Goal: Task Accomplishment & Management: Use online tool/utility

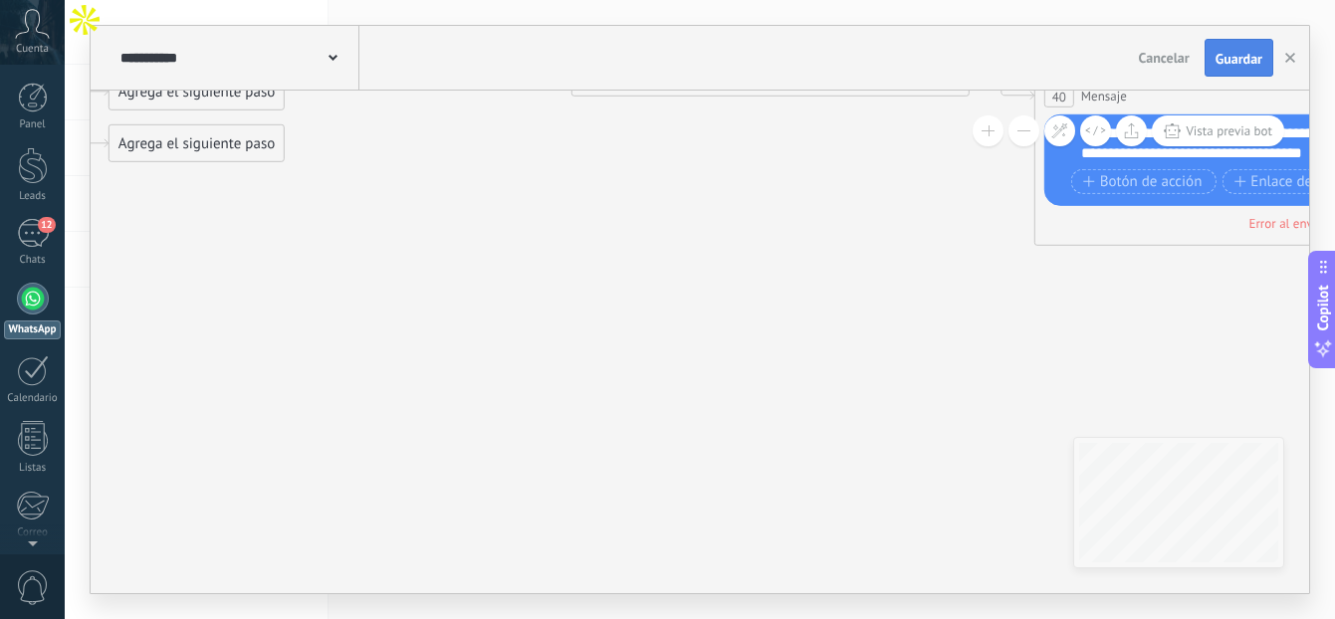
click at [1213, 73] on button "Guardar" at bounding box center [1239, 58] width 69 height 38
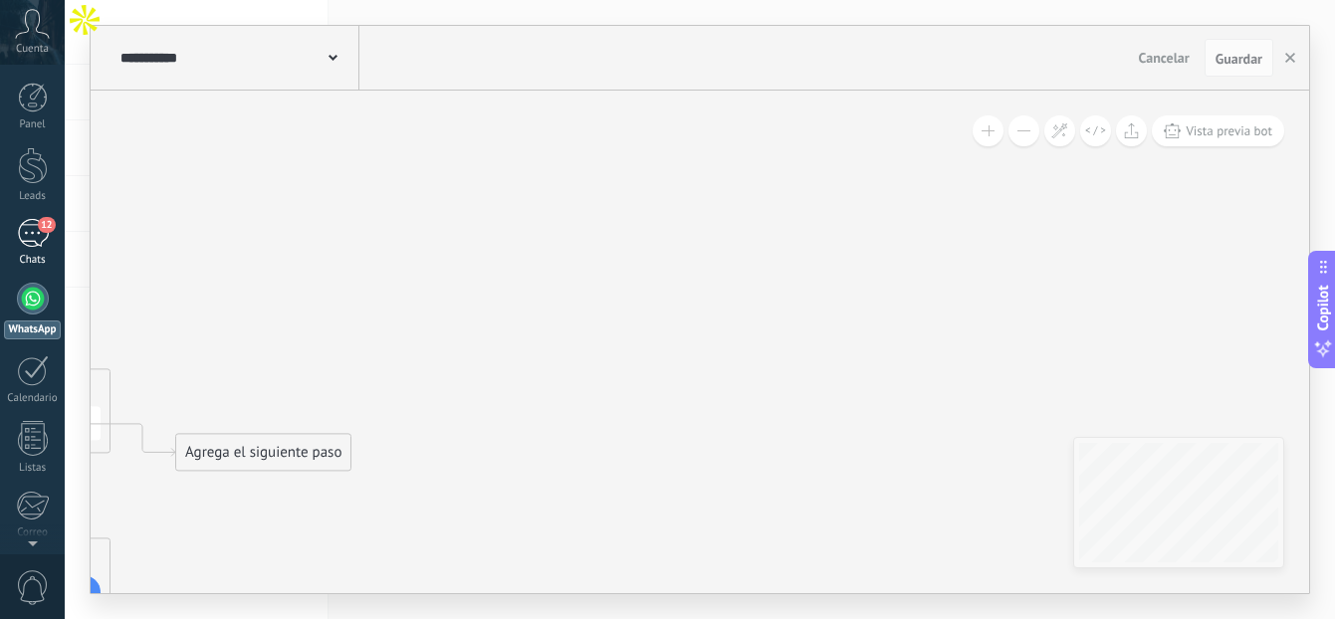
click at [33, 233] on div "12" at bounding box center [33, 233] width 32 height 29
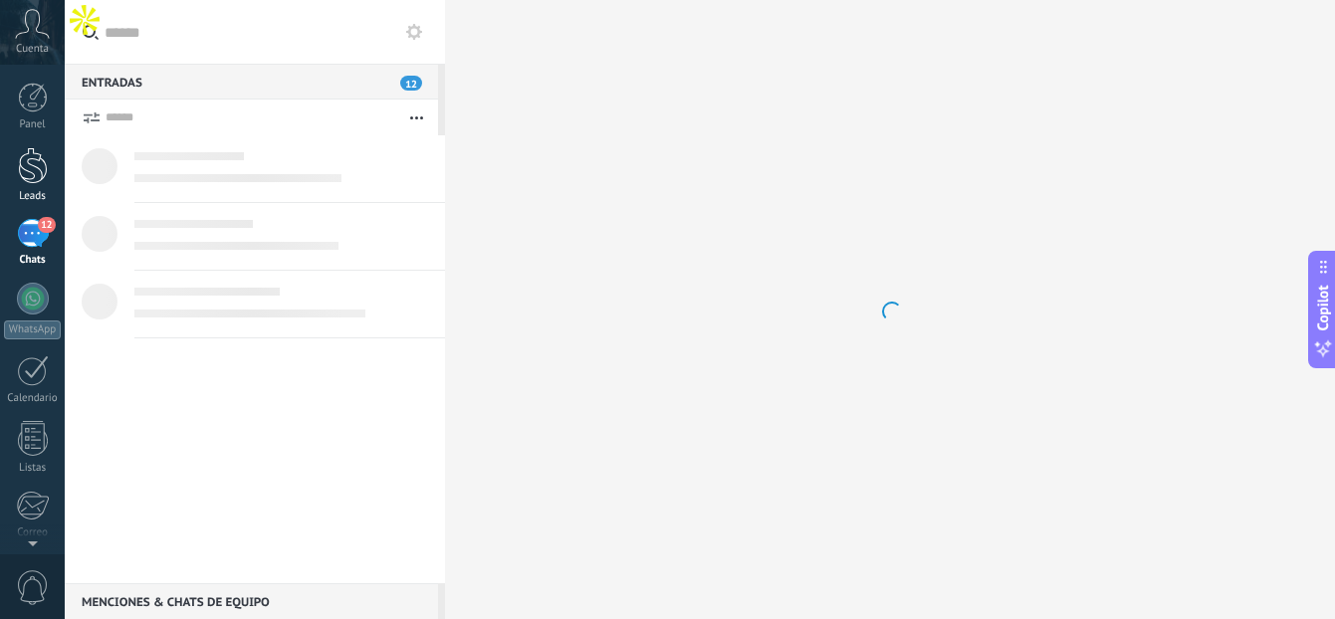
click at [29, 175] on div at bounding box center [33, 165] width 30 height 37
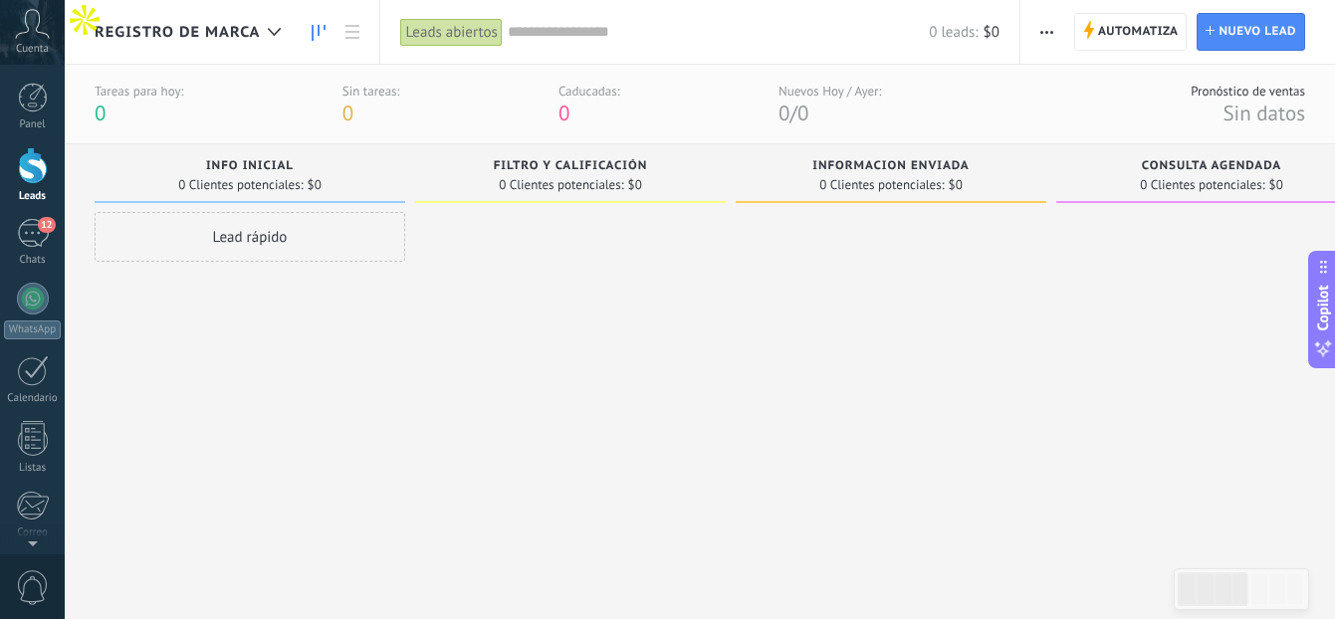
click at [246, 246] on div "Lead rápido" at bounding box center [250, 237] width 311 height 50
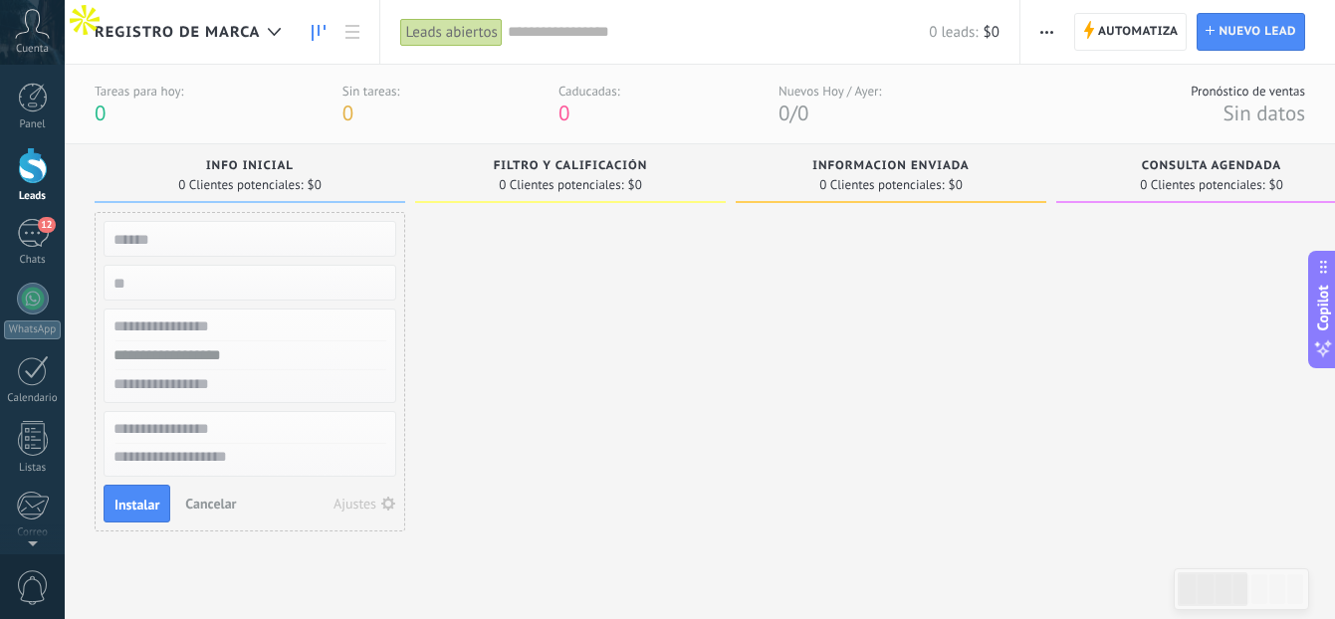
click at [723, 304] on div at bounding box center [570, 391] width 311 height 359
click at [1100, 47] on span "Automatiza" at bounding box center [1138, 32] width 81 height 36
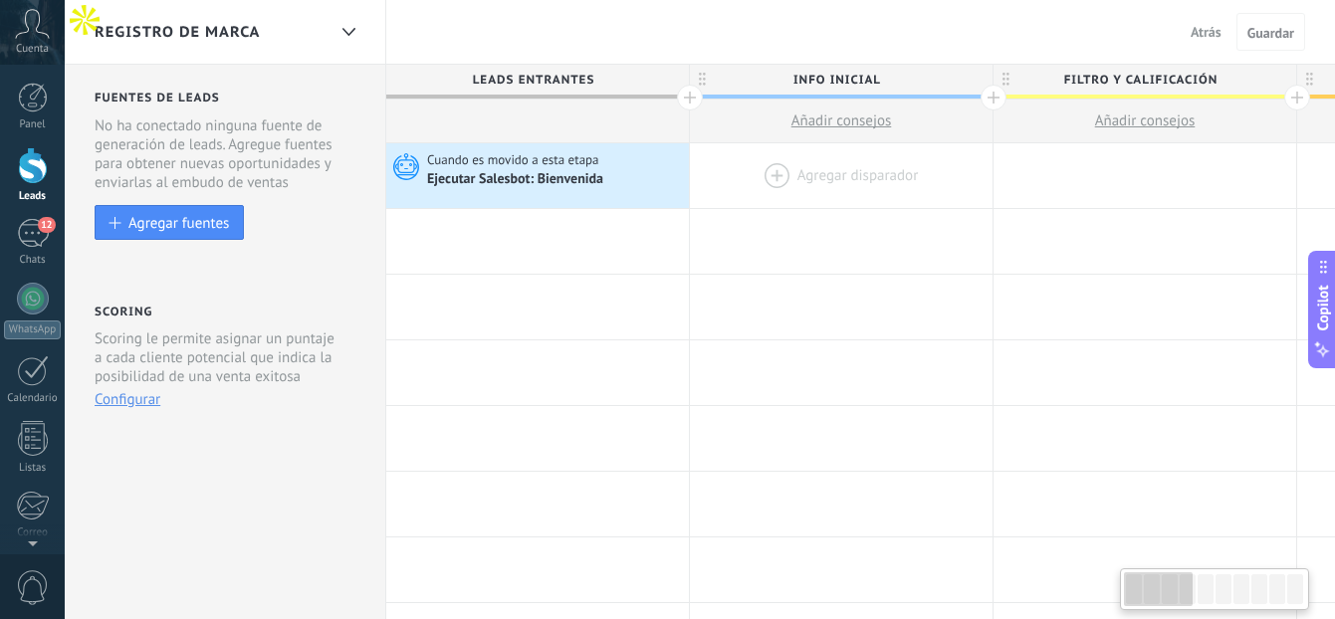
click at [769, 176] on div at bounding box center [841, 175] width 303 height 65
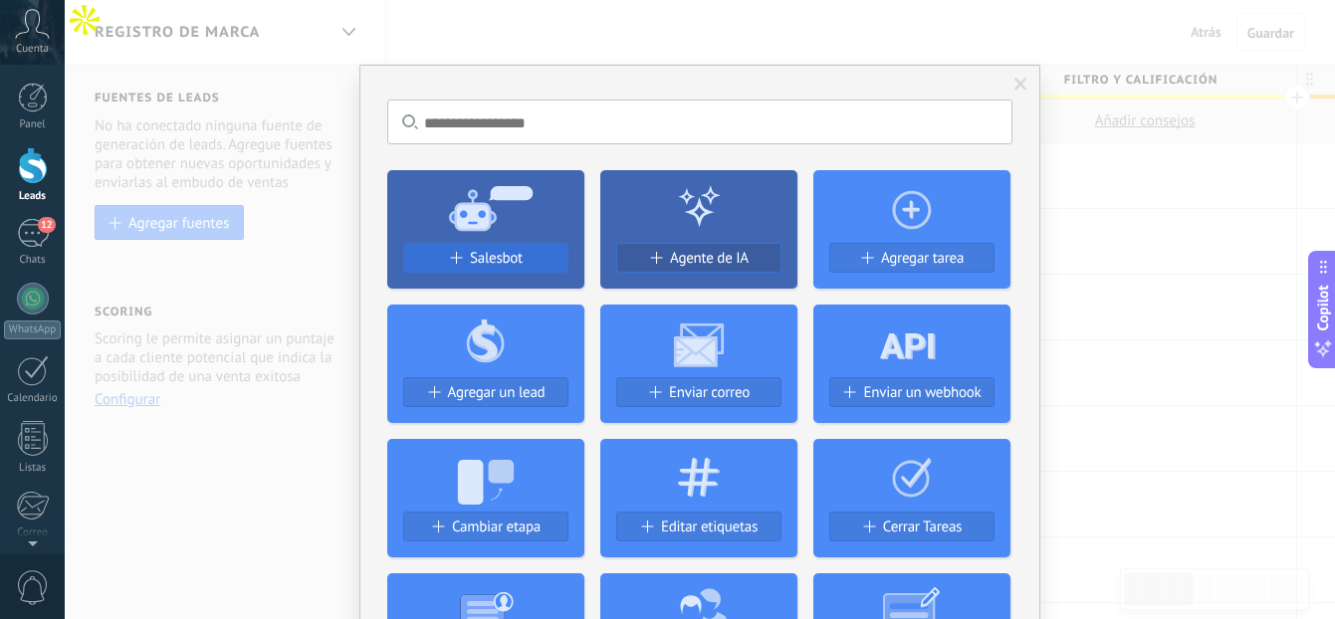
click at [471, 258] on span "Salesbot" at bounding box center [496, 258] width 53 height 17
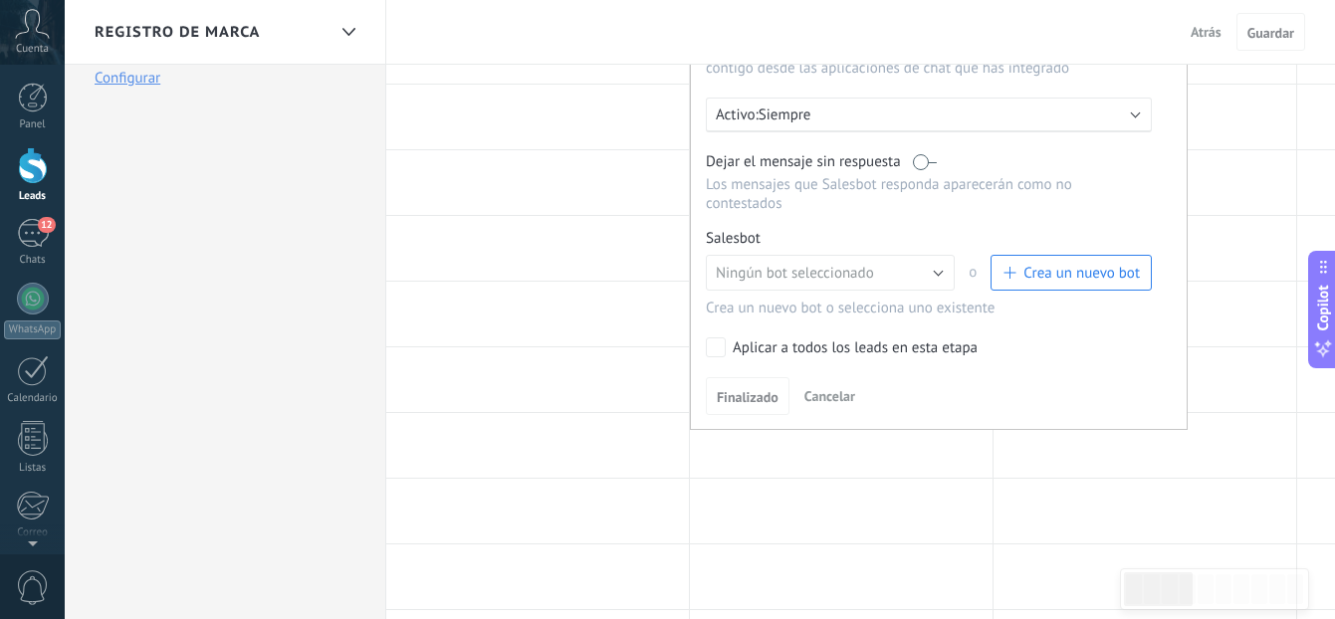
scroll to position [364, 0]
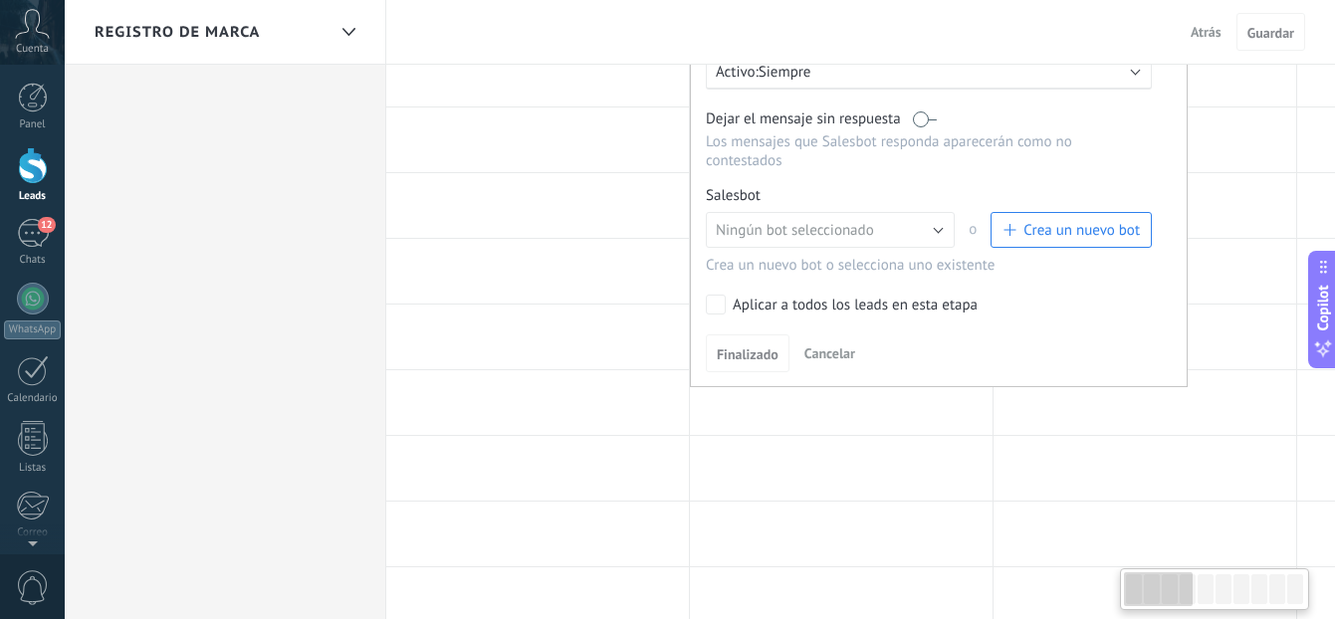
click at [867, 210] on div "Salesbot Gestionar Ningún bot seleccionado Salesbot #4 Bienvenida TestBot Ningú…" at bounding box center [939, 230] width 466 height 89
click at [867, 222] on span "Ningún bot seleccionado" at bounding box center [794, 230] width 158 height 19
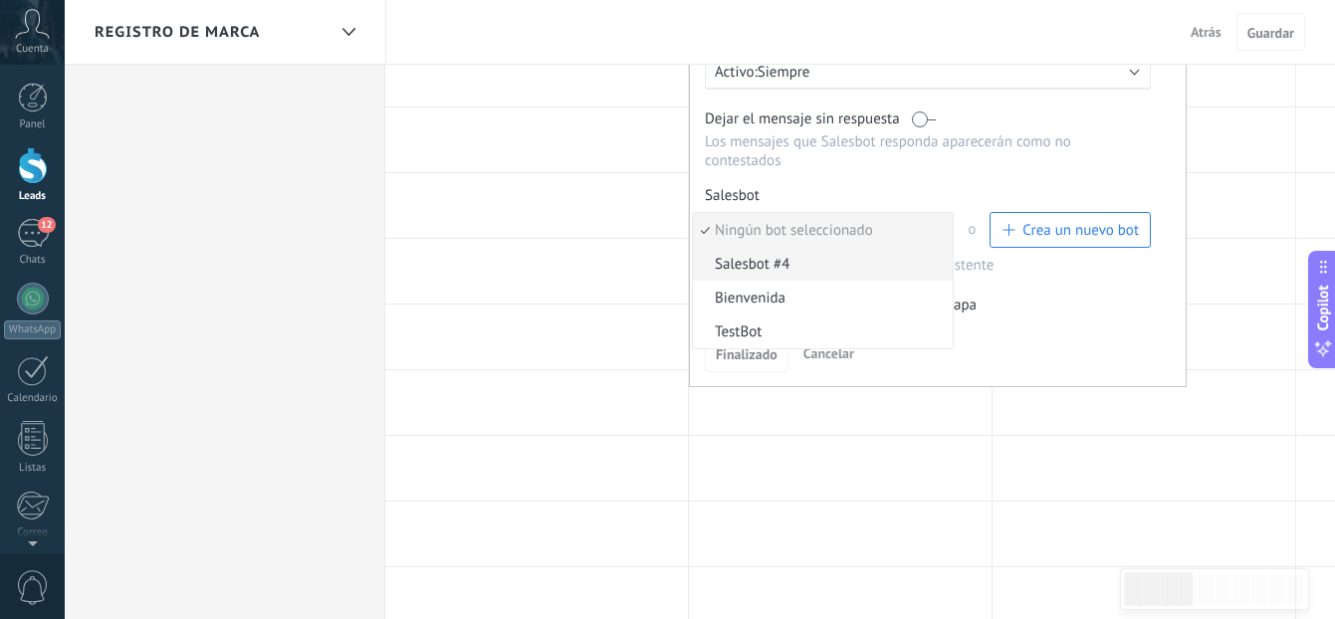
click at [859, 263] on span "Salesbot #4" at bounding box center [820, 264] width 254 height 19
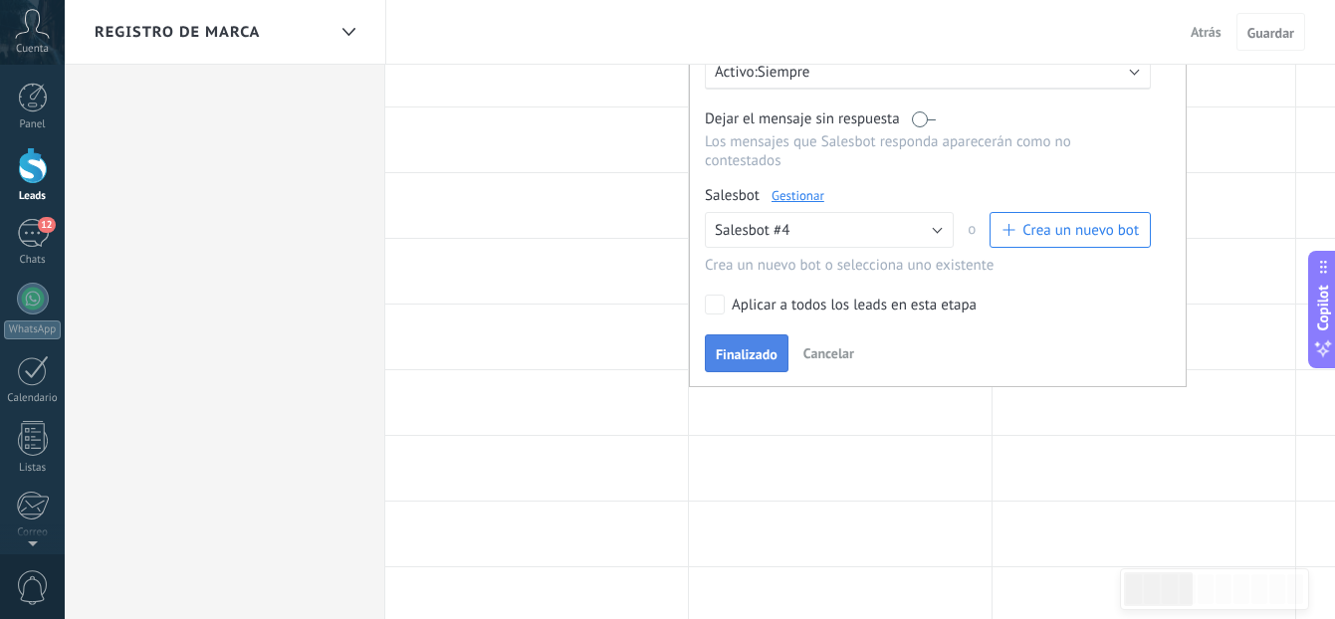
click at [749, 347] on span "Finalizado" at bounding box center [747, 354] width 62 height 14
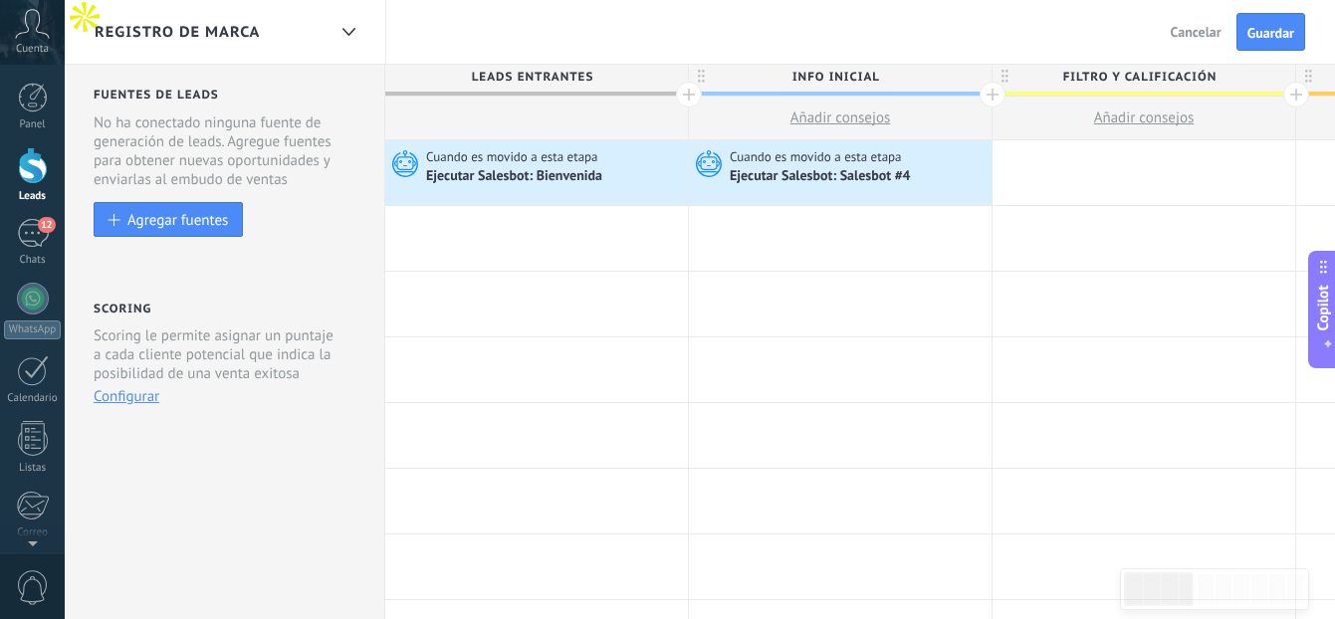
scroll to position [0, 0]
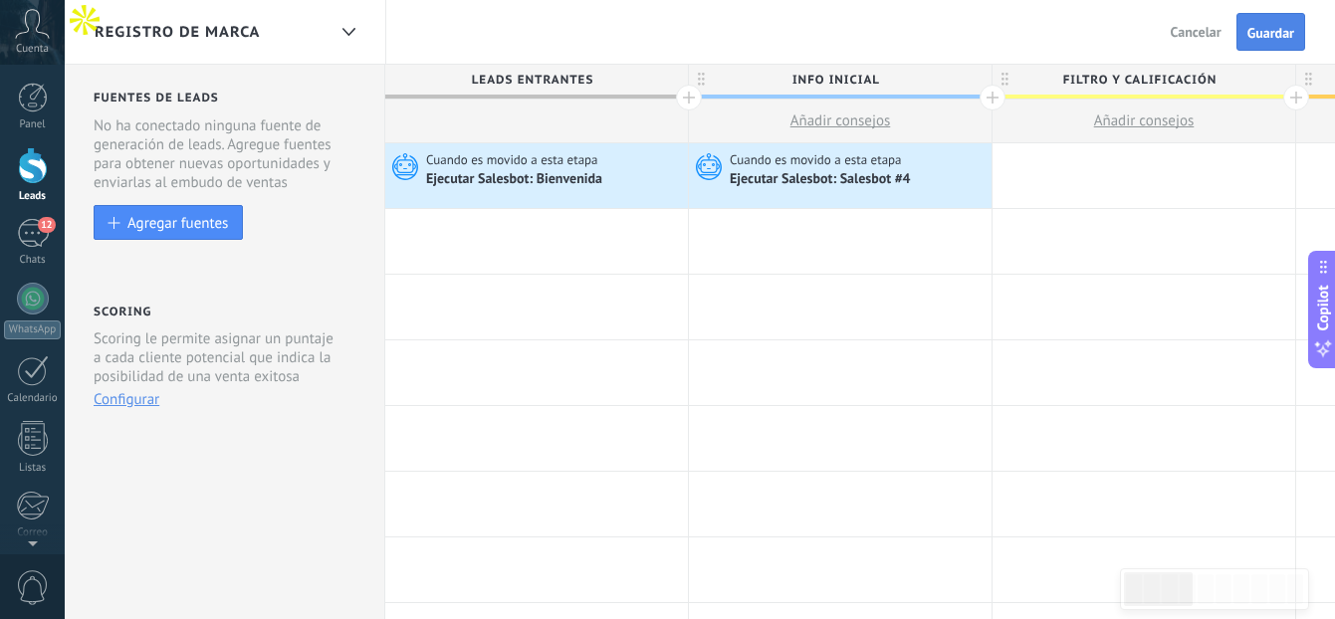
click at [1257, 28] on span "Guardar" at bounding box center [1270, 33] width 47 height 14
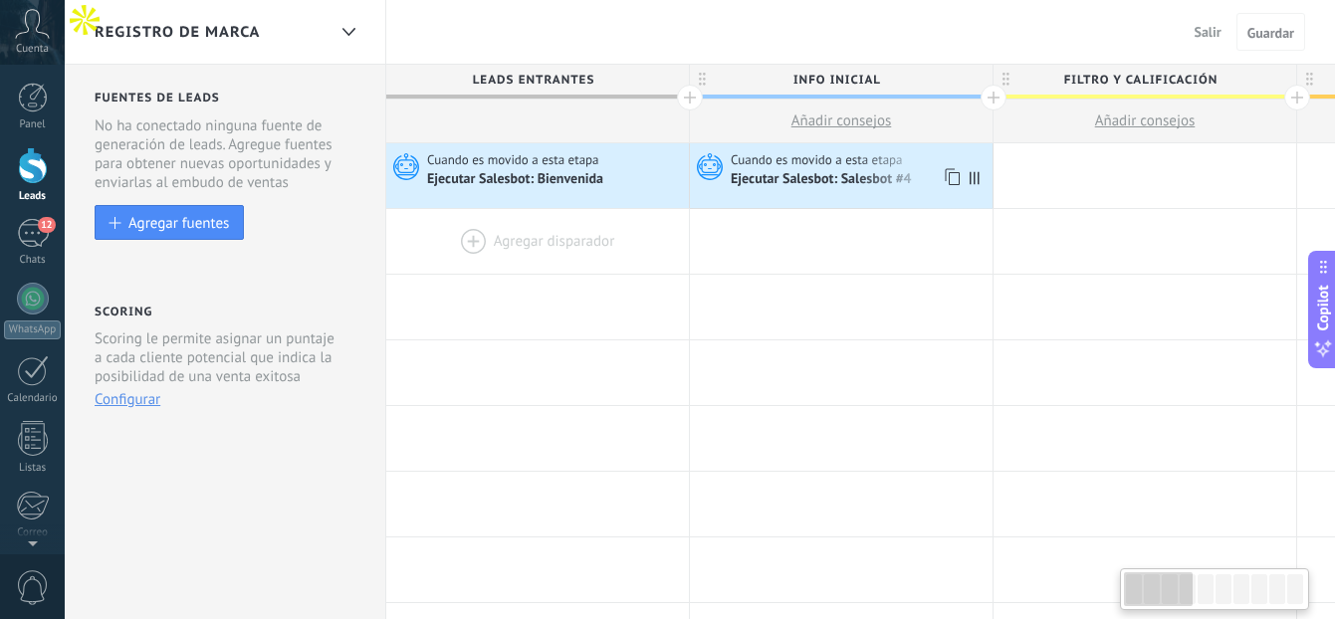
scroll to position [0, 1]
click at [1196, 34] on span "Salir" at bounding box center [1208, 32] width 27 height 18
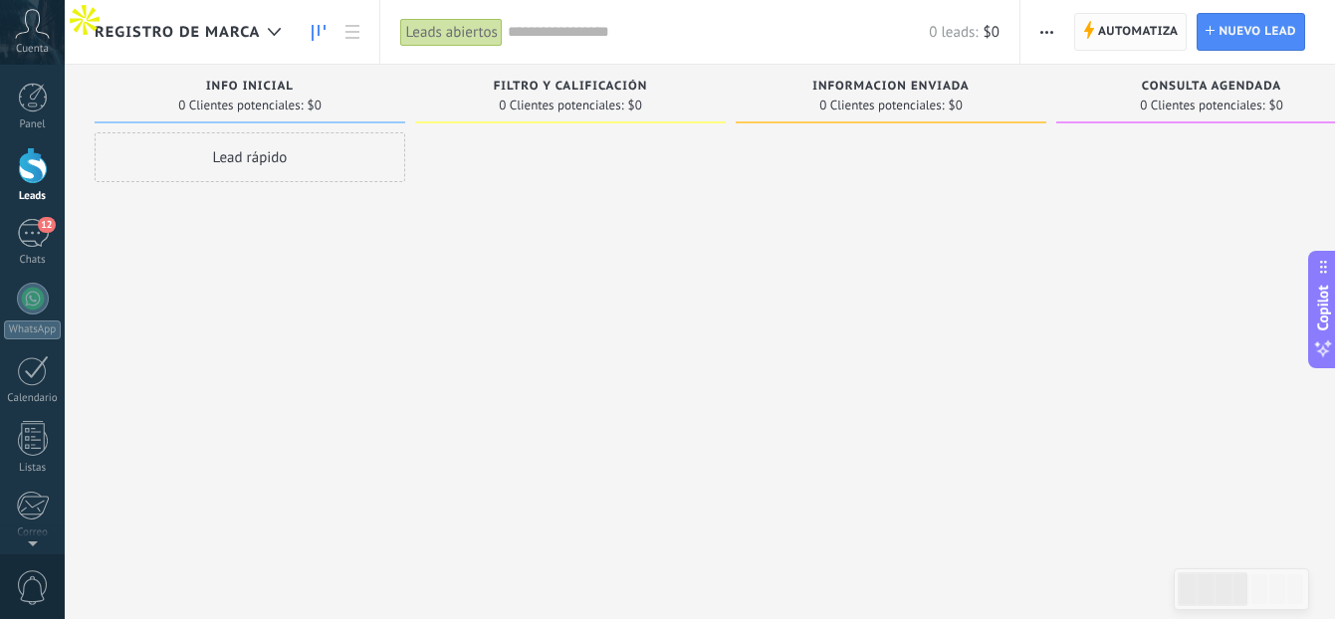
click at [1148, 39] on span "Automatiza" at bounding box center [1138, 32] width 81 height 36
click at [1032, 28] on button "button" at bounding box center [1046, 32] width 29 height 38
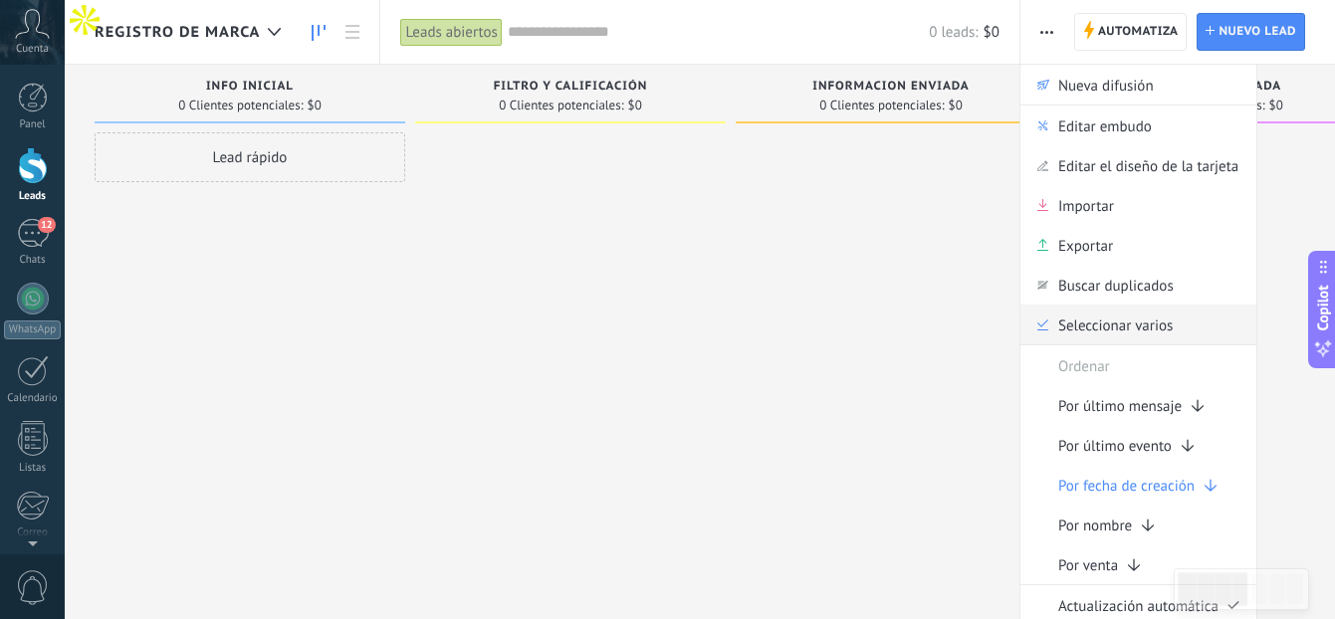
scroll to position [34, 0]
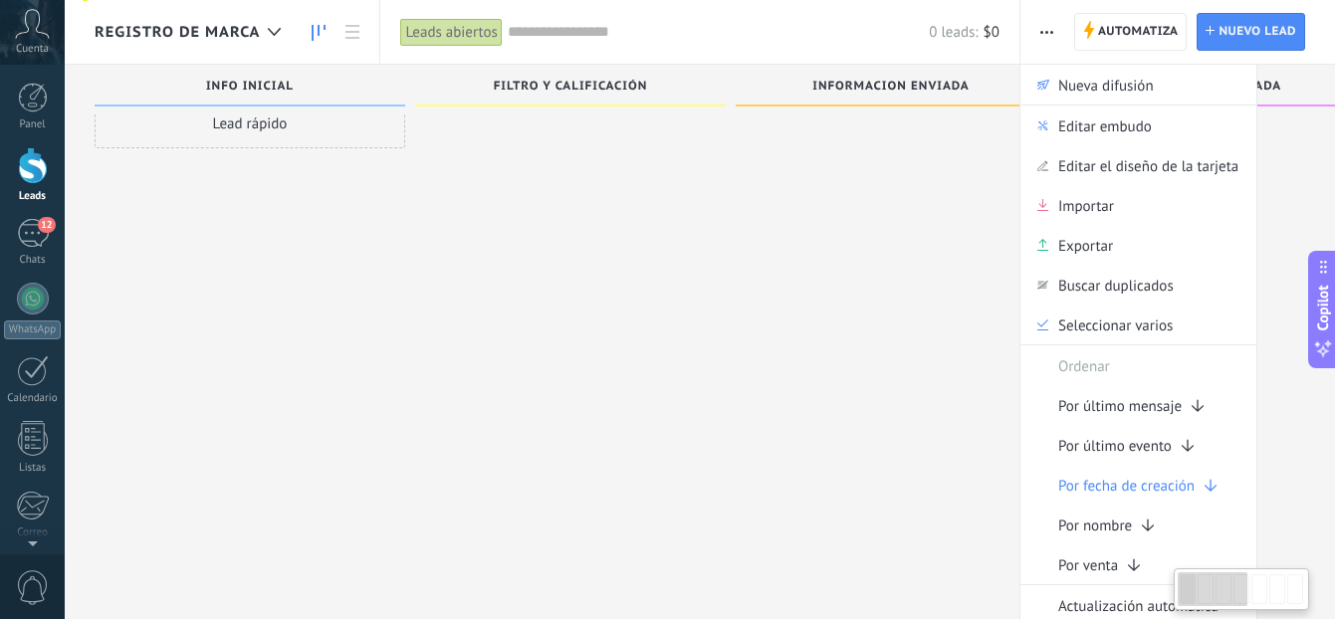
click at [912, 366] on div at bounding box center [891, 278] width 311 height 359
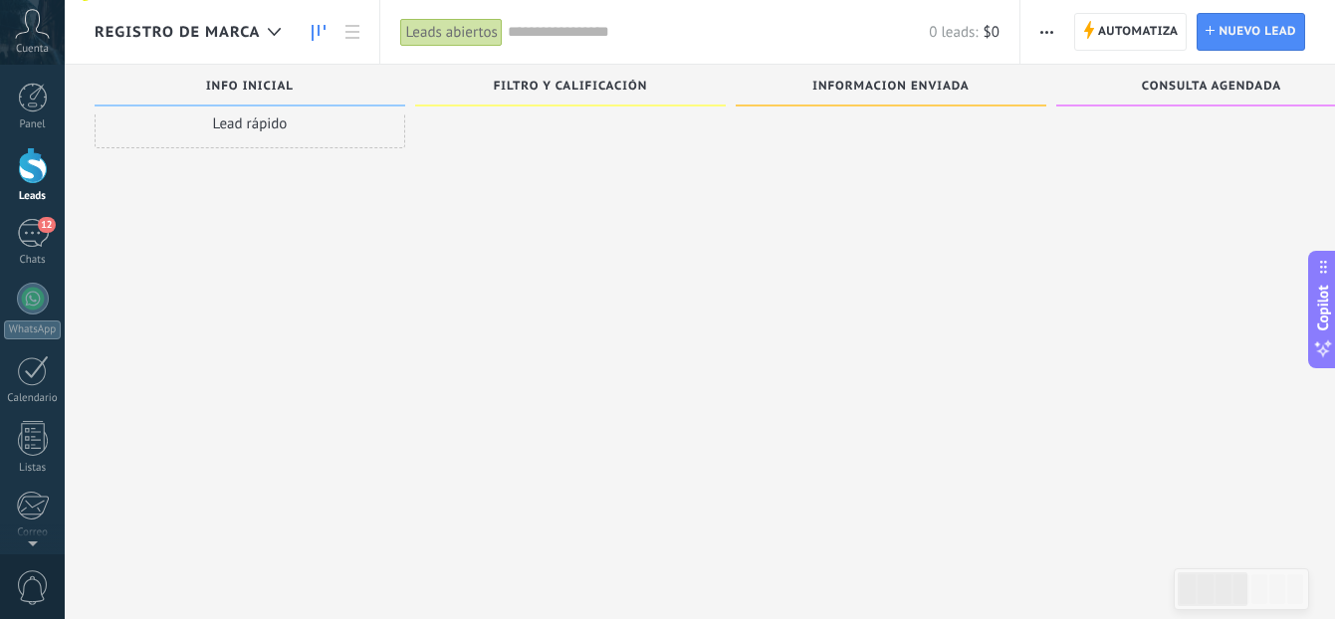
scroll to position [0, 0]
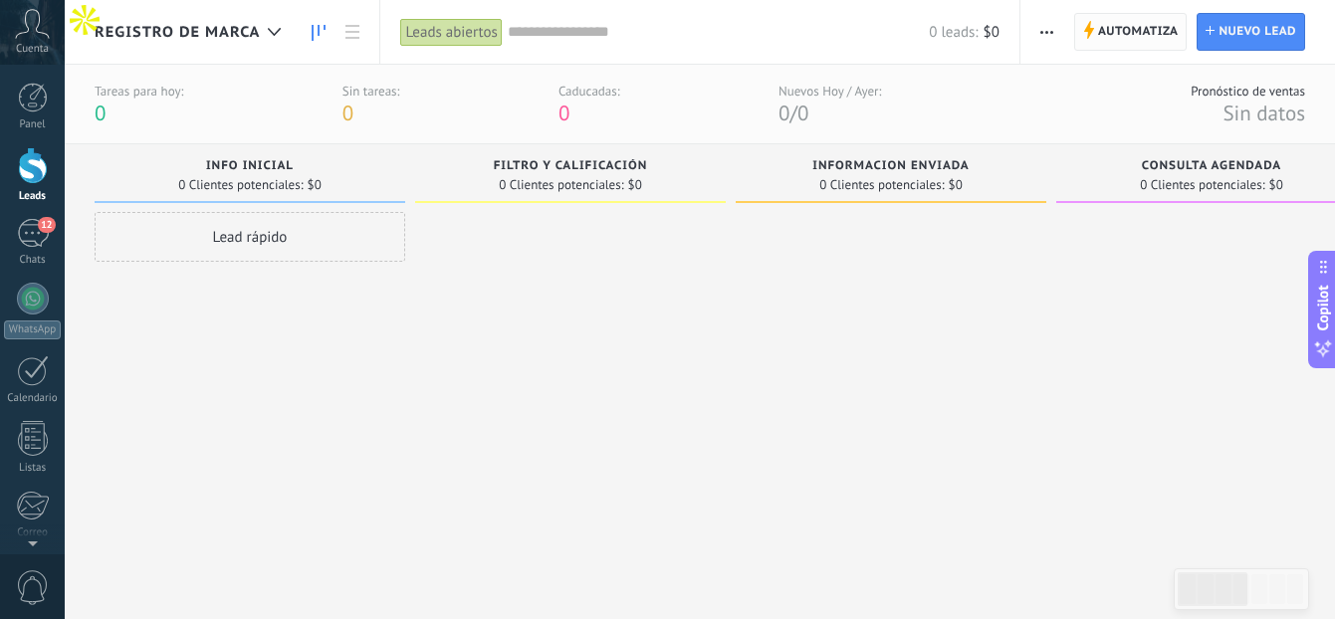
click at [1131, 36] on span "Automatiza" at bounding box center [1138, 32] width 81 height 36
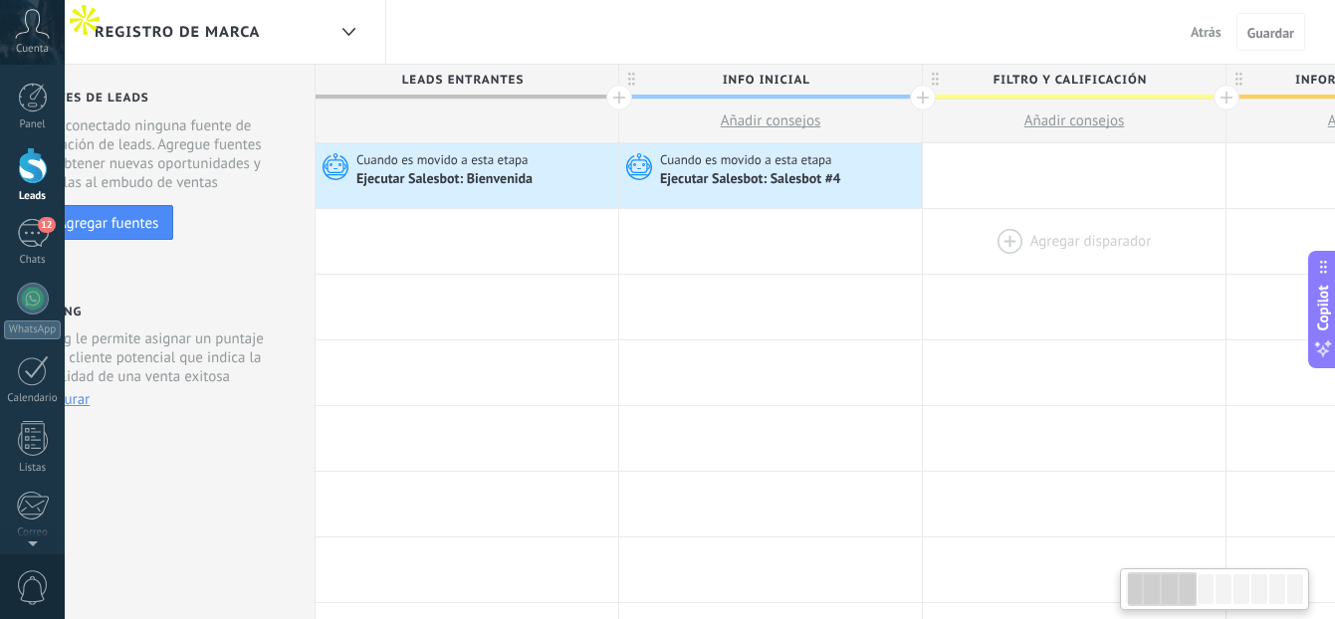
scroll to position [0, 39]
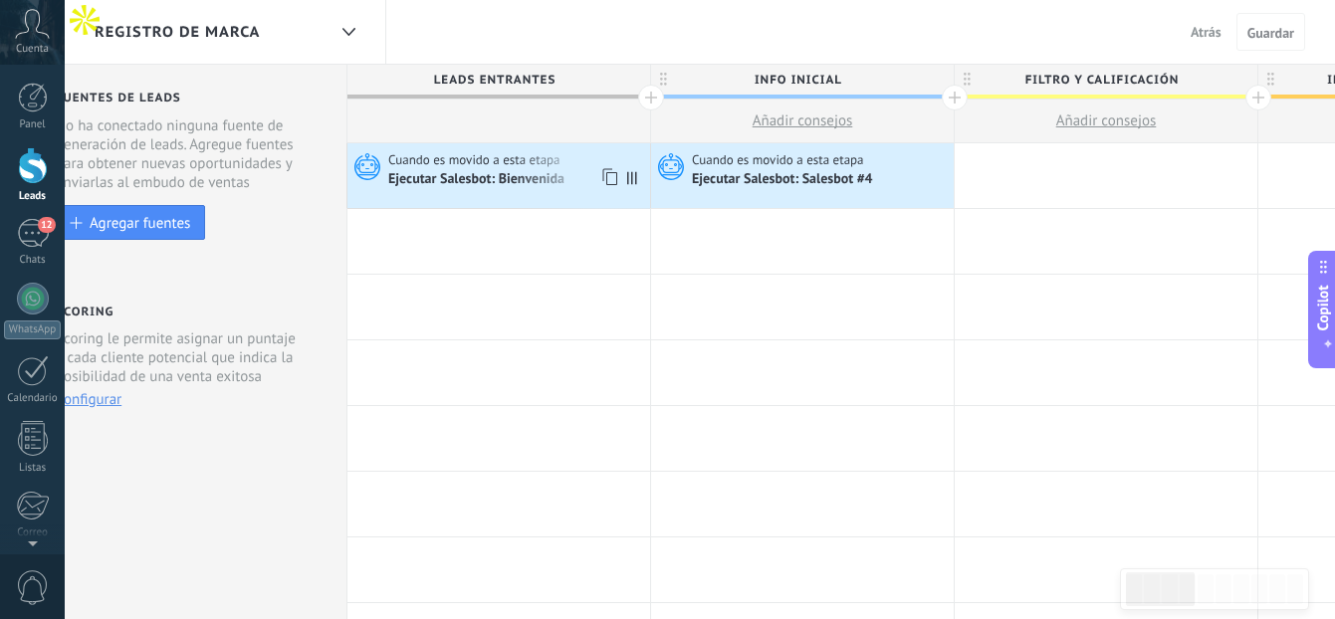
click at [499, 164] on span "Cuando es movido a esta etapa" at bounding box center [475, 160] width 175 height 18
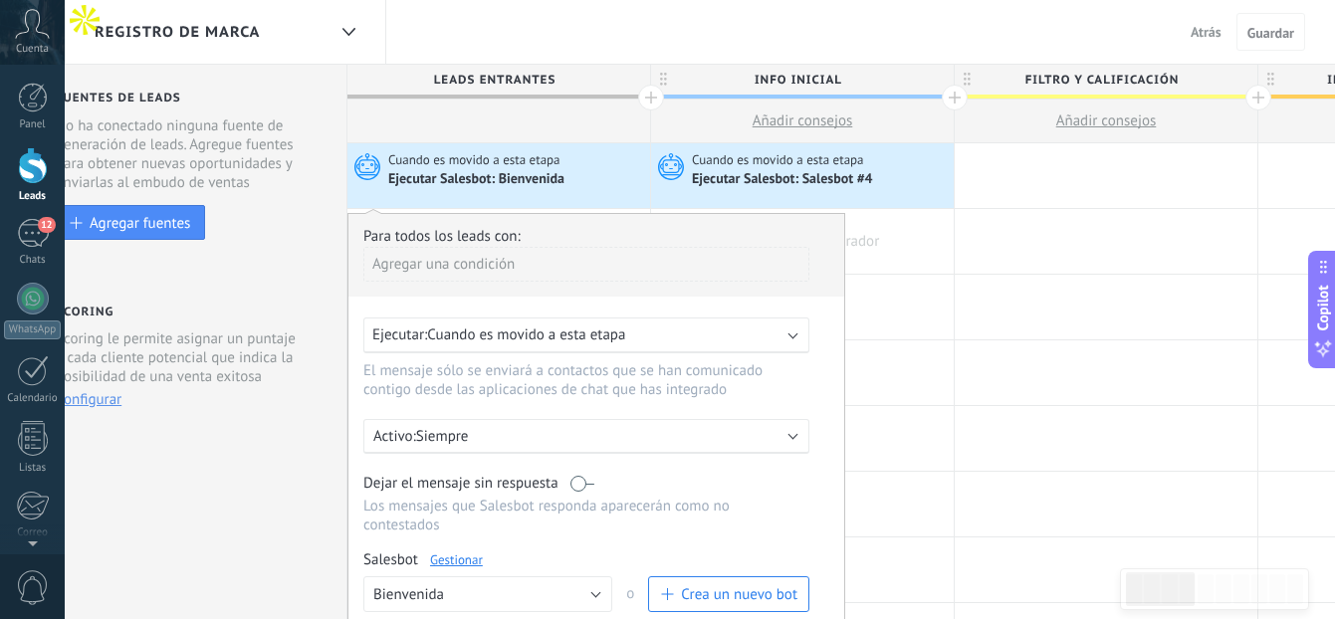
click at [949, 239] on div at bounding box center [802, 241] width 303 height 65
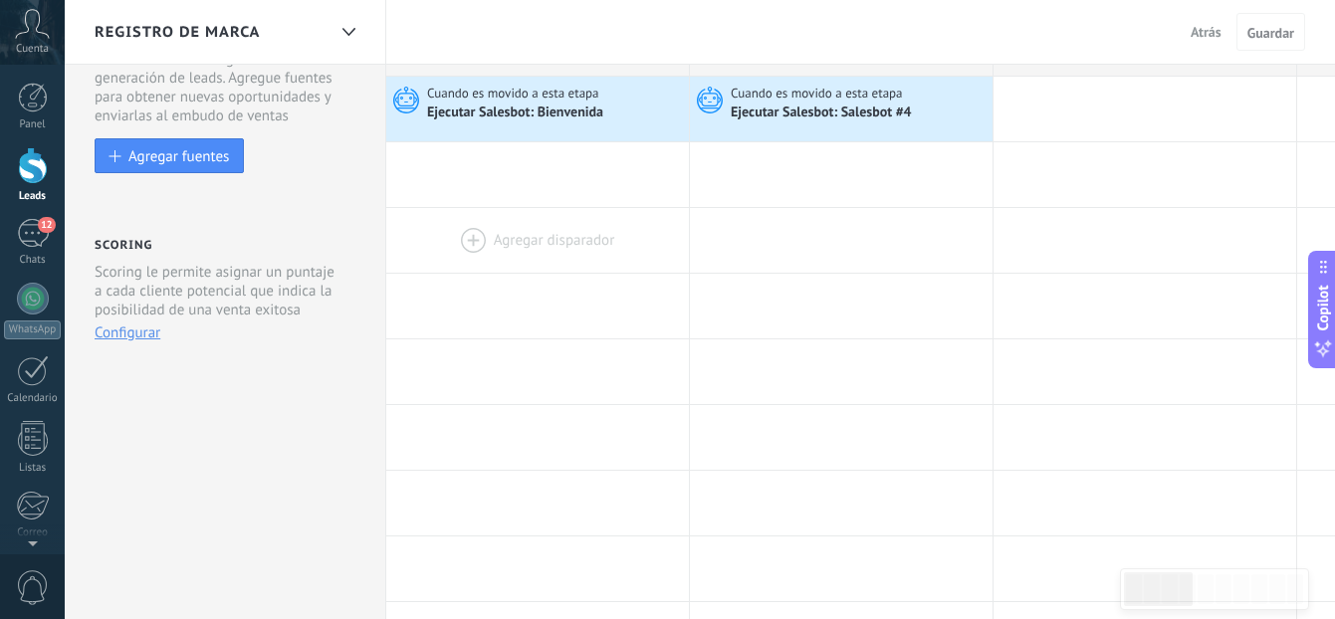
scroll to position [0, 0]
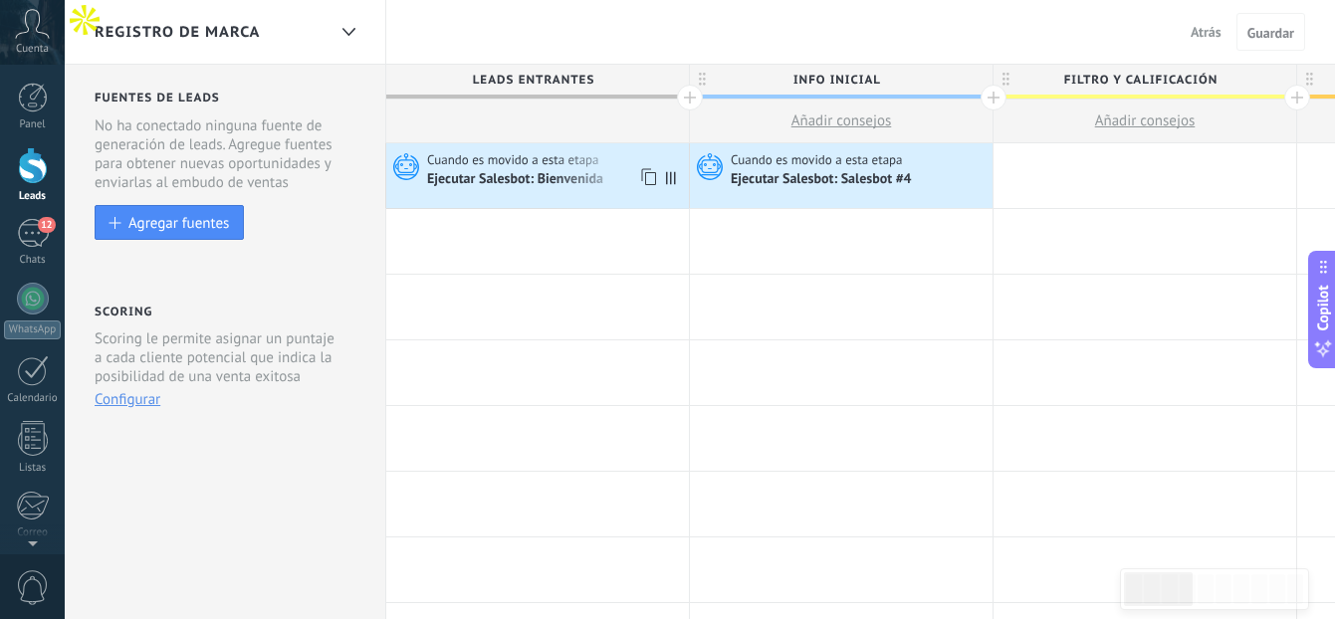
click at [556, 174] on div "Ejecutar Salesbot: Bienvenida" at bounding box center [516, 180] width 179 height 18
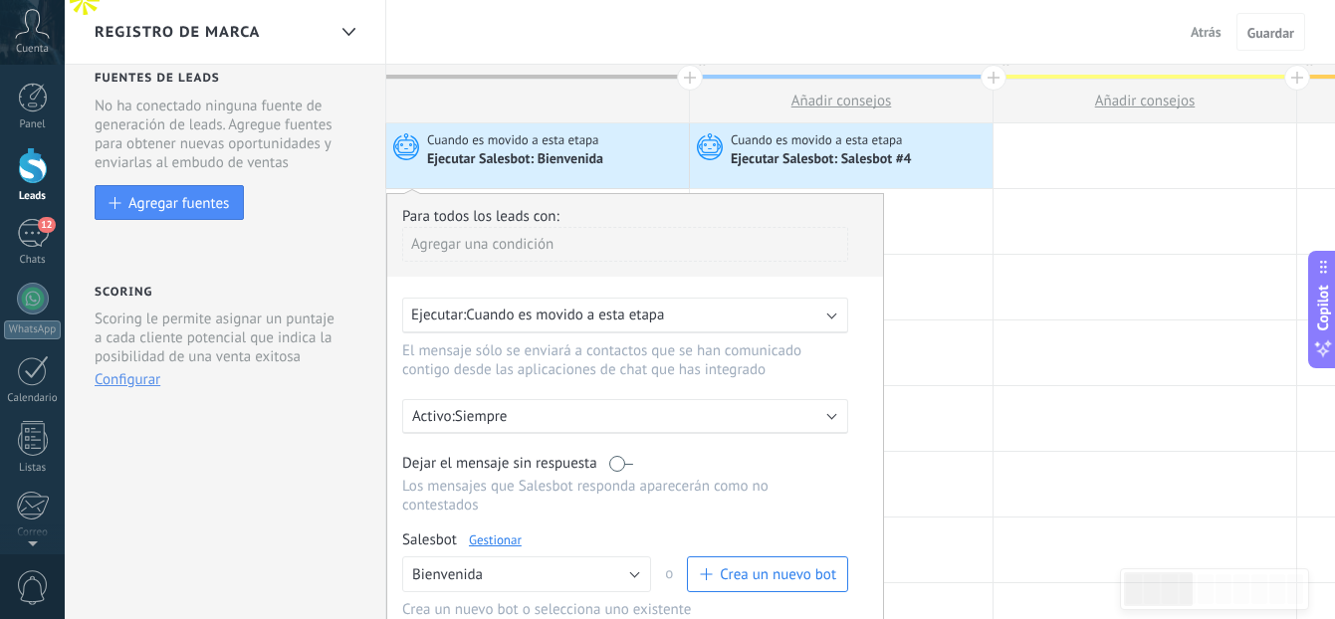
scroll to position [29, 0]
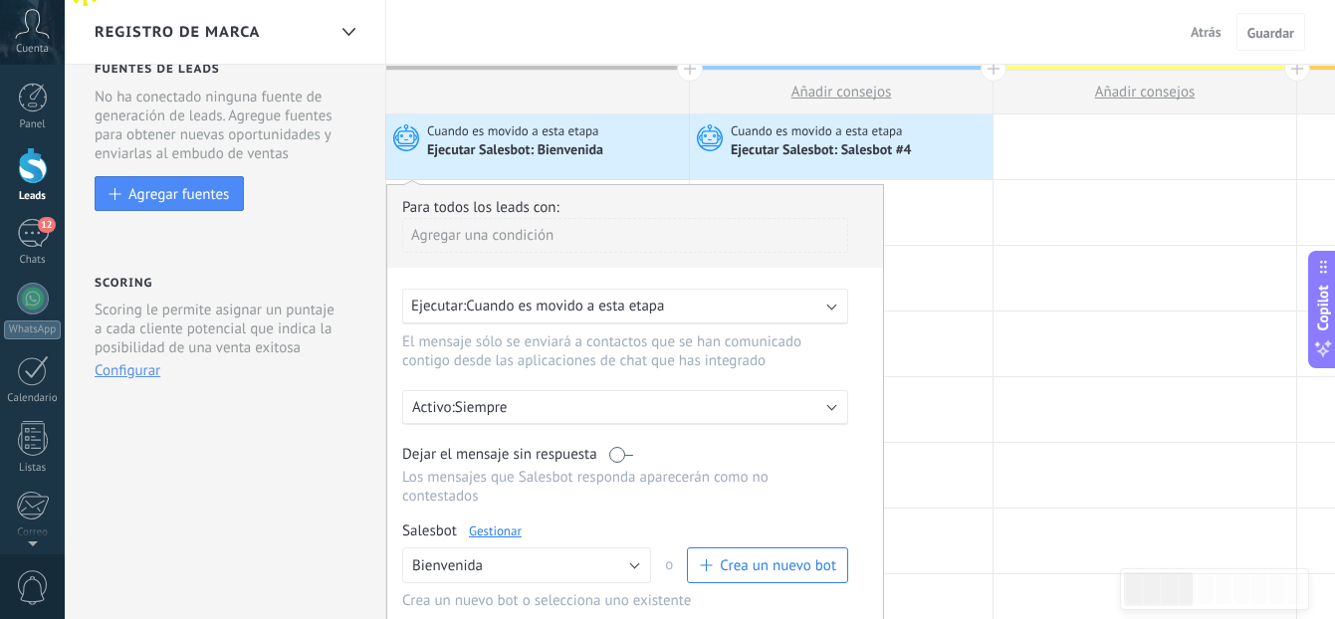
click at [623, 303] on span "Cuando es movido a esta etapa" at bounding box center [565, 306] width 198 height 19
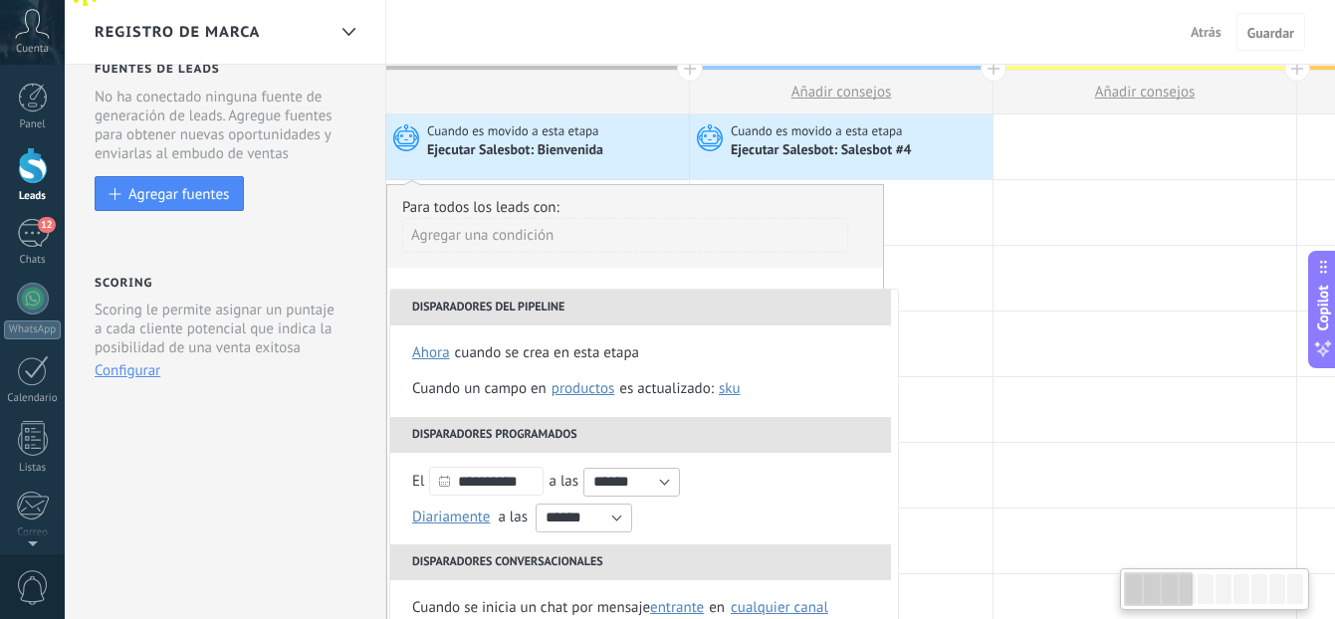
click at [649, 269] on div "**********" at bounding box center [635, 453] width 498 height 539
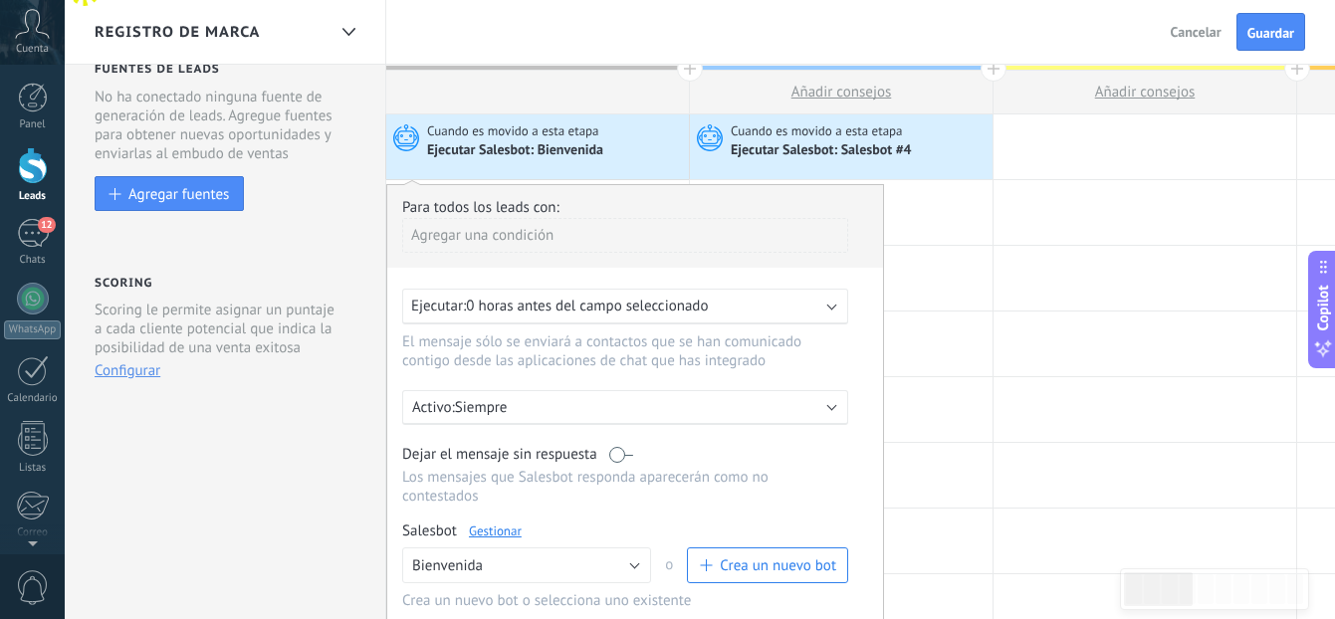
scroll to position [0, 0]
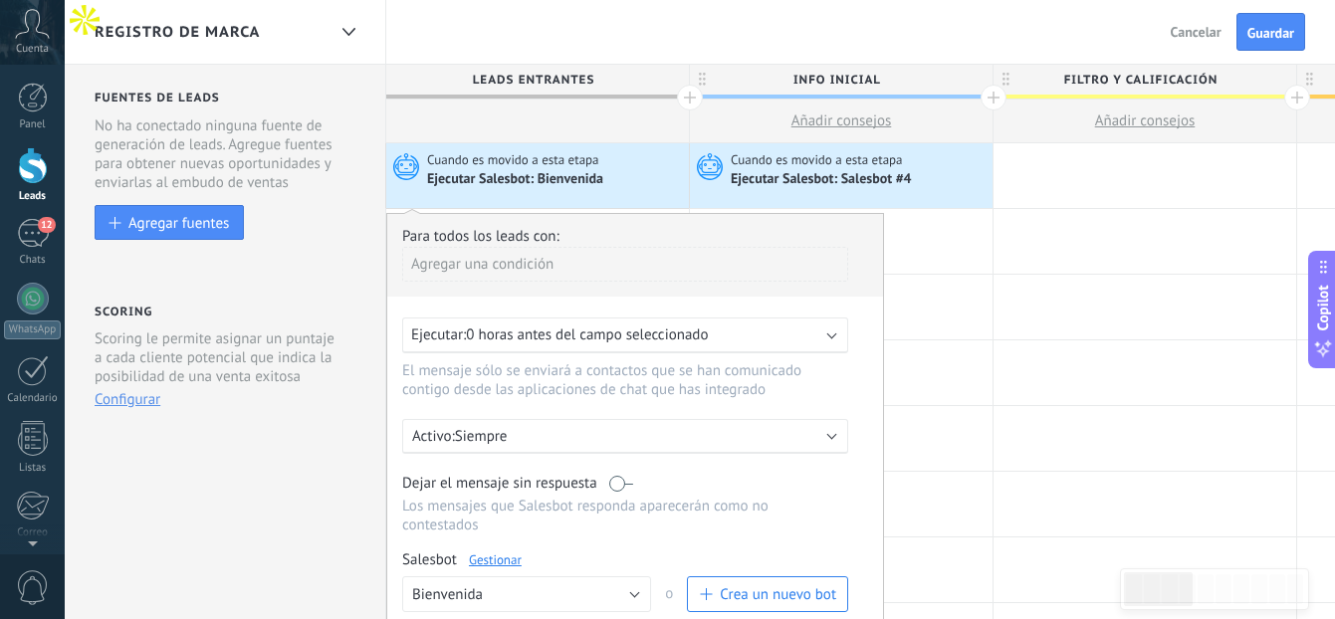
click at [591, 256] on div "Agregar una condición" at bounding box center [625, 264] width 446 height 35
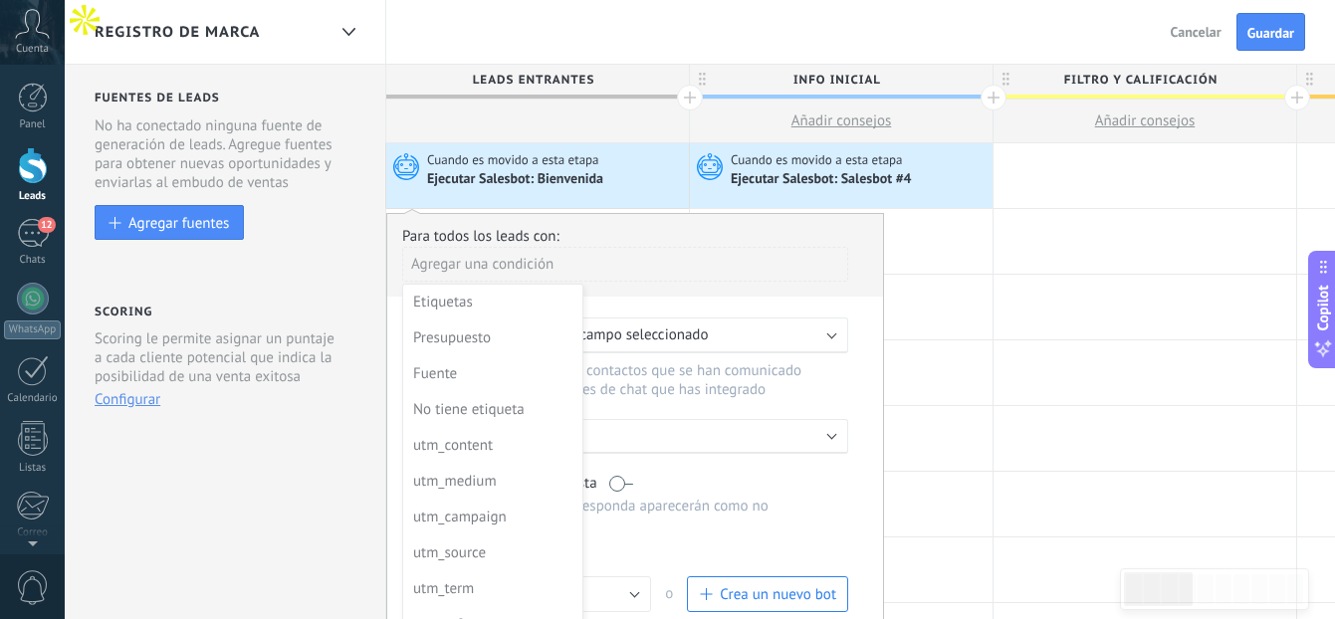
click at [805, 389] on div at bounding box center [635, 482] width 496 height 537
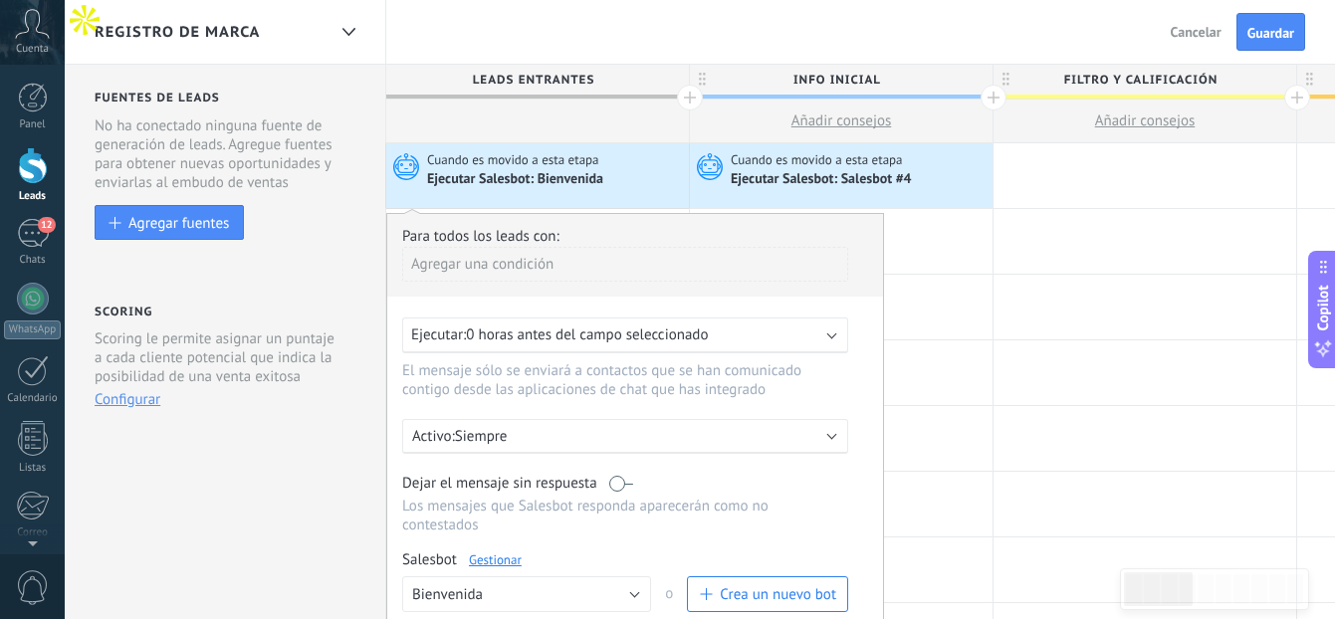
click at [443, 230] on div "Para todos los leads con:" at bounding box center [635, 236] width 466 height 19
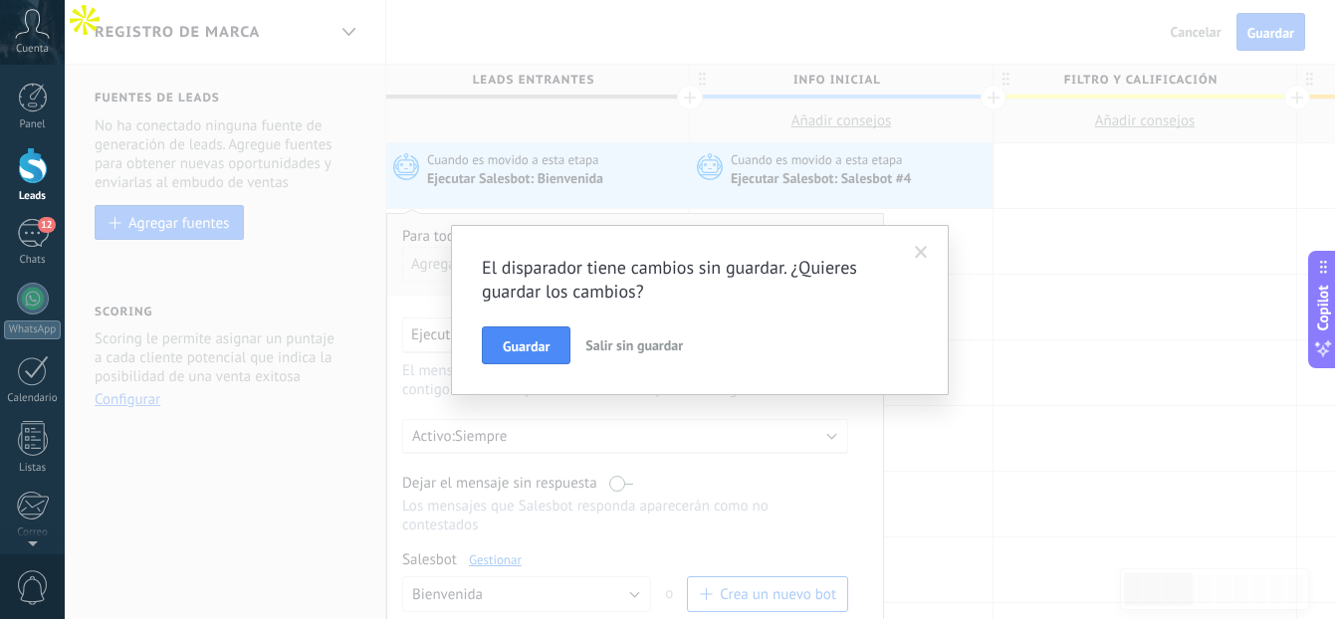
click at [592, 345] on span "Salir sin guardar" at bounding box center [634, 345] width 98 height 18
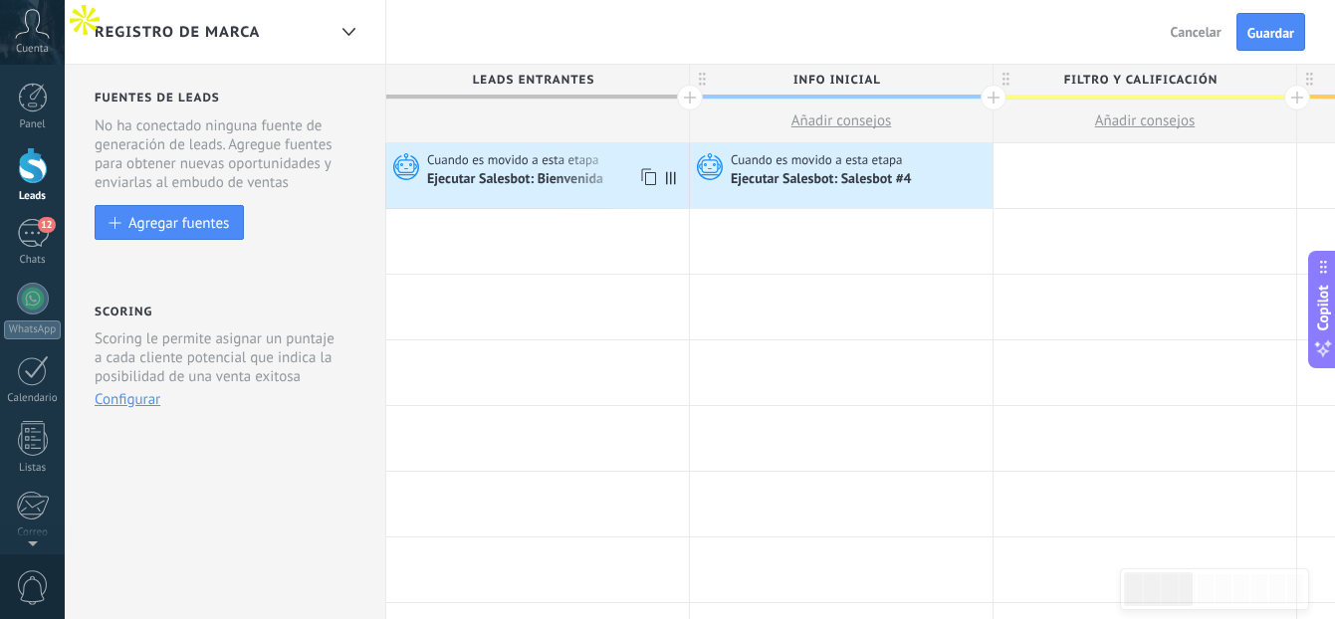
click at [486, 174] on div "Ejecutar Salesbot: Bienvenida" at bounding box center [516, 180] width 179 height 18
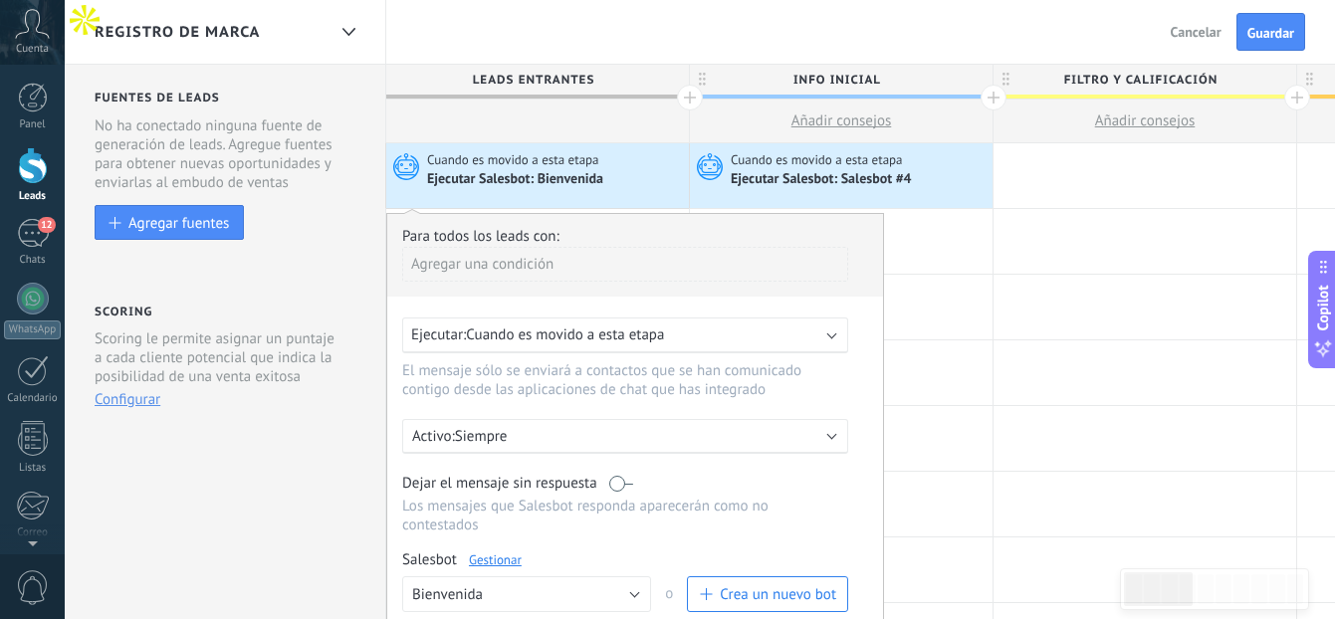
click at [557, 332] on span "Cuando es movido a esta etapa" at bounding box center [565, 335] width 198 height 19
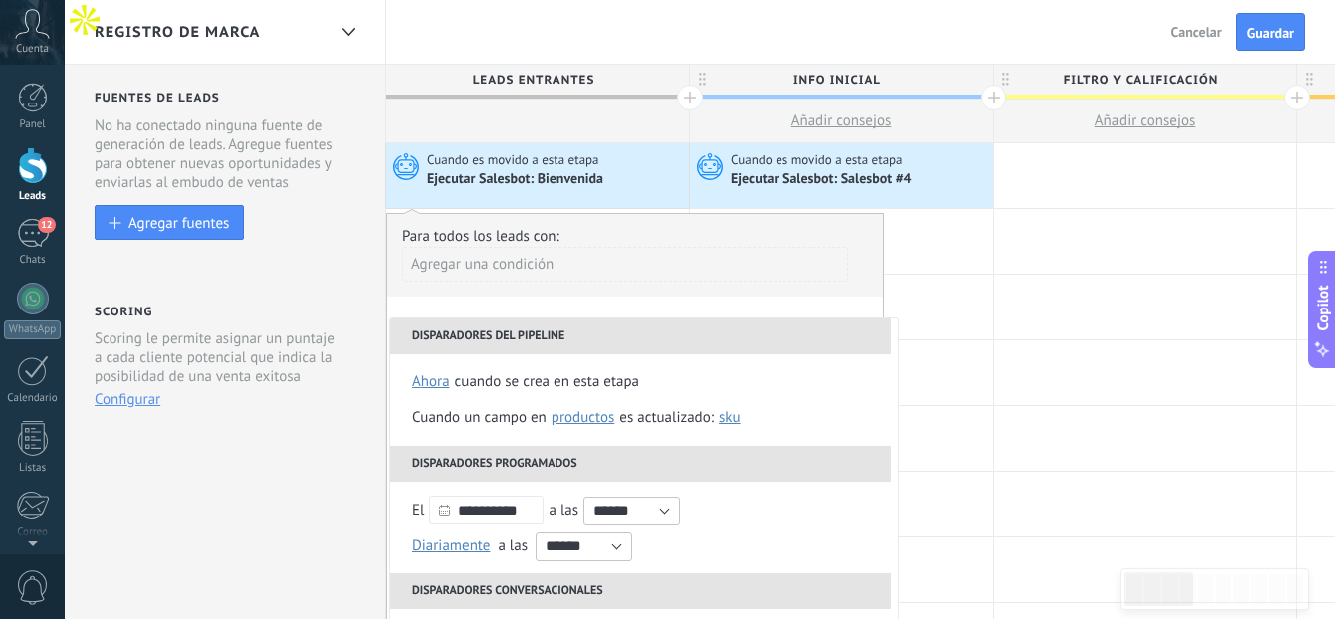
click at [557, 332] on li "Disparadores del pipeline" at bounding box center [640, 337] width 501 height 36
click at [584, 300] on div "**********" at bounding box center [635, 482] width 498 height 539
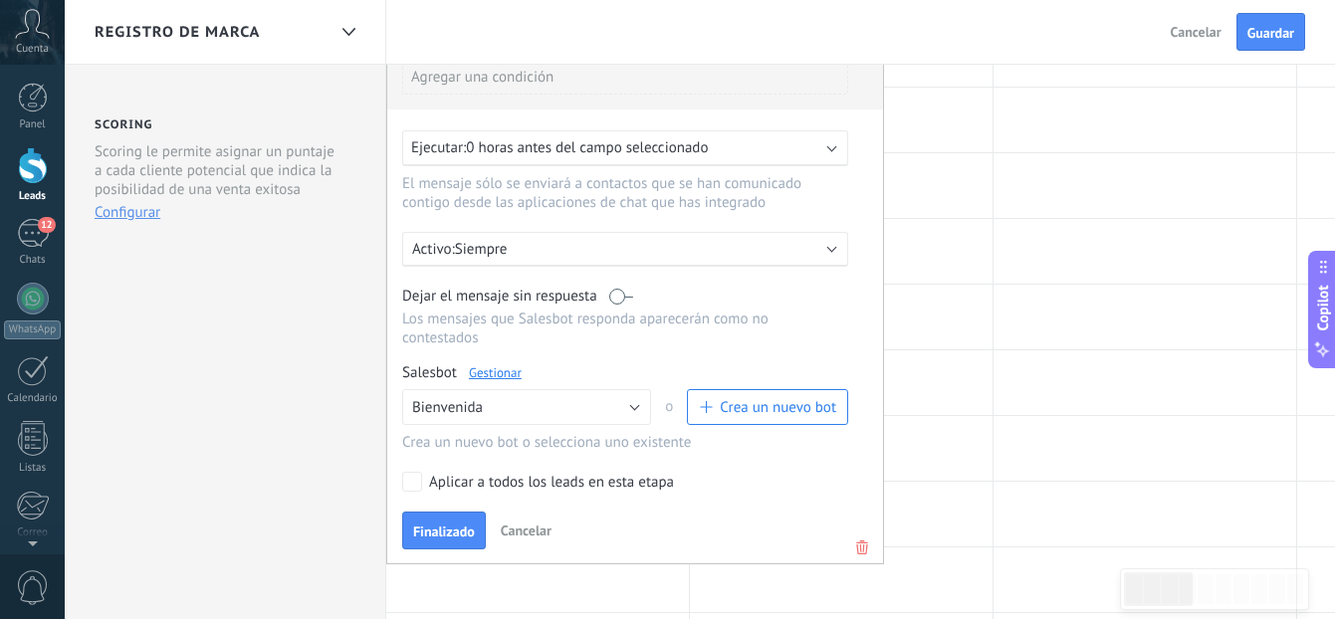
scroll to position [192, 0]
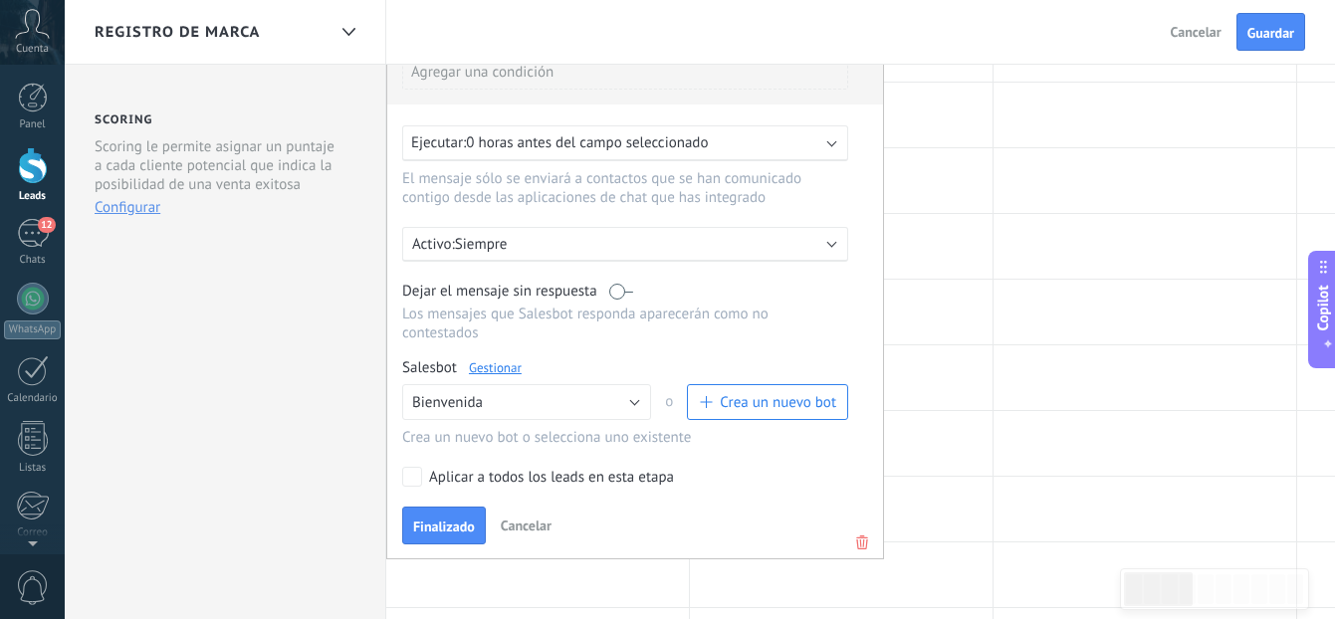
click at [496, 369] on link "Gestionar" at bounding box center [495, 367] width 53 height 17
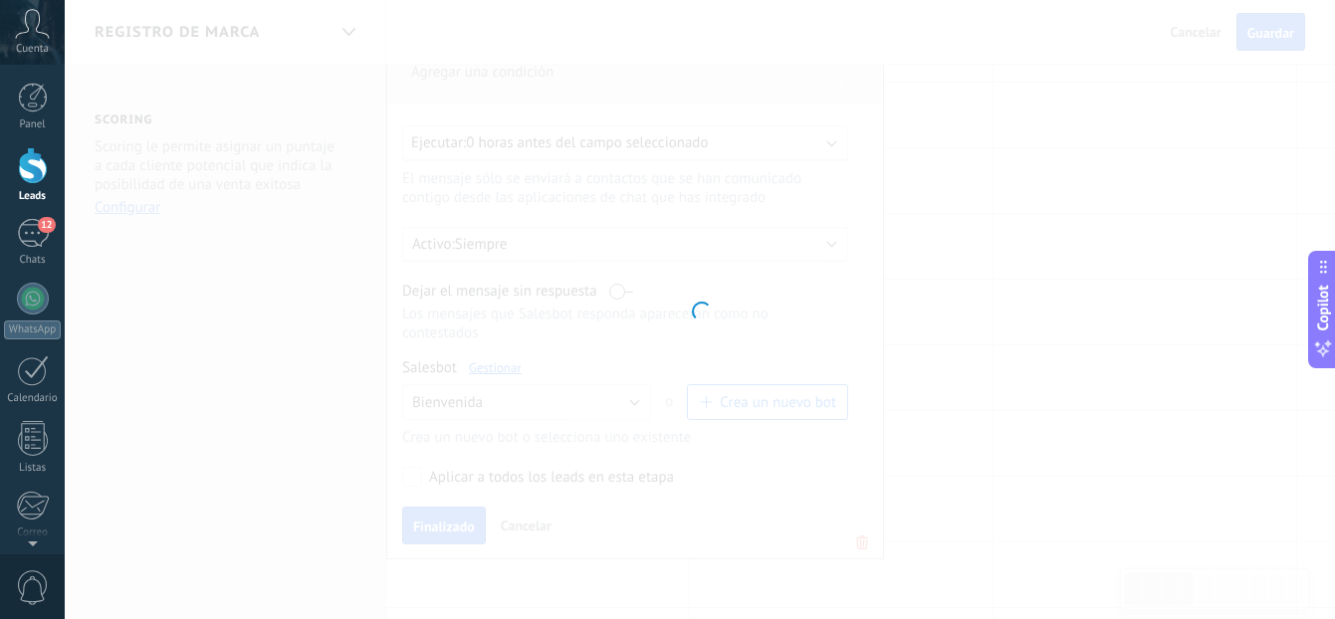
type input "**********"
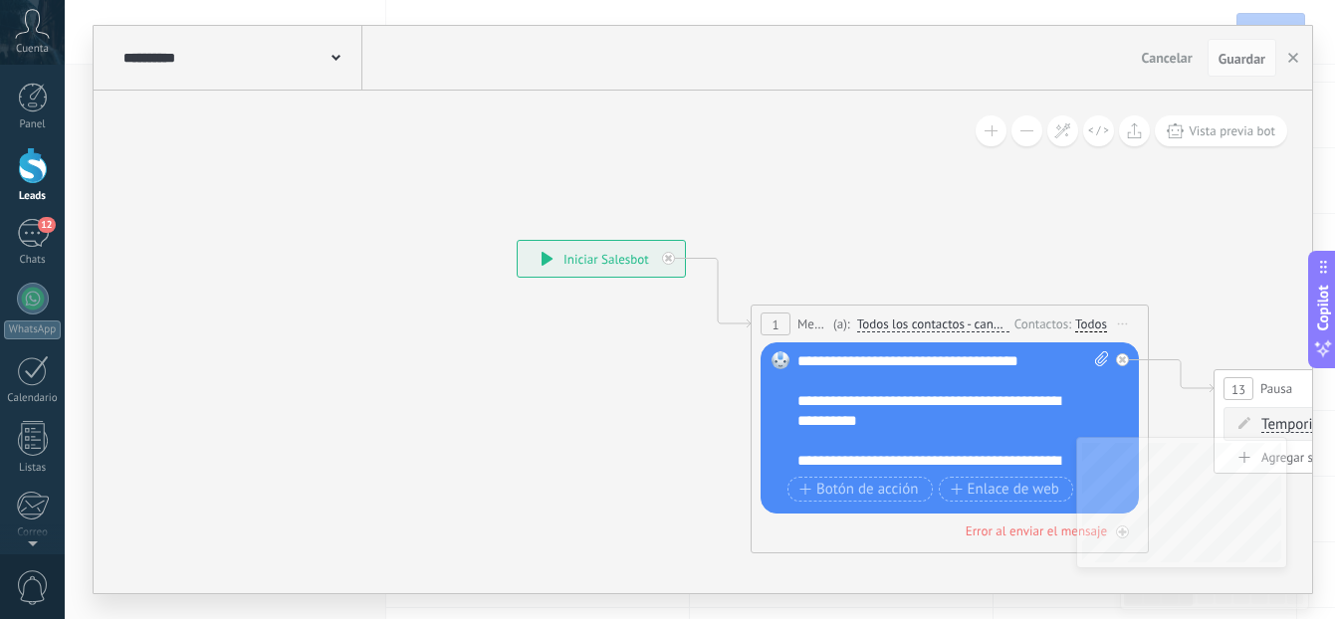
click at [587, 241] on div "**********" at bounding box center [601, 259] width 167 height 36
click at [584, 256] on div "**********" at bounding box center [601, 259] width 167 height 36
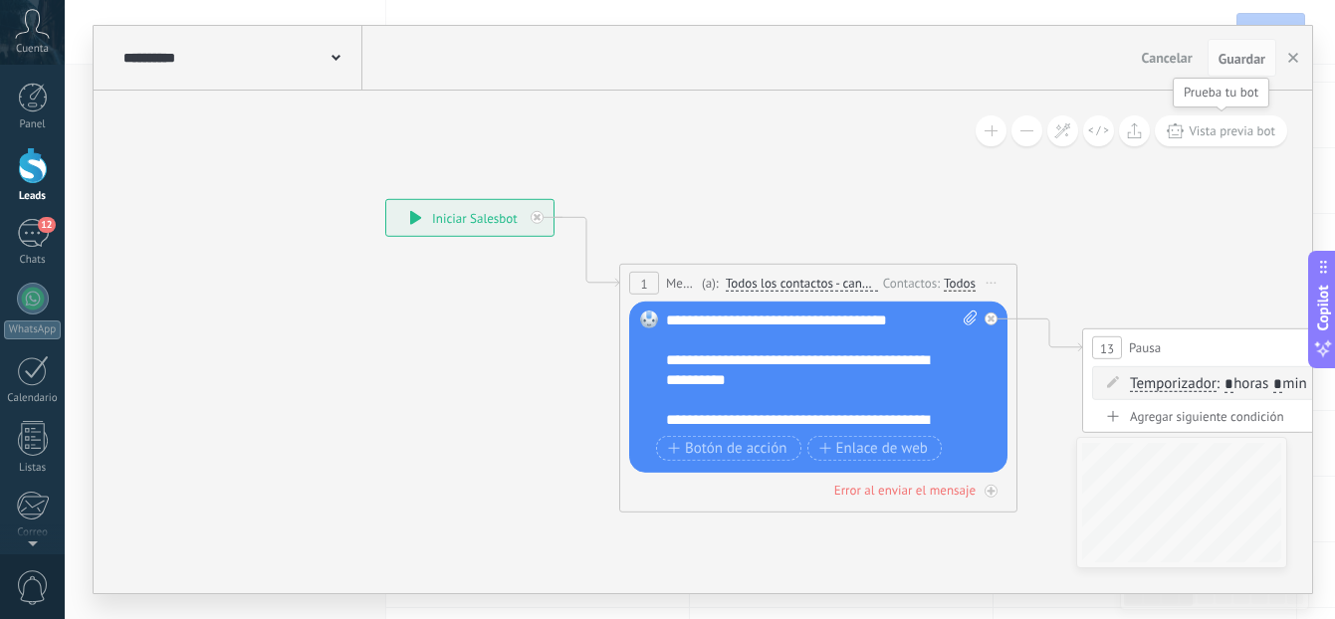
click at [1223, 125] on span "Vista previa bot" at bounding box center [1232, 130] width 87 height 17
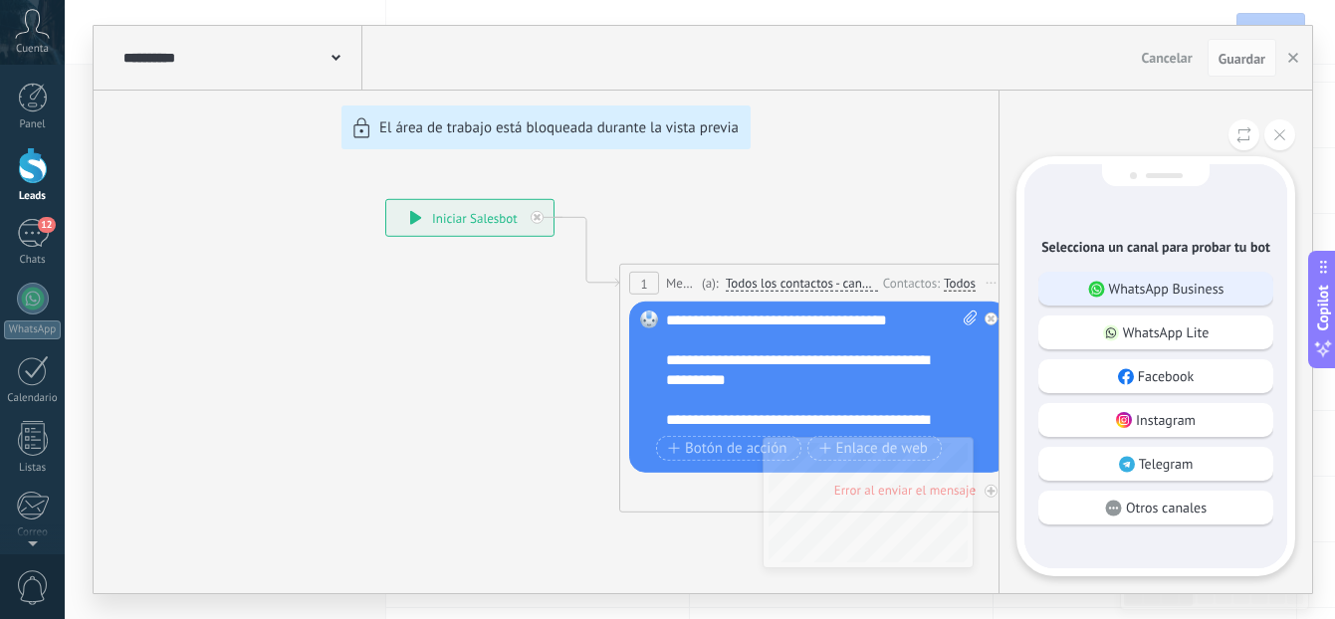
click at [1115, 289] on p "WhatsApp Business" at bounding box center [1166, 289] width 115 height 18
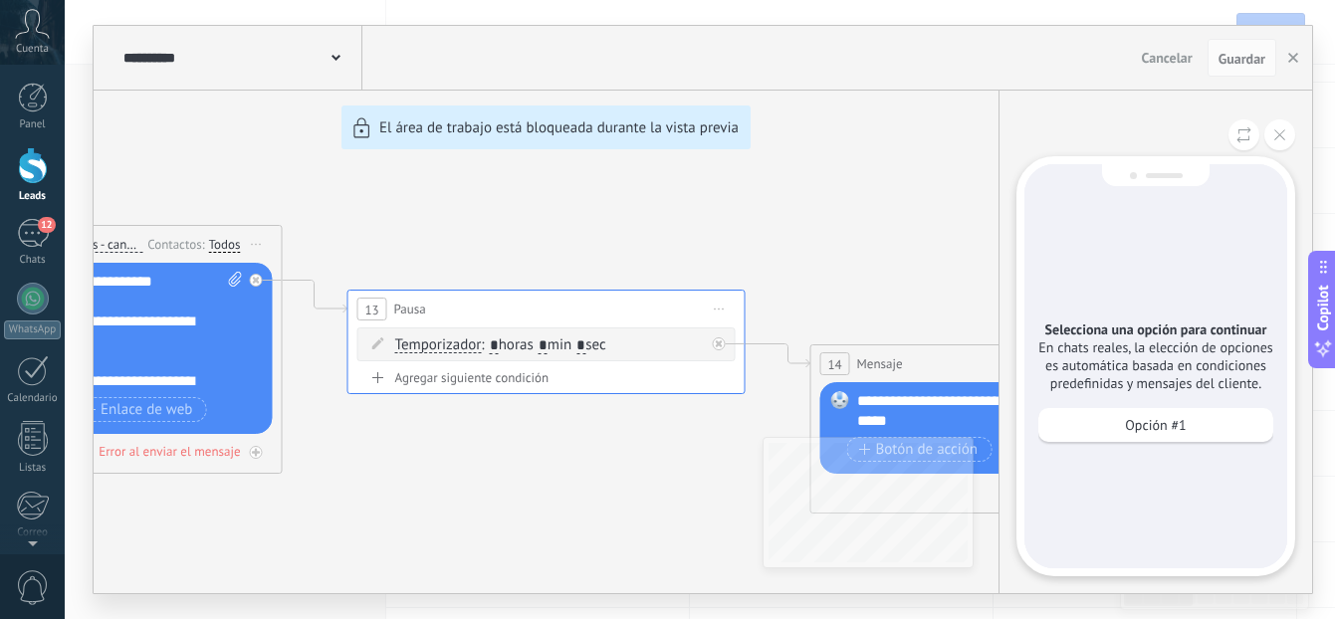
click at [1178, 443] on div "Opción #1" at bounding box center [1155, 430] width 235 height 44
click at [1178, 434] on div "Opción #1" at bounding box center [1155, 425] width 235 height 34
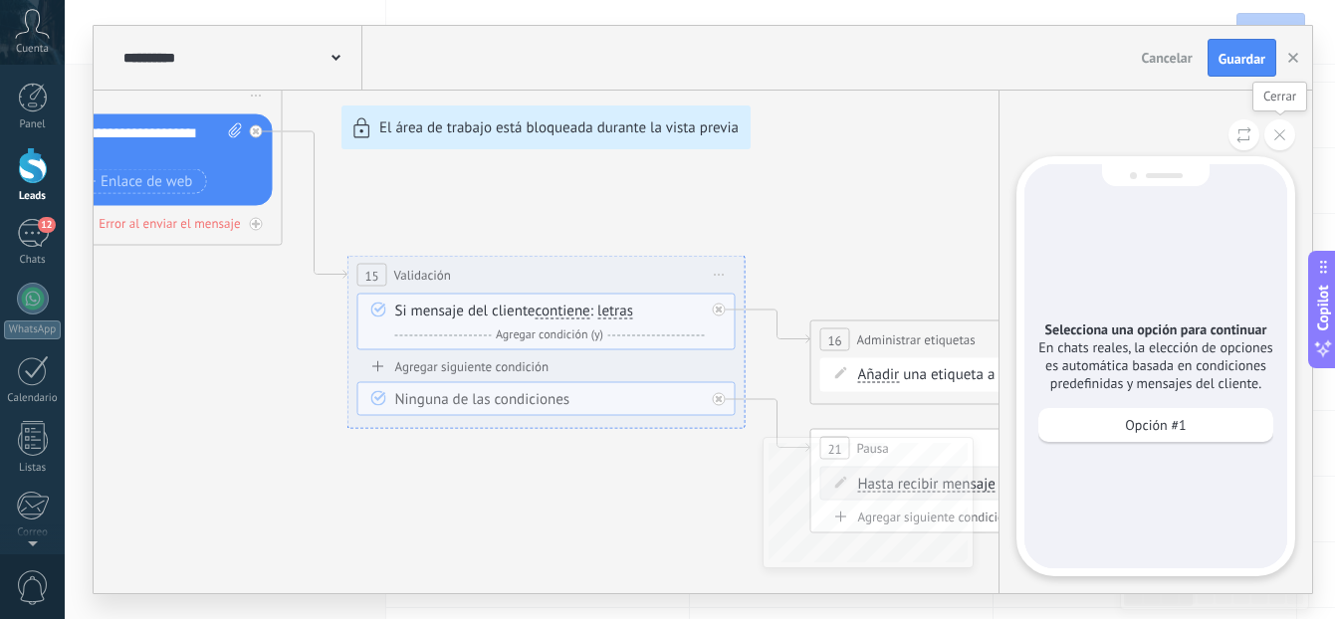
click at [1276, 139] on icon at bounding box center [1279, 134] width 11 height 11
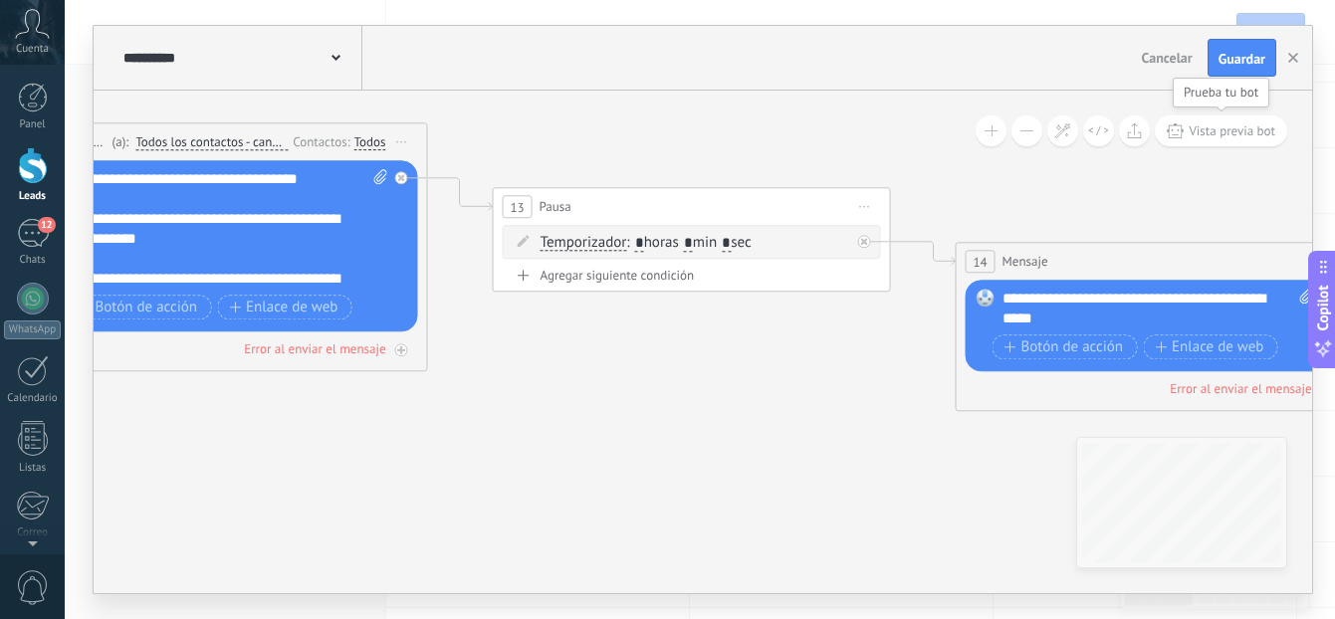
click at [1211, 135] on span "Vista previa bot" at bounding box center [1232, 130] width 87 height 17
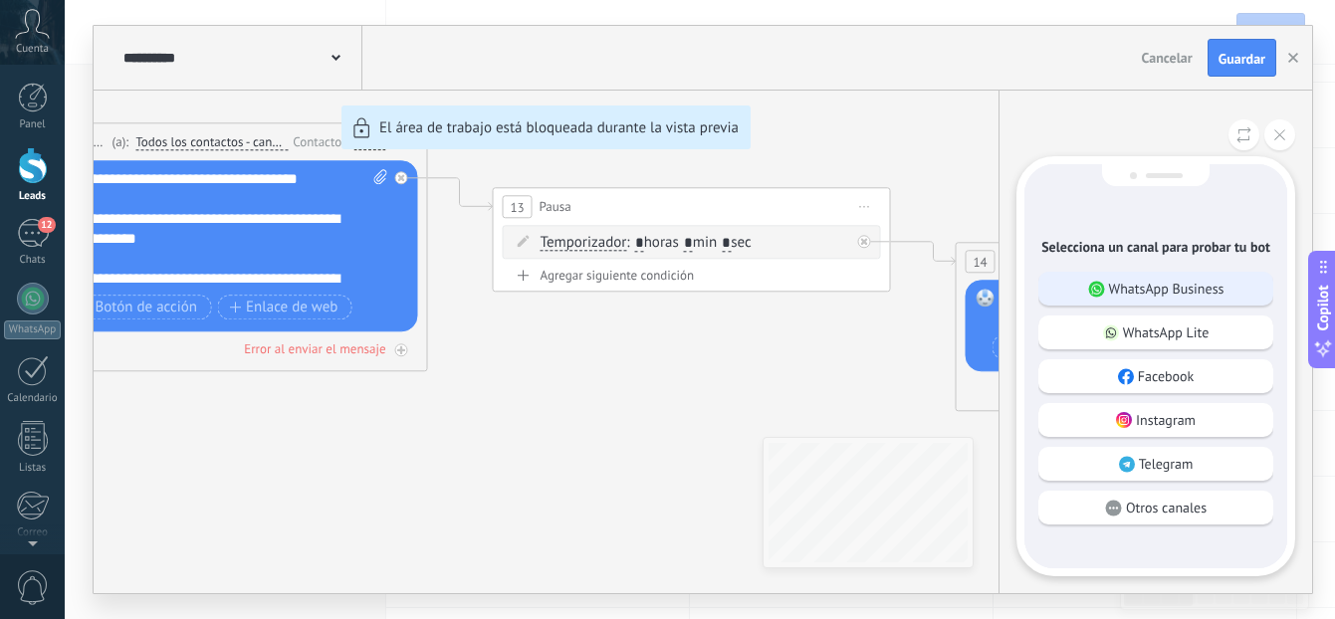
click at [1167, 302] on div "WhatsApp Business" at bounding box center [1155, 289] width 235 height 34
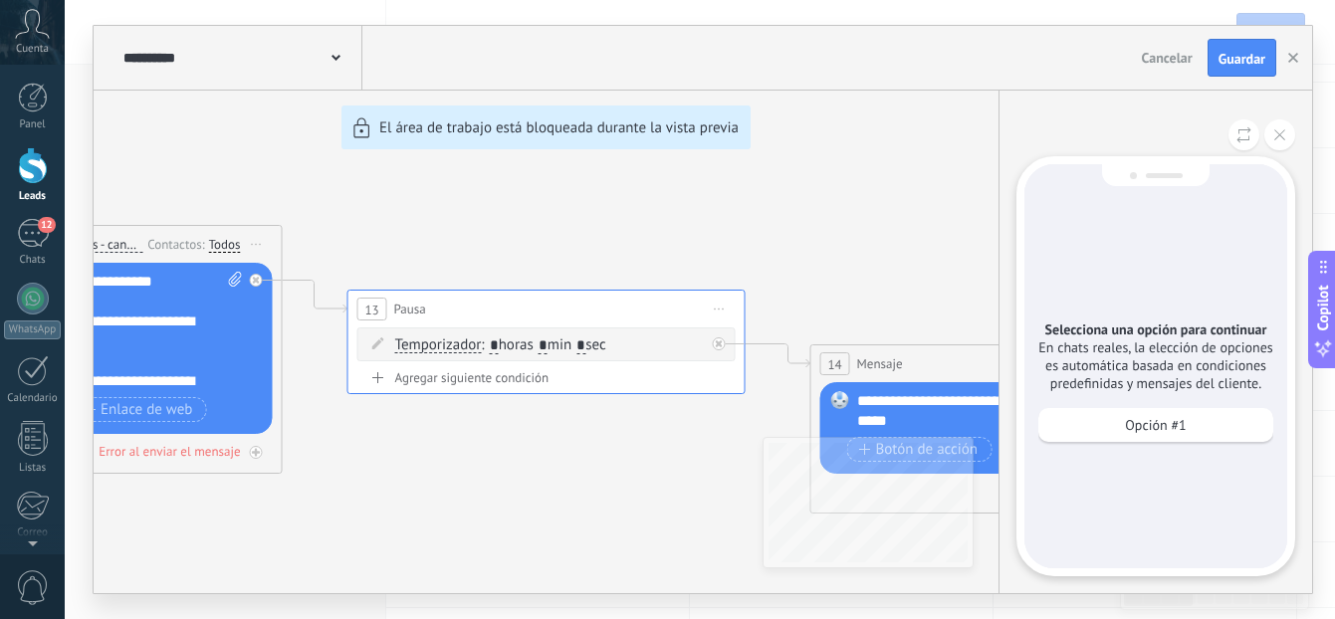
click at [768, 441] on div "**********" at bounding box center [703, 309] width 1218 height 567
click at [1282, 129] on icon at bounding box center [1279, 134] width 11 height 11
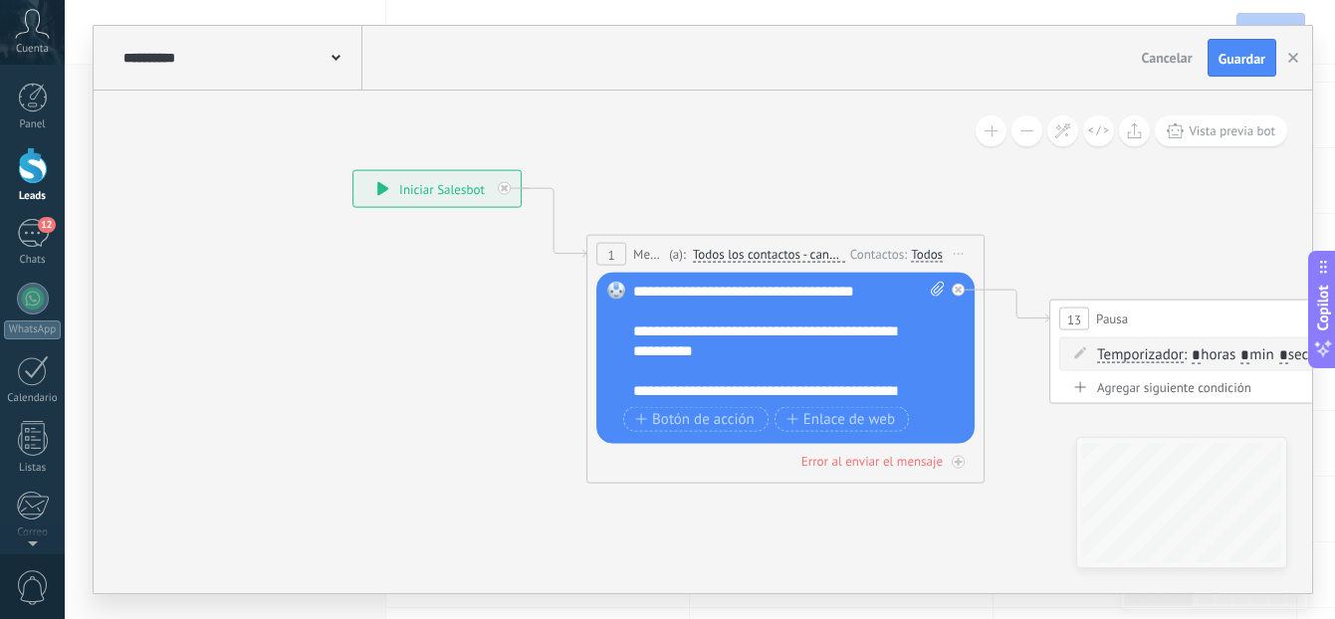
click at [430, 175] on div "**********" at bounding box center [436, 189] width 167 height 36
click at [437, 195] on div "**********" at bounding box center [436, 189] width 167 height 36
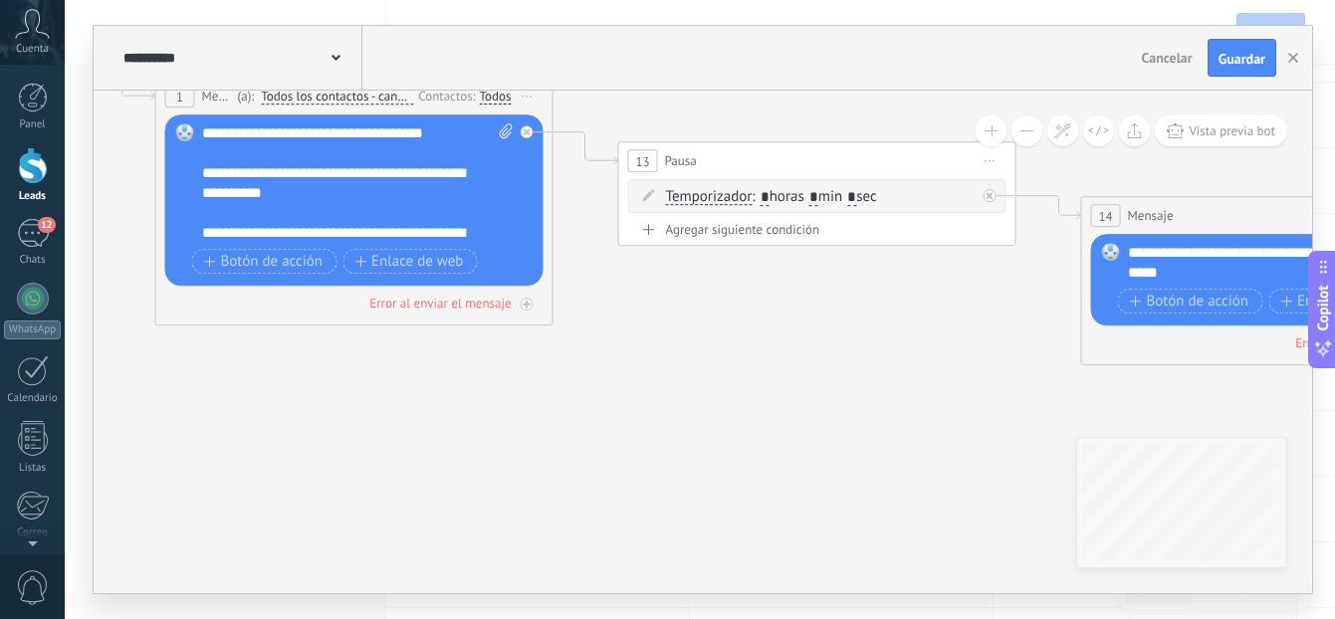
click at [456, 223] on div "**********" at bounding box center [358, 182] width 312 height 119
click at [477, 225] on div "**********" at bounding box center [358, 182] width 312 height 119
click at [308, 299] on div "Error al enviar el mensaje" at bounding box center [354, 303] width 378 height 19
click at [517, 308] on div "Error al enviar el mensaje" at bounding box center [354, 303] width 378 height 19
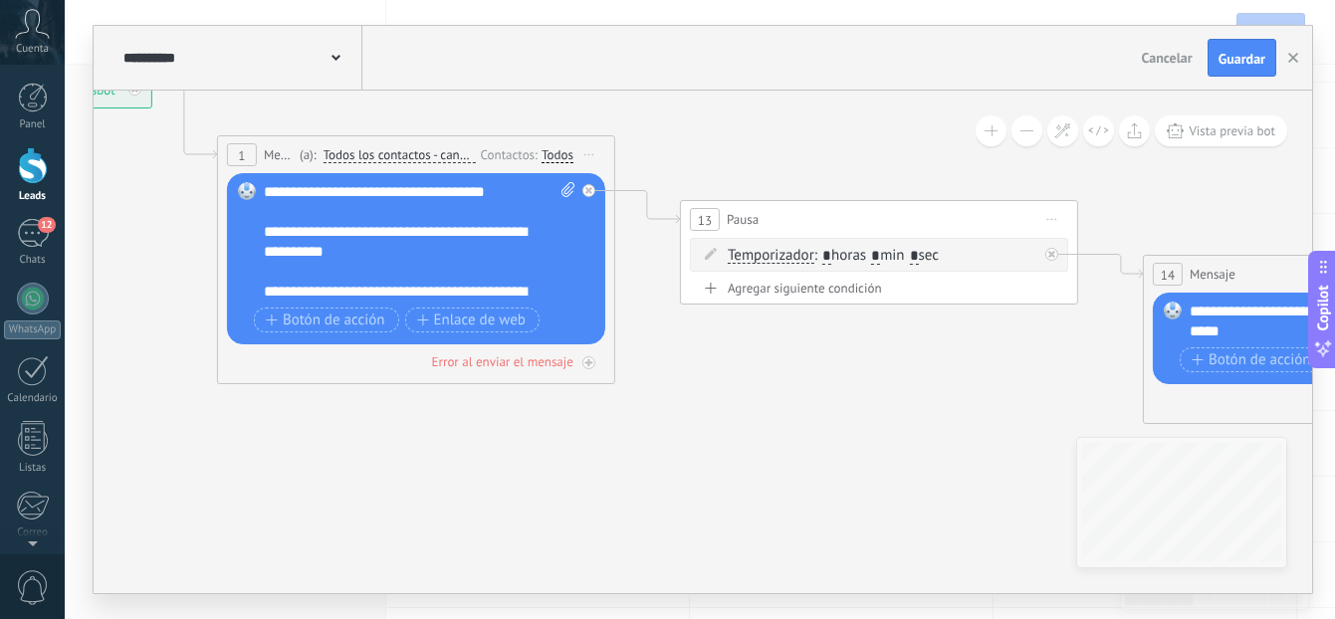
click at [513, 288] on div "**********" at bounding box center [420, 241] width 312 height 119
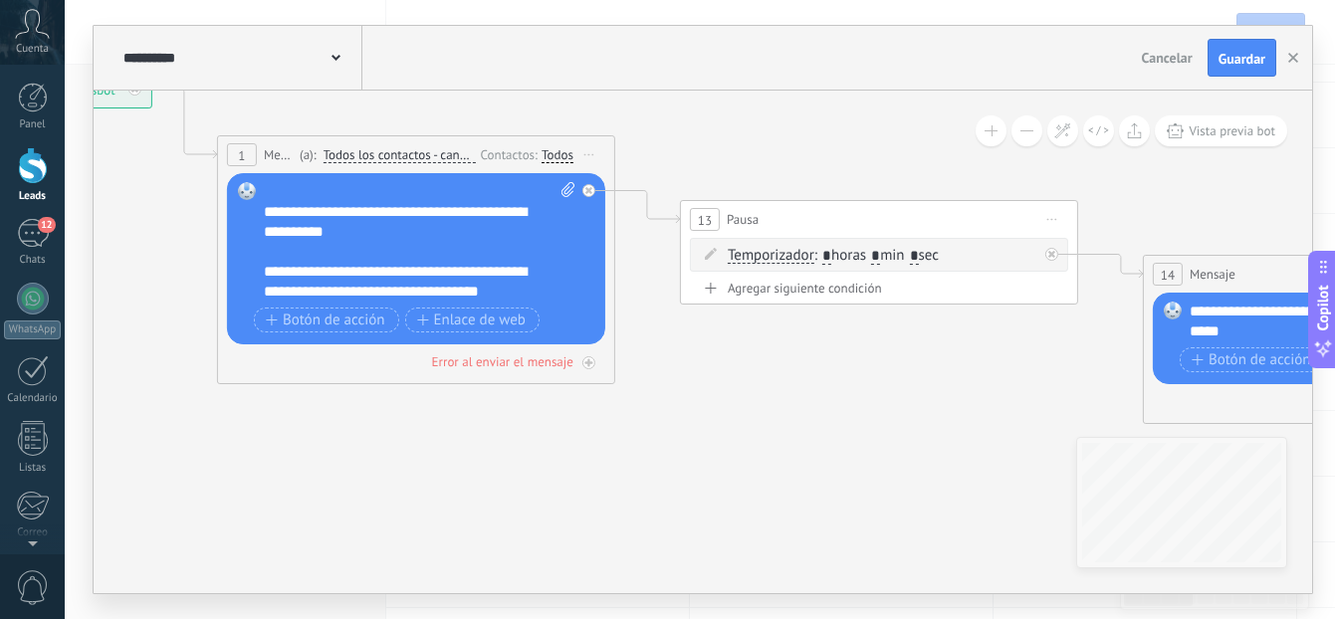
click at [547, 286] on div "**********" at bounding box center [420, 241] width 312 height 119
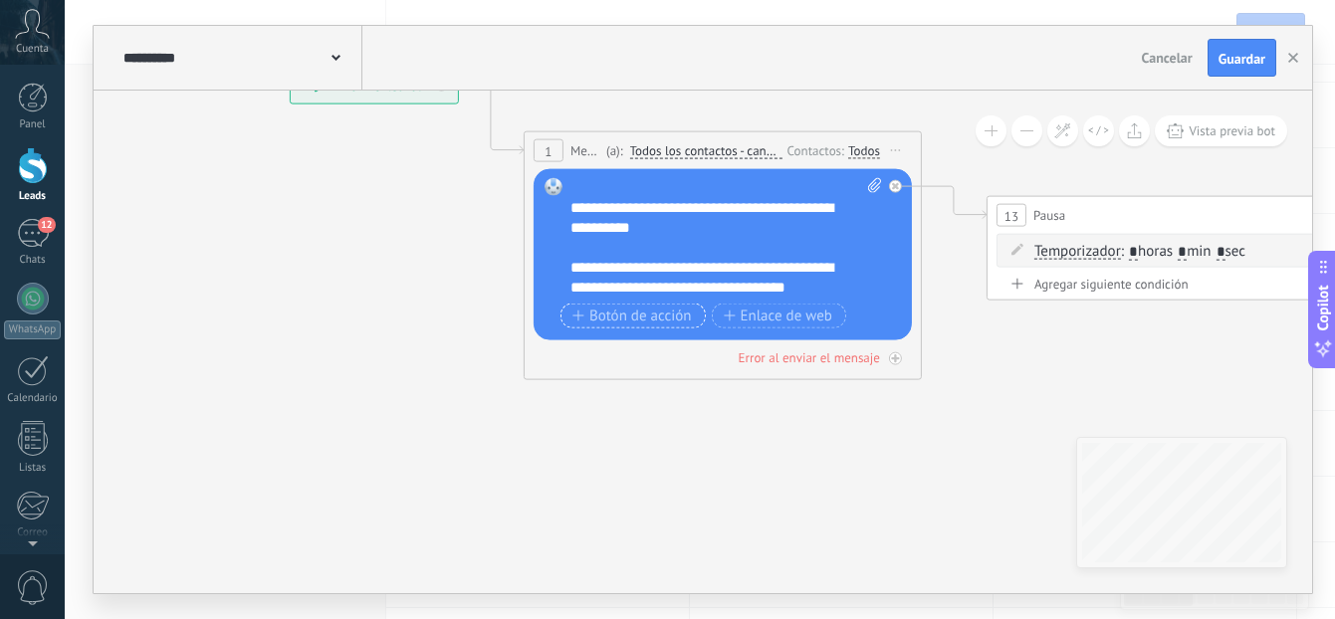
click at [658, 316] on span "Botón de acción" at bounding box center [631, 316] width 119 height 16
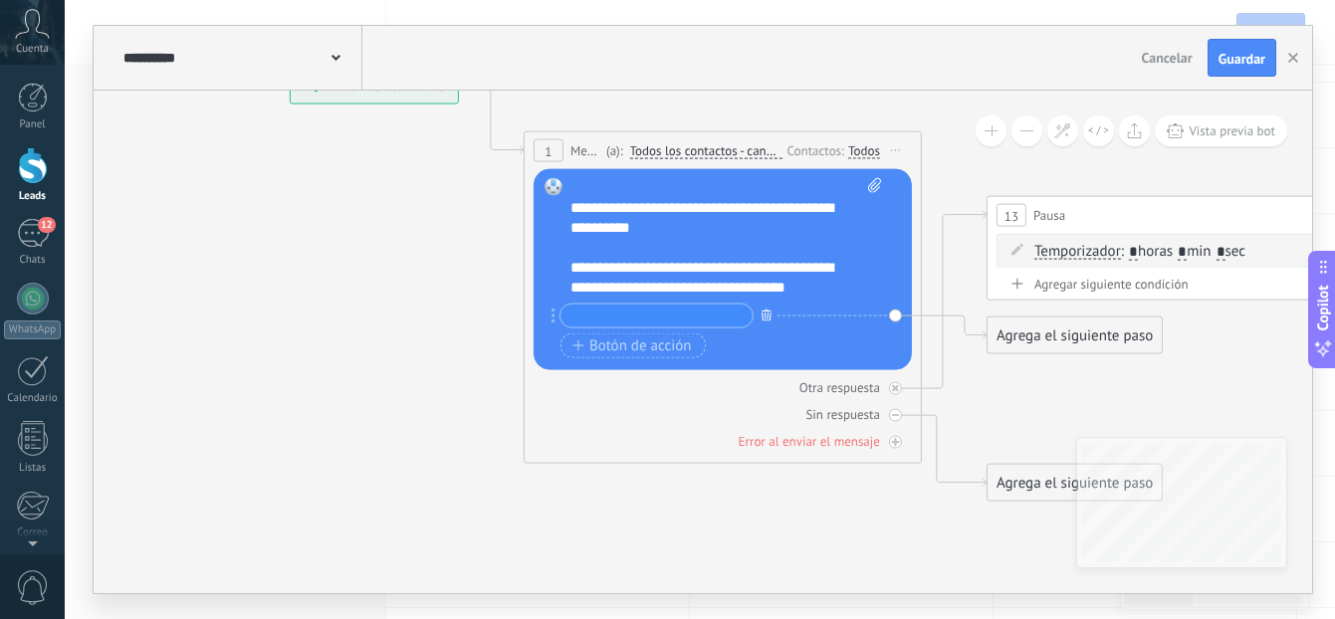
click at [763, 316] on icon "button" at bounding box center [767, 315] width 10 height 12
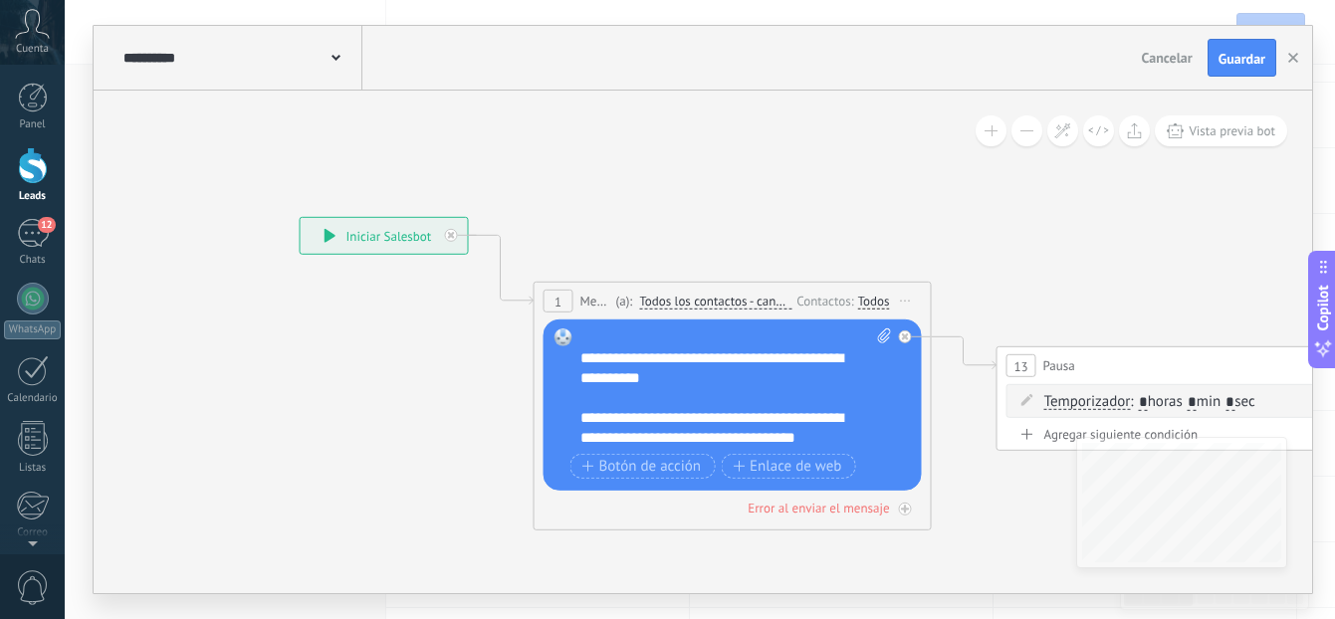
click at [825, 382] on div "**********" at bounding box center [736, 388] width 312 height 119
click at [880, 336] on icon at bounding box center [884, 336] width 13 height 15
click input "Subir" at bounding box center [0, 0] width 0 height 0
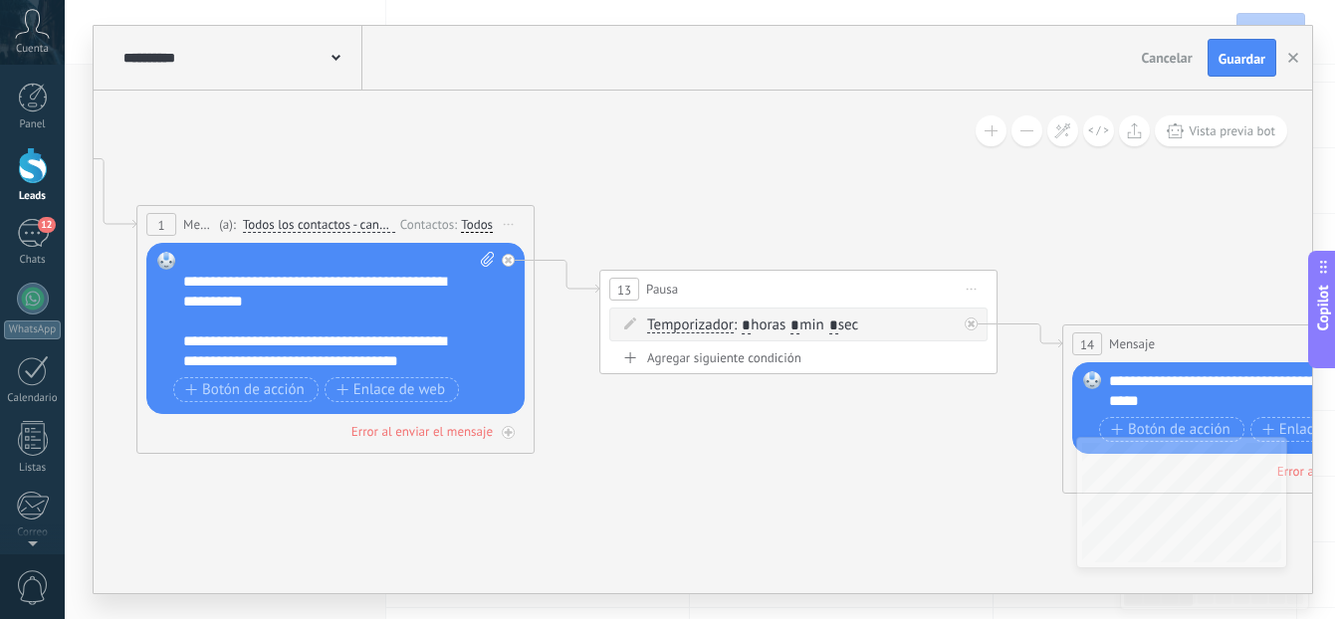
click at [965, 280] on span "Iniciar vista previa aquí Cambiar nombre Duplicar [GEOGRAPHIC_DATA]" at bounding box center [972, 289] width 32 height 29
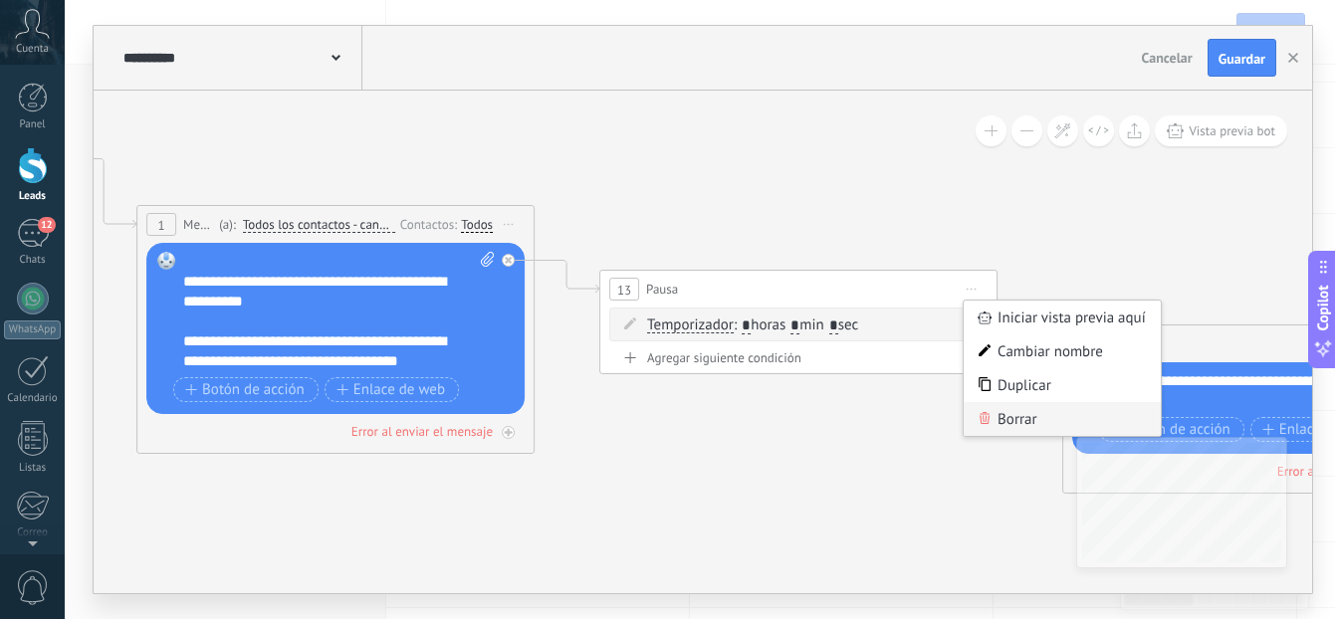
click at [1042, 431] on div "Borrar" at bounding box center [1062, 419] width 197 height 34
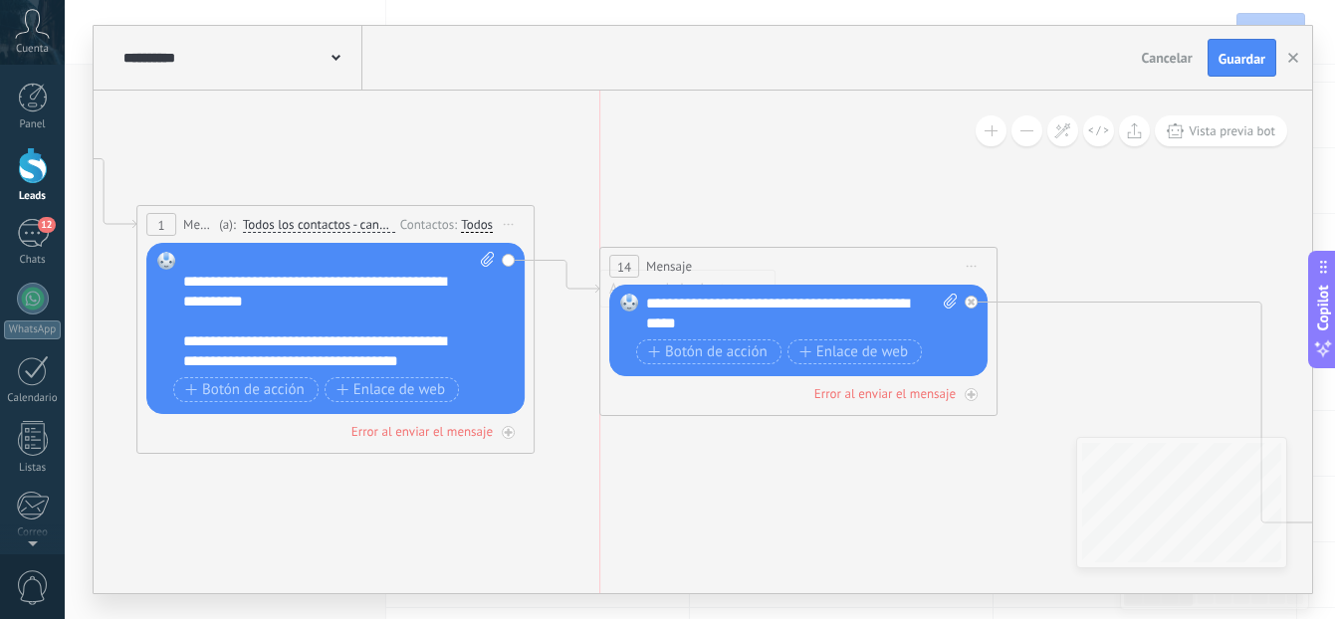
drag, startPoint x: 1122, startPoint y: 340, endPoint x: 664, endPoint y: 264, distance: 464.3
click at [664, 264] on span "Mensaje" at bounding box center [669, 266] width 46 height 19
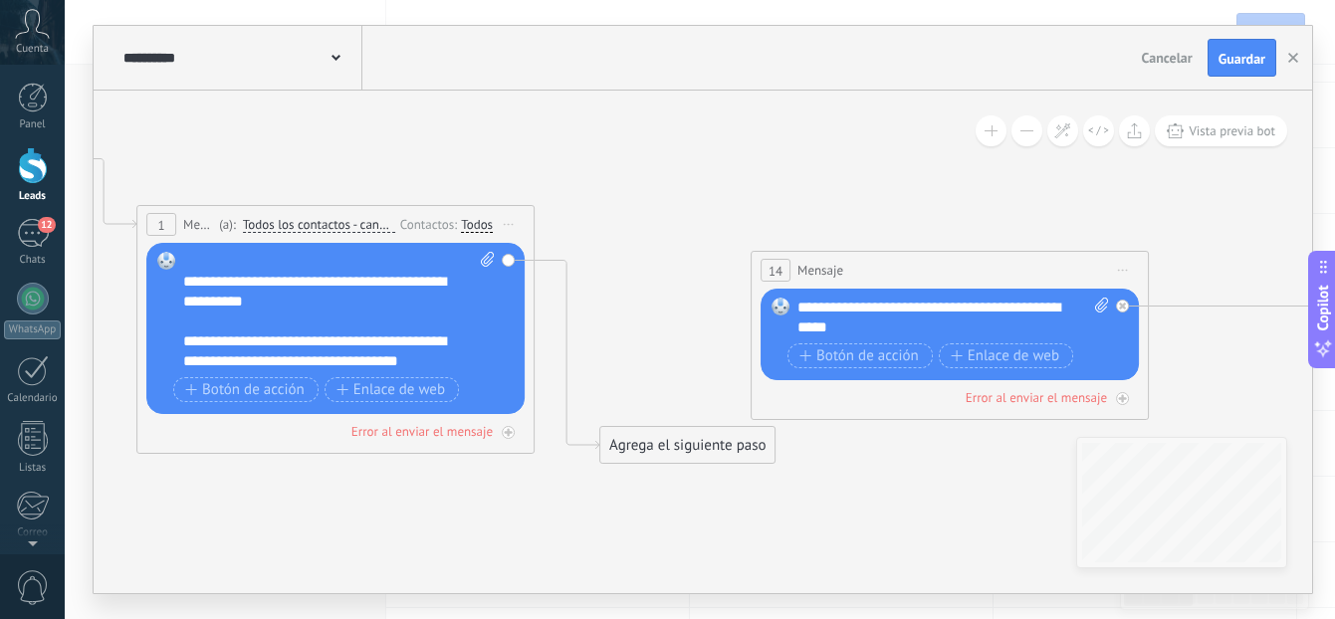
drag, startPoint x: 664, startPoint y: 264, endPoint x: 813, endPoint y: 267, distance: 149.3
click at [814, 268] on span "Mensaje" at bounding box center [820, 270] width 46 height 19
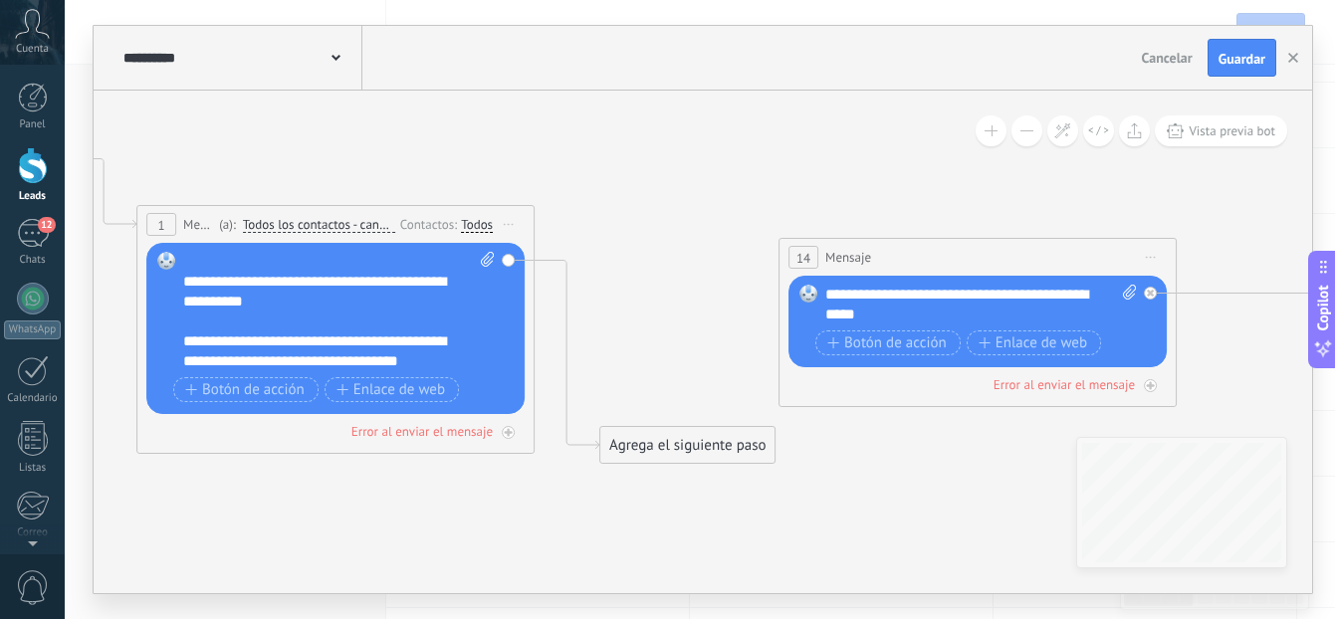
drag, startPoint x: 813, startPoint y: 267, endPoint x: 842, endPoint y: 255, distance: 31.2
click at [842, 255] on span "Mensaje" at bounding box center [848, 257] width 46 height 19
click at [696, 452] on div "Agrega el siguiente paso" at bounding box center [687, 445] width 174 height 33
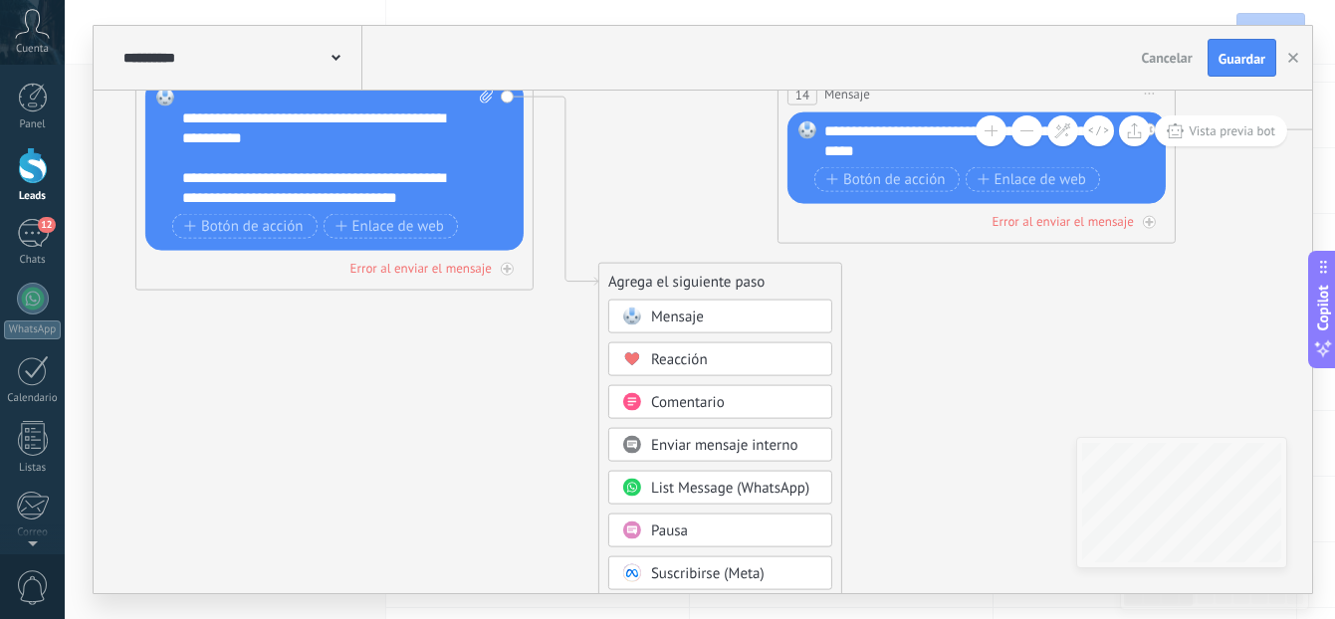
click at [701, 318] on span "Mensaje" at bounding box center [677, 317] width 53 height 19
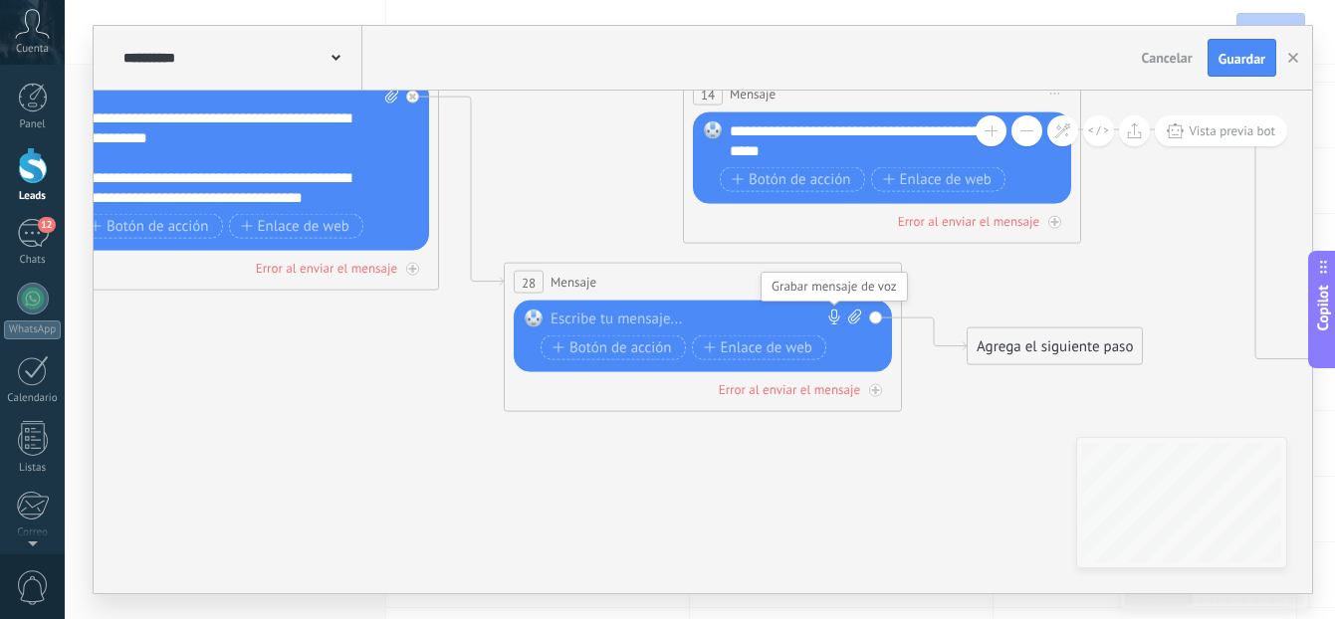
click at [836, 310] on icon at bounding box center [834, 318] width 16 height 16
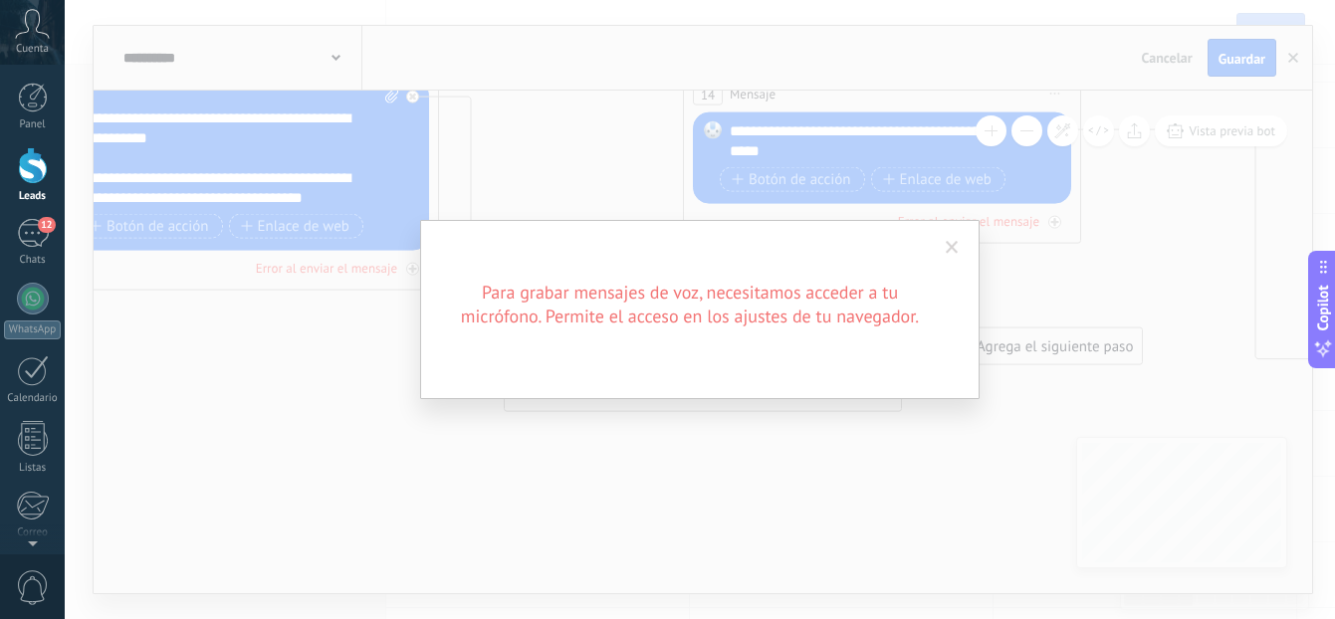
click at [943, 255] on span at bounding box center [952, 248] width 33 height 34
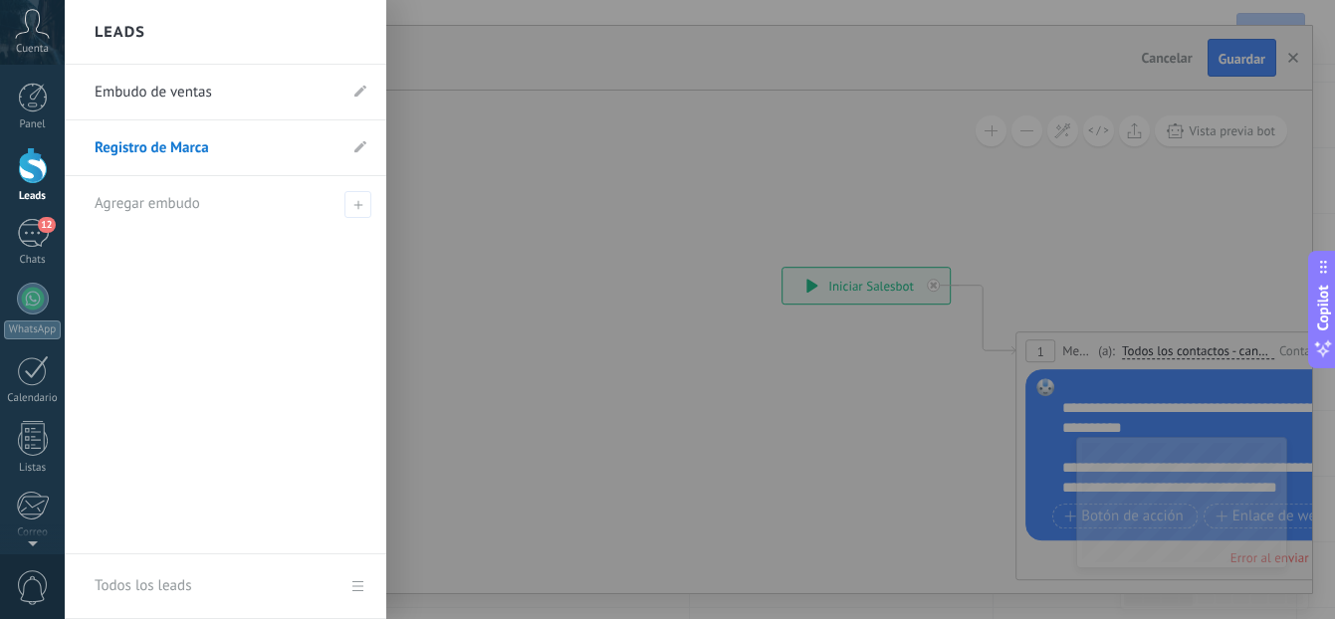
click at [36, 169] on div at bounding box center [33, 165] width 30 height 37
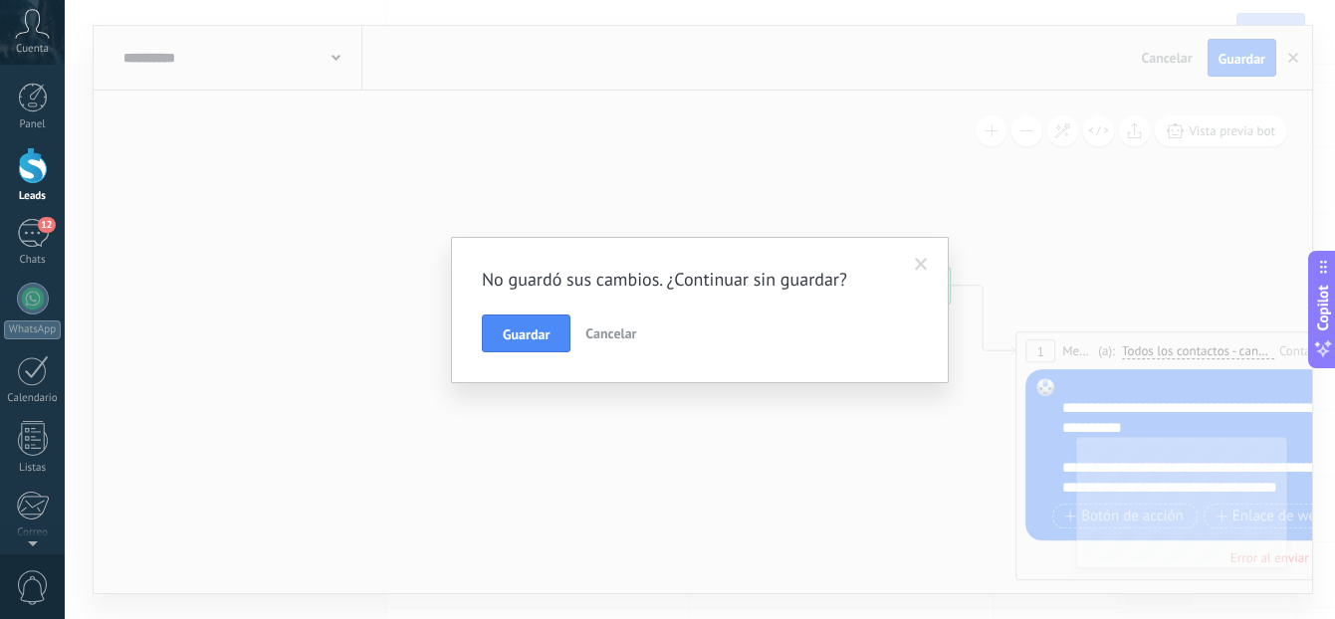
click at [602, 333] on span "Cancelar" at bounding box center [610, 334] width 51 height 18
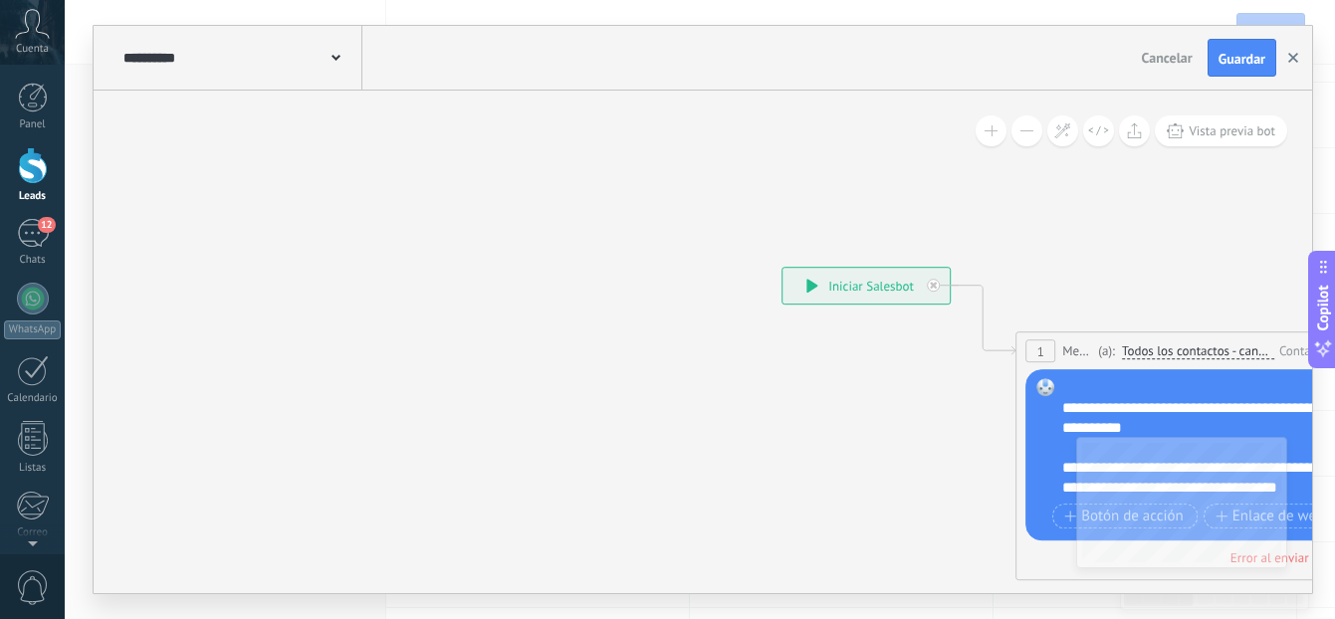
click at [1289, 53] on icon "button" at bounding box center [1293, 58] width 10 height 10
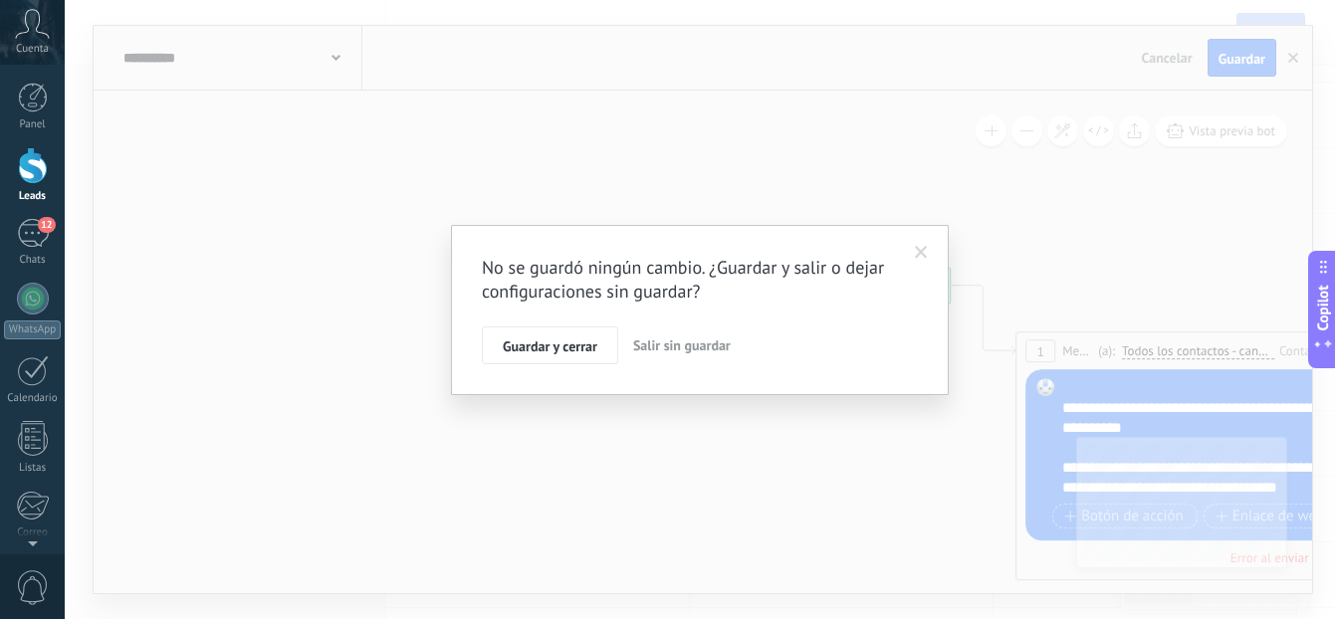
click at [705, 342] on span "Salir sin guardar" at bounding box center [682, 345] width 98 height 18
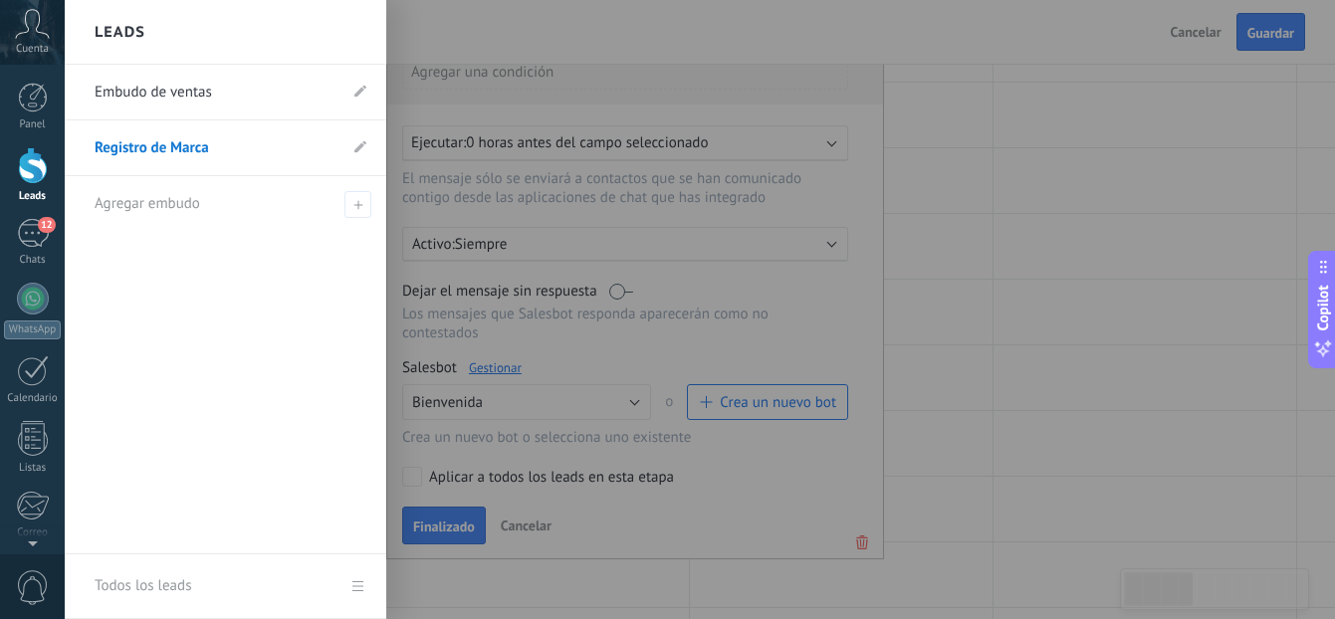
click at [24, 172] on div at bounding box center [33, 165] width 30 height 37
click at [34, 169] on div at bounding box center [33, 165] width 30 height 37
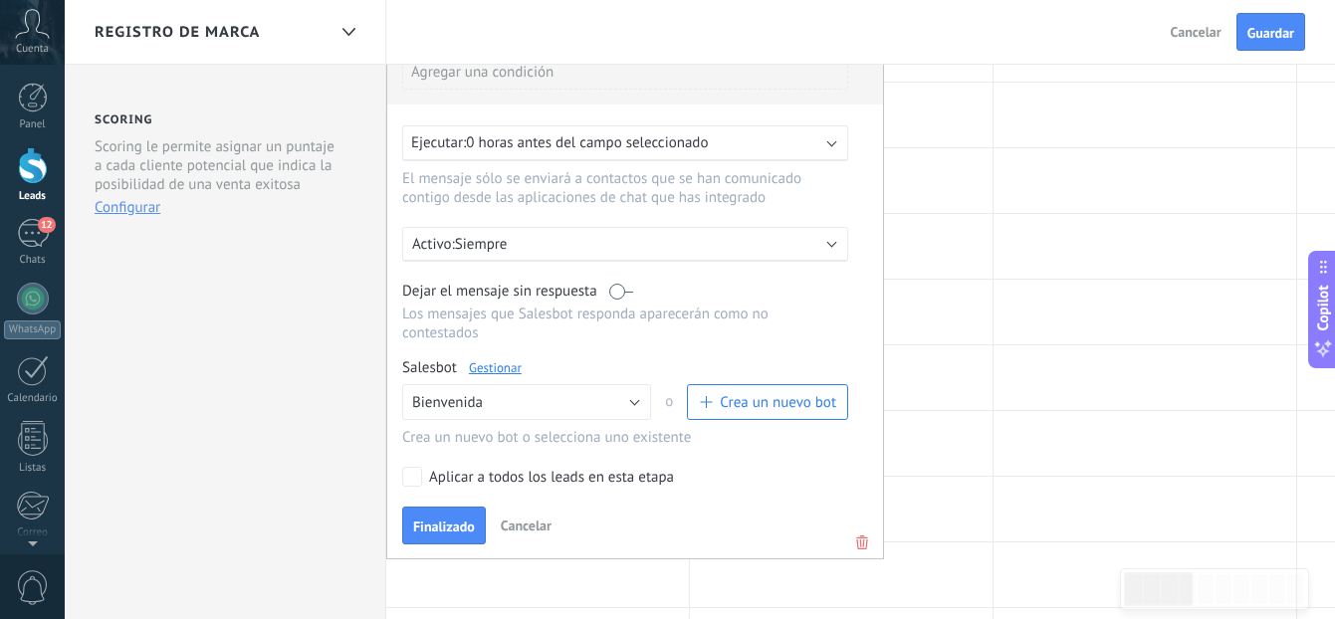
click at [1182, 44] on button "Cancelar" at bounding box center [1196, 32] width 67 height 30
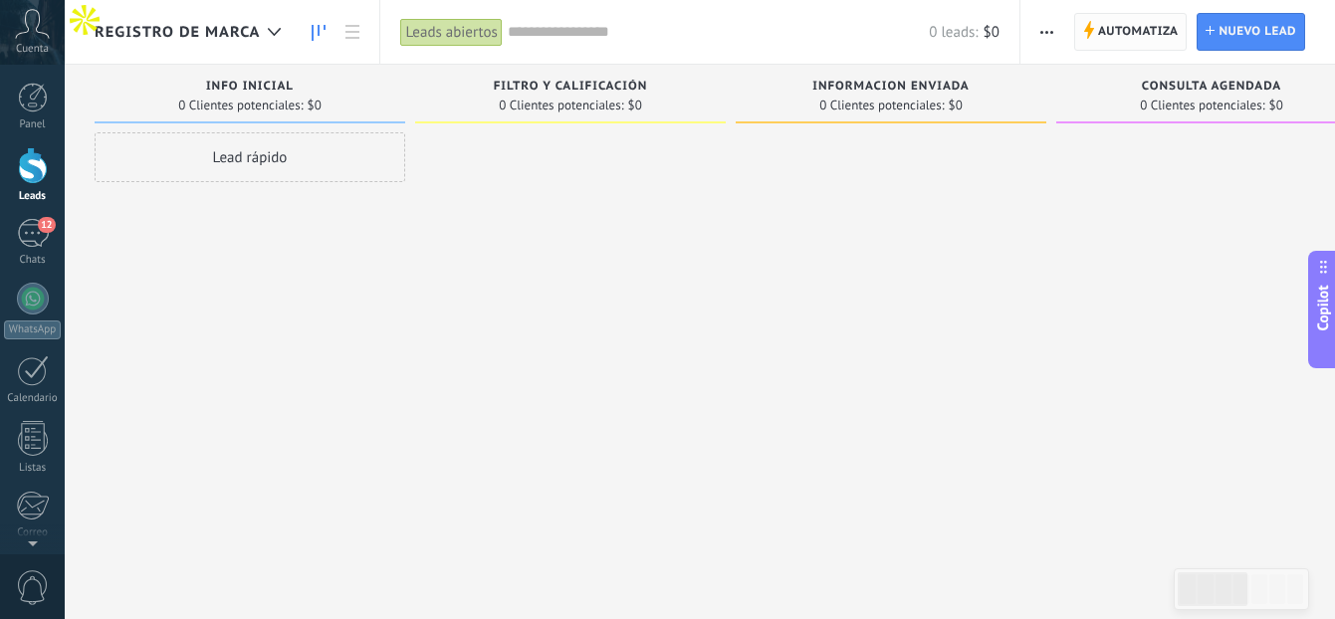
click at [1106, 38] on span "Automatiza" at bounding box center [1138, 32] width 81 height 36
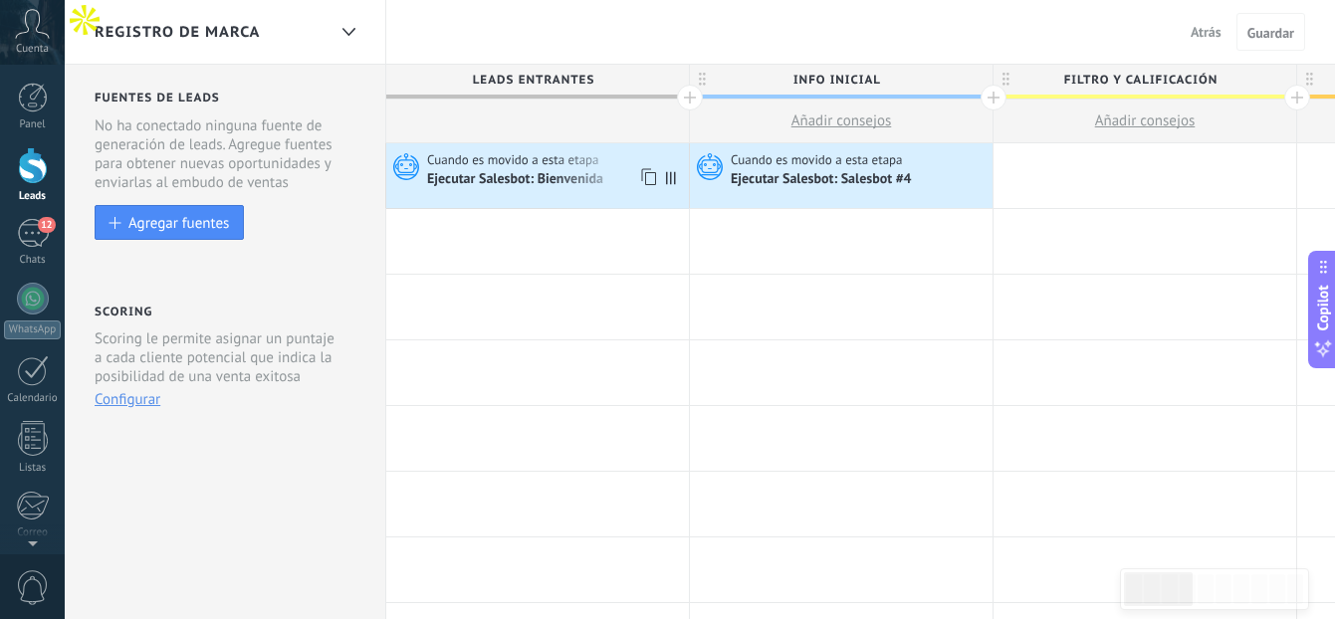
click at [537, 180] on div "Ejecutar Salesbot: Bienvenida" at bounding box center [516, 180] width 179 height 18
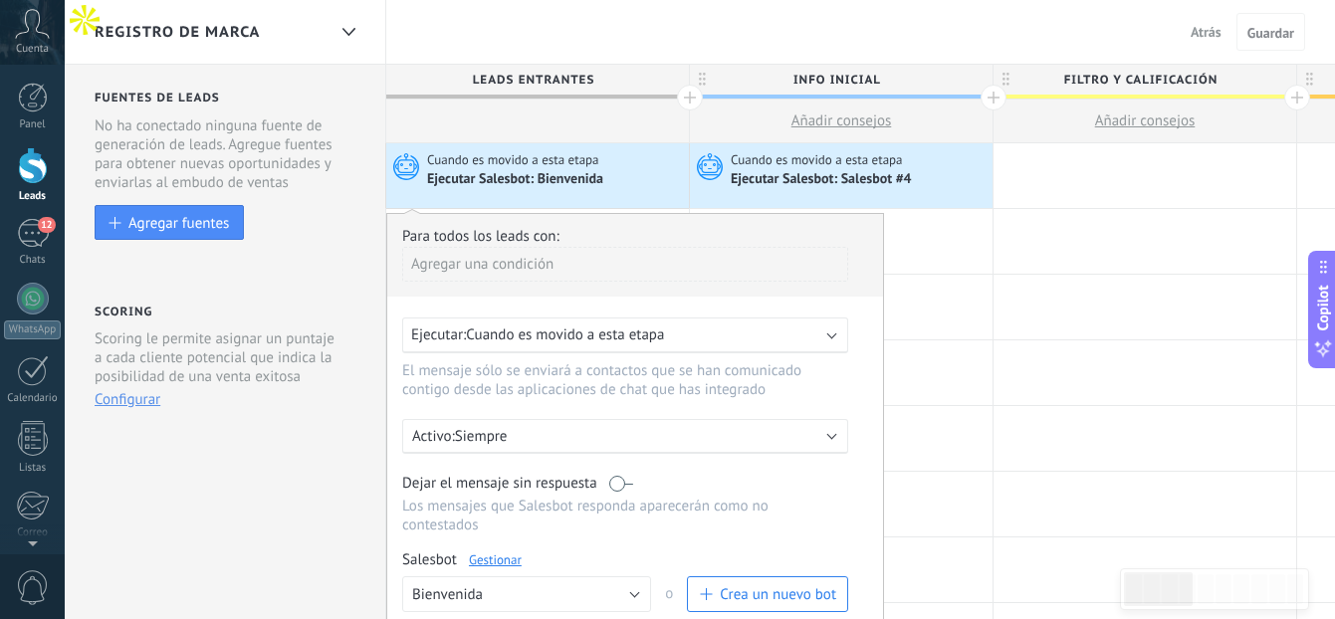
click at [574, 332] on span "Cuando es movido a esta etapa" at bounding box center [565, 335] width 198 height 19
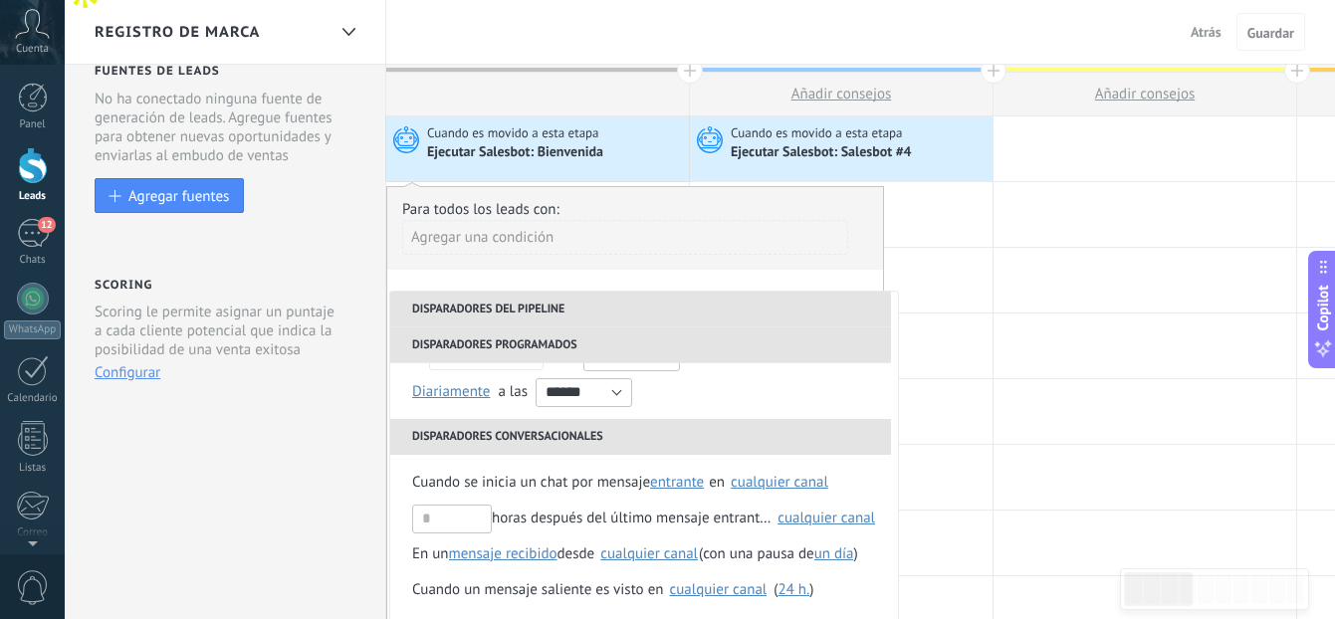
scroll to position [35, 0]
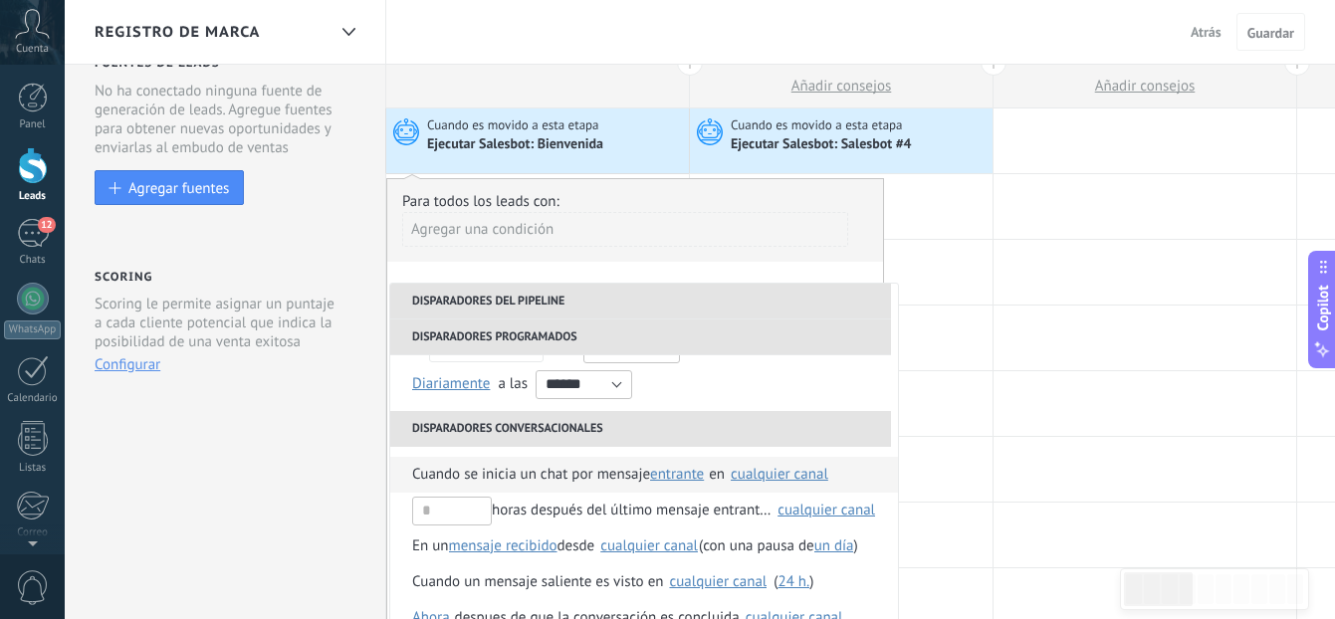
click at [552, 476] on span "Cuando se inicia un chat por mensaje" at bounding box center [531, 475] width 238 height 36
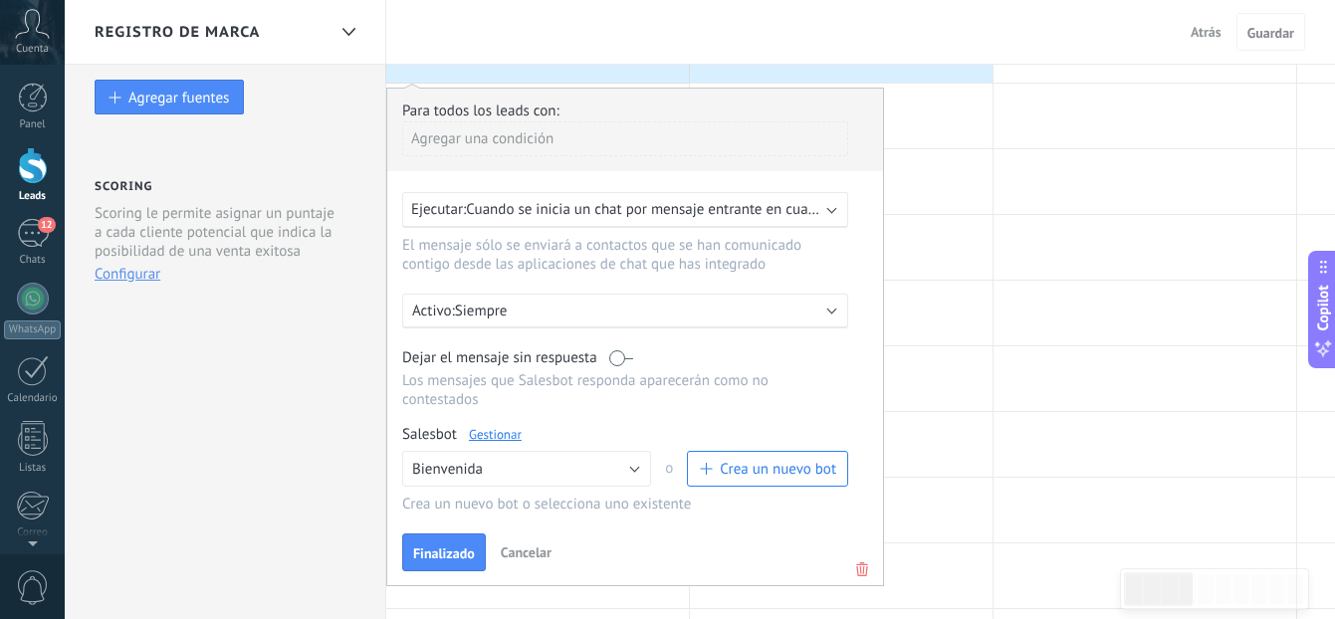
scroll to position [129, 0]
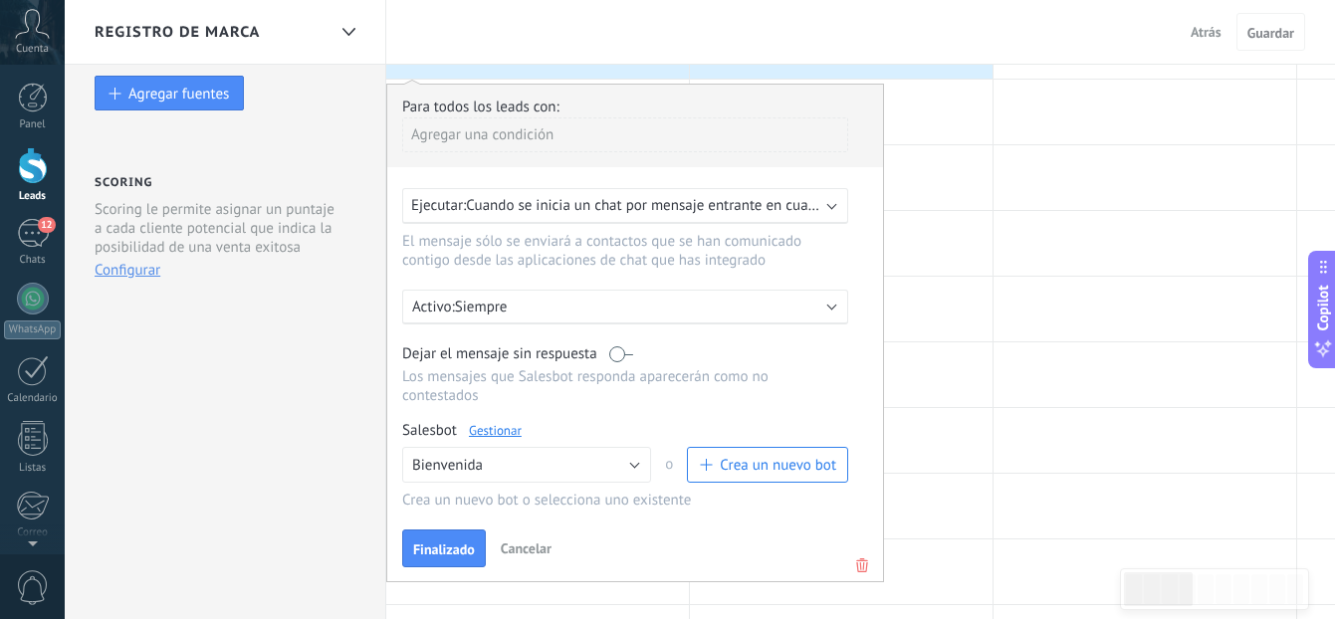
click at [532, 555] on span "Cancelar" at bounding box center [526, 549] width 51 height 18
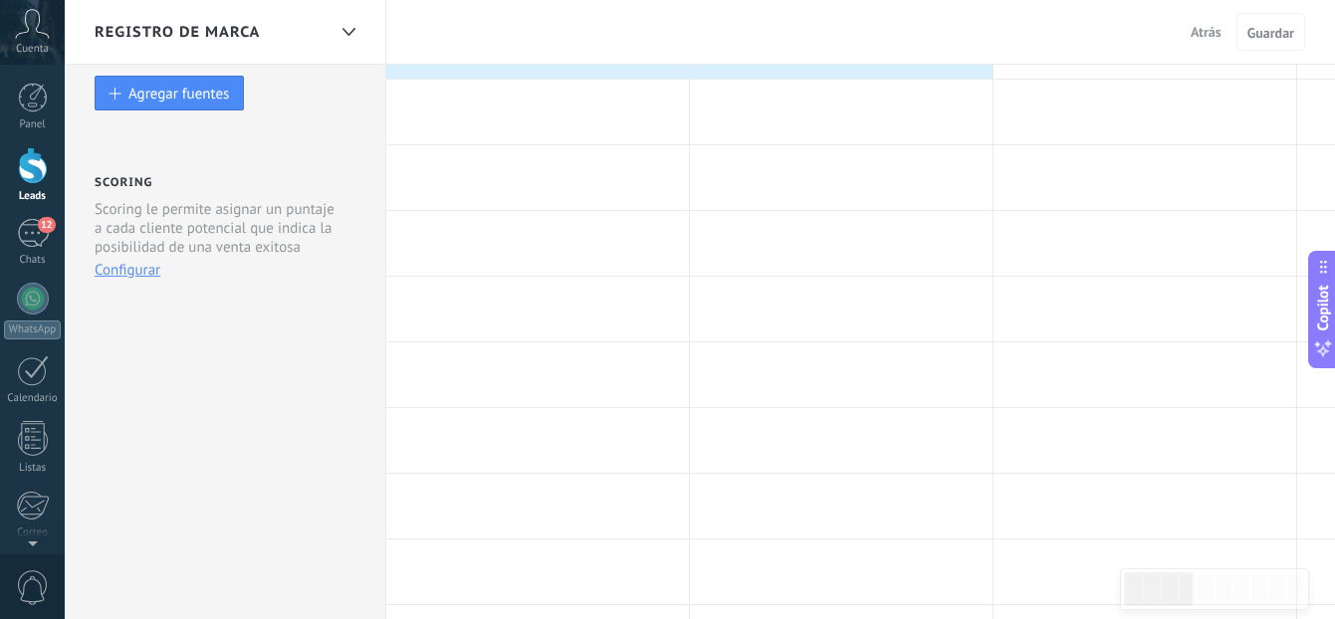
scroll to position [0, 0]
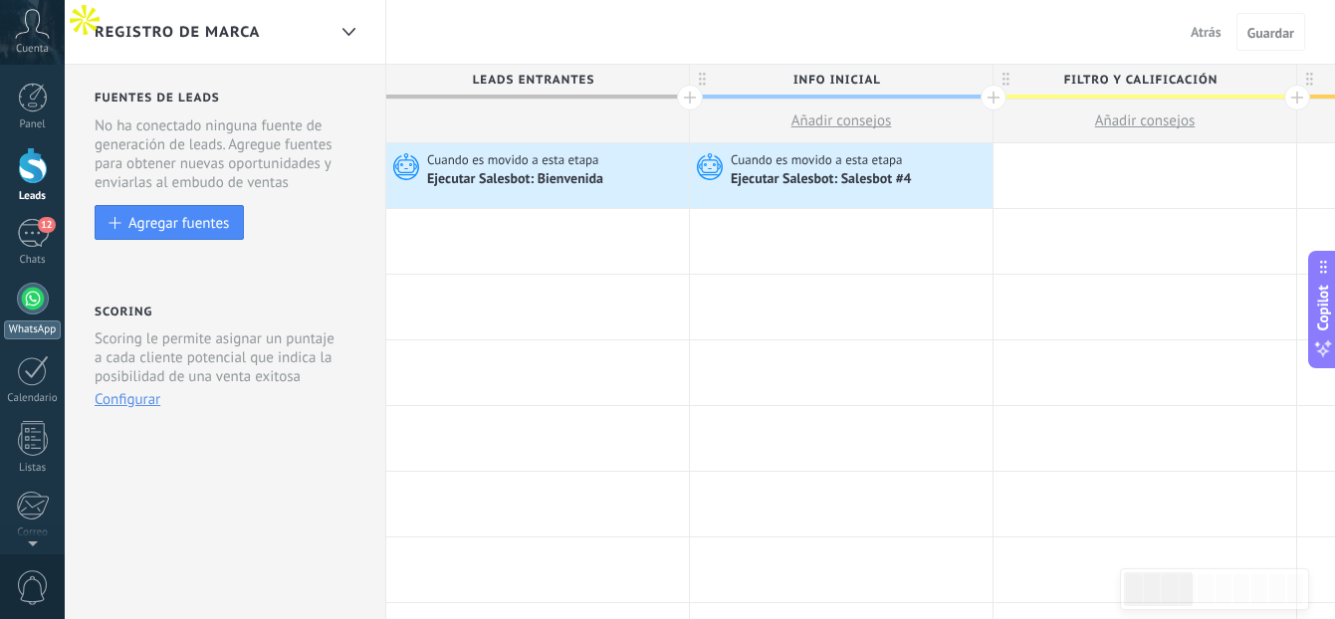
click at [36, 303] on div at bounding box center [33, 299] width 32 height 32
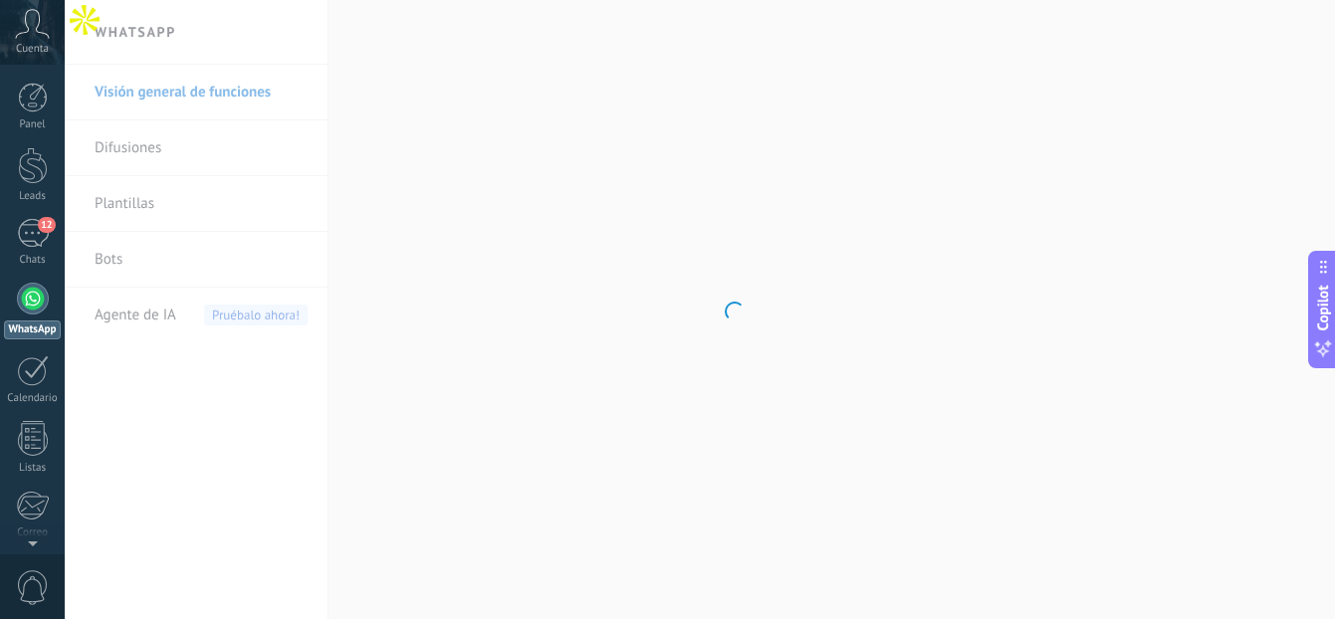
click at [101, 262] on body ".abccls-1,.abccls-2{fill-rule:evenodd}.abccls-2{fill:#fff} .abfcls-1{fill:none}…" at bounding box center [667, 309] width 1335 height 619
click at [118, 260] on link "Bots" at bounding box center [201, 260] width 213 height 56
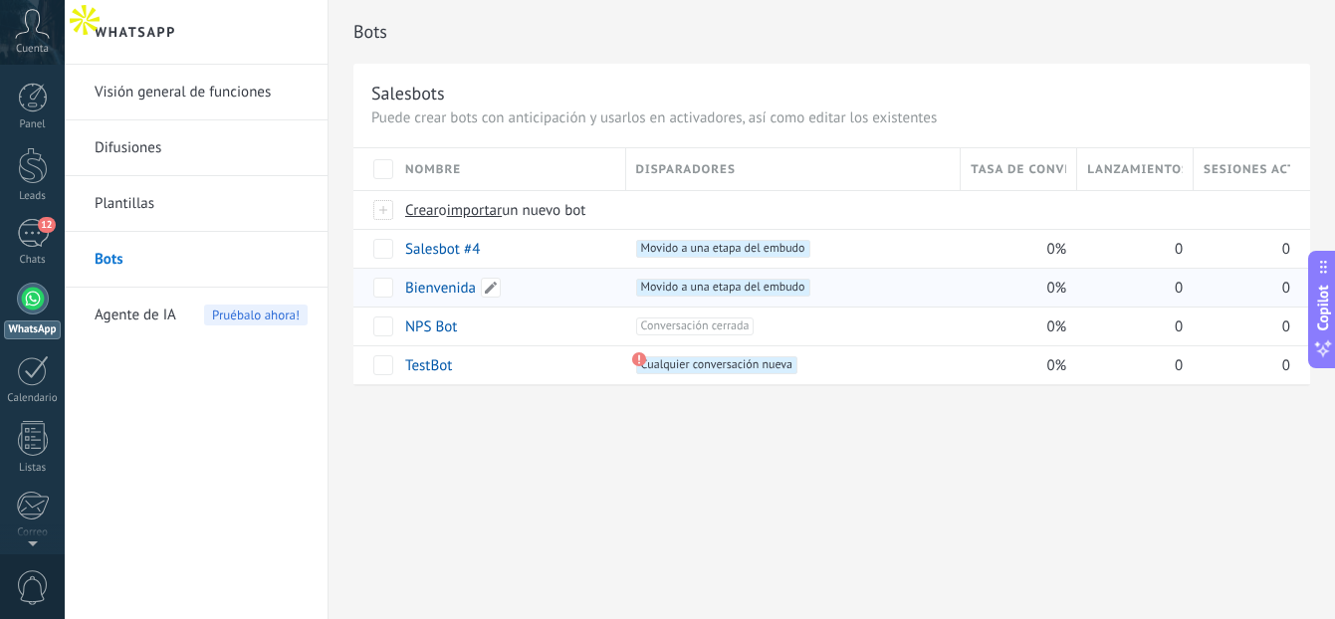
click at [426, 285] on link "Bienvenida" at bounding box center [440, 288] width 71 height 19
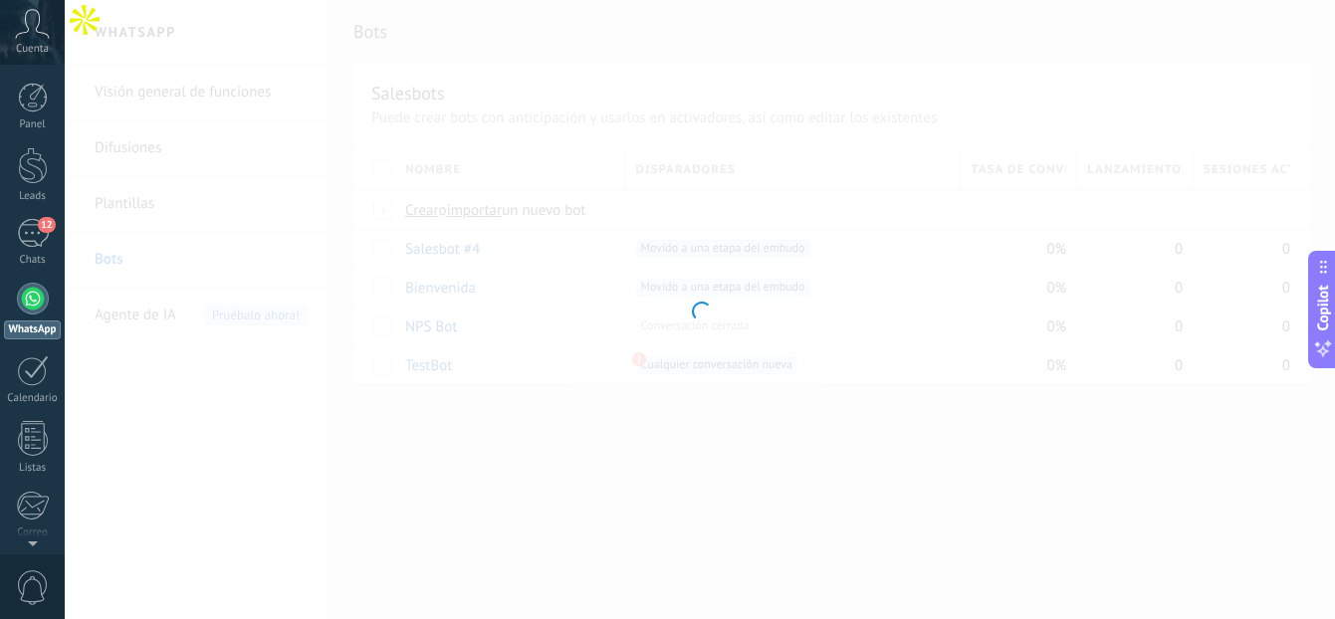
type input "**********"
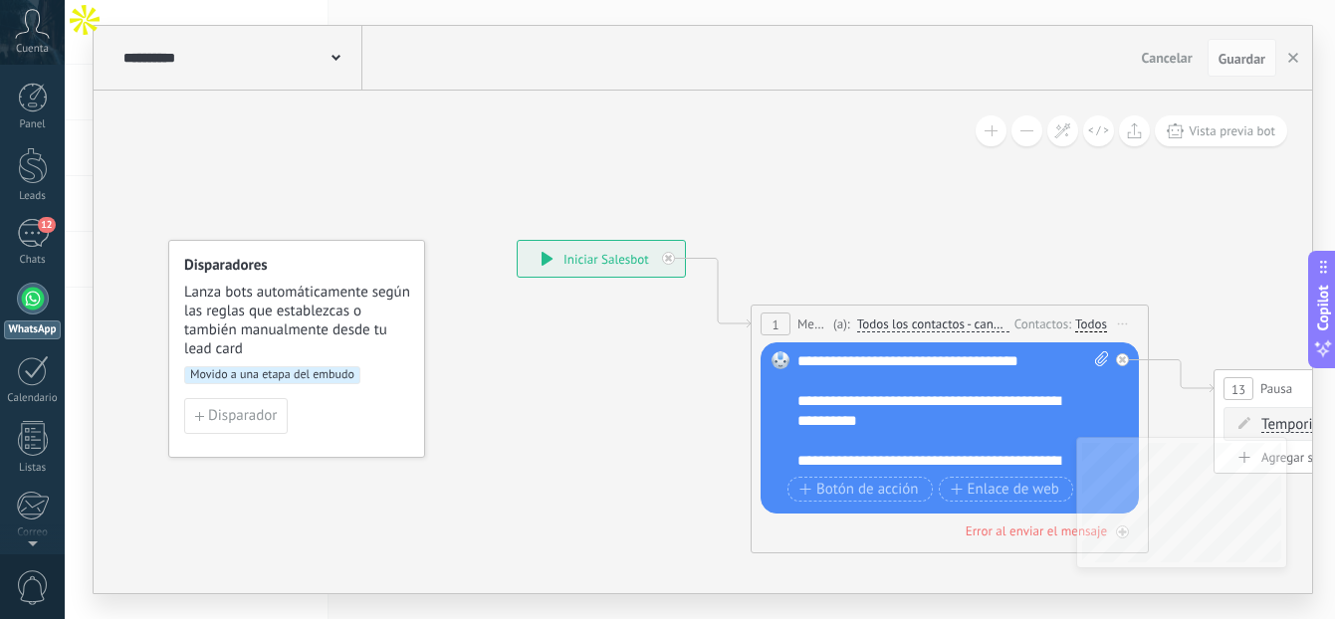
scroll to position [20, 0]
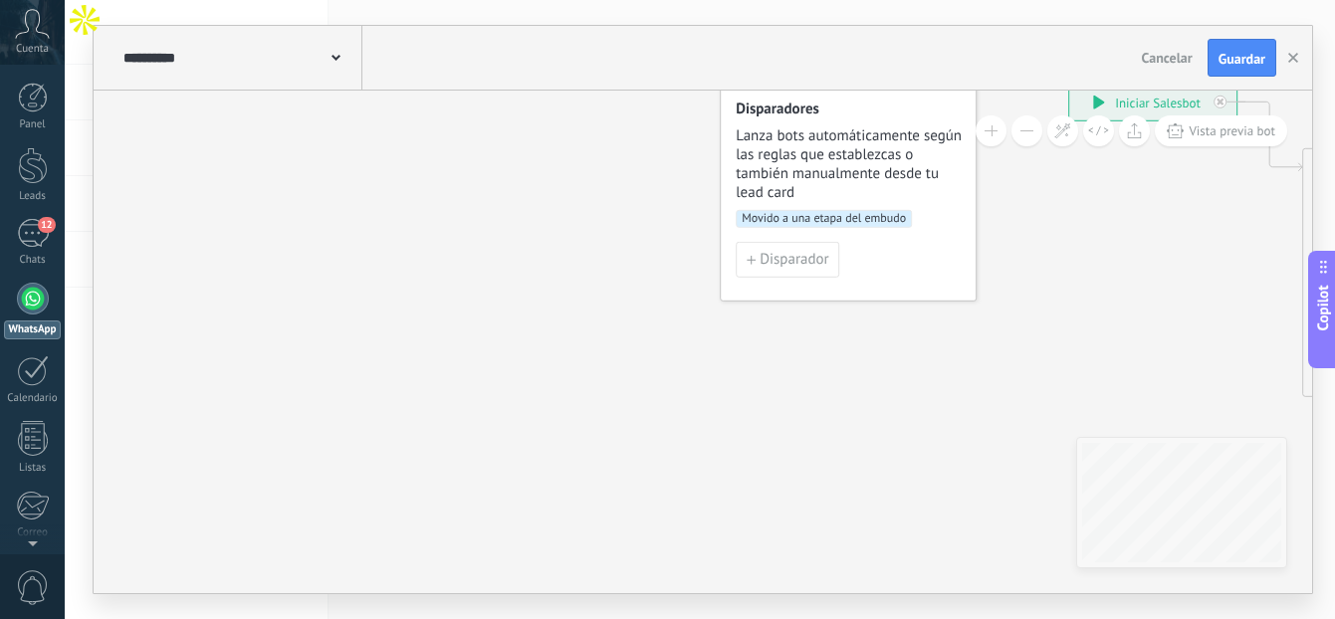
click at [1164, 69] on button "Cancelar" at bounding box center [1167, 58] width 67 height 30
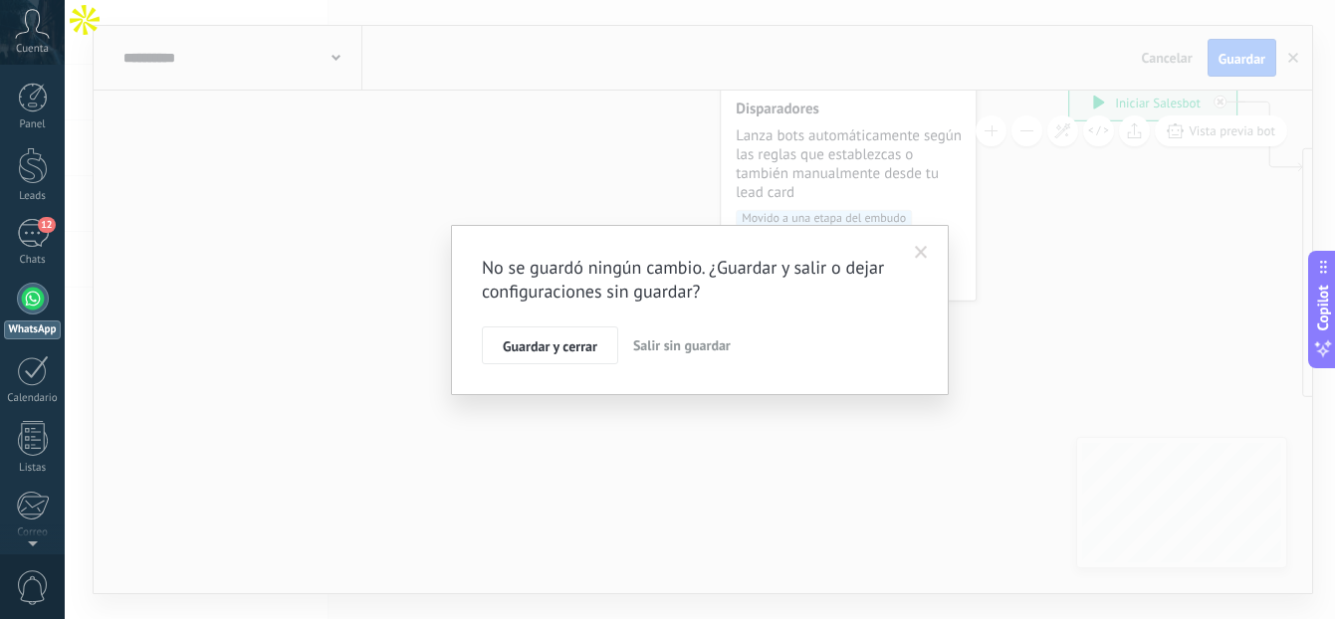
click at [645, 337] on span "Salir sin guardar" at bounding box center [682, 345] width 98 height 18
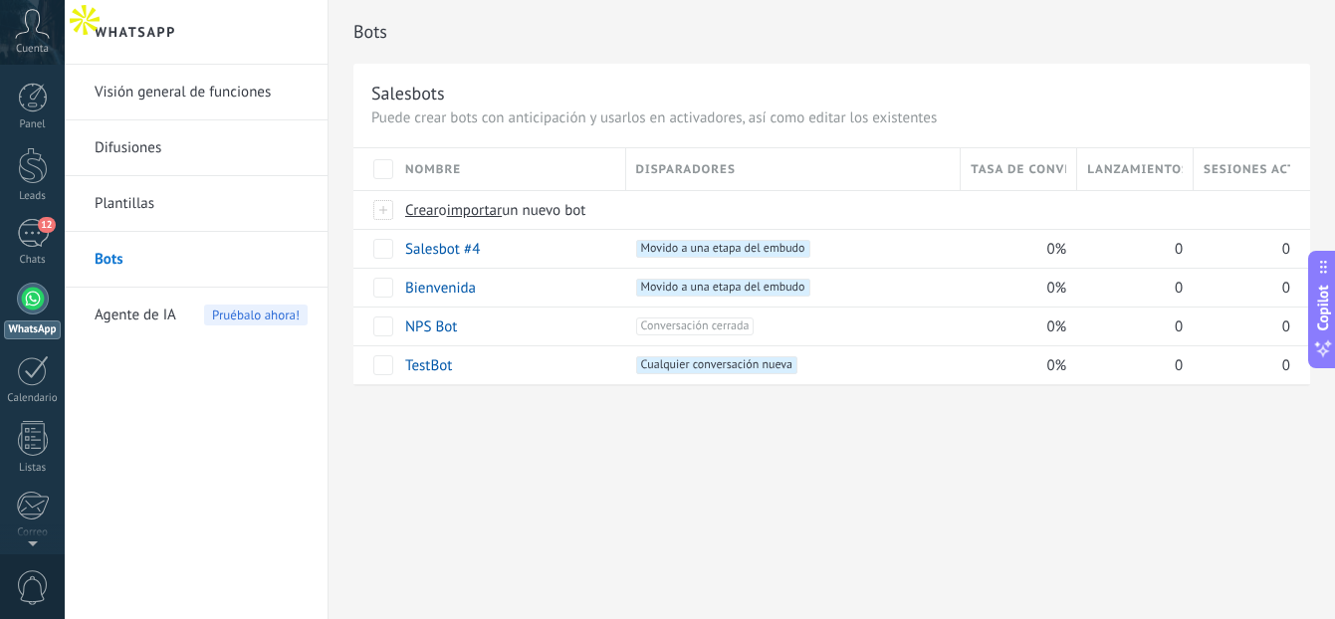
click at [209, 269] on link "Bots" at bounding box center [201, 260] width 213 height 56
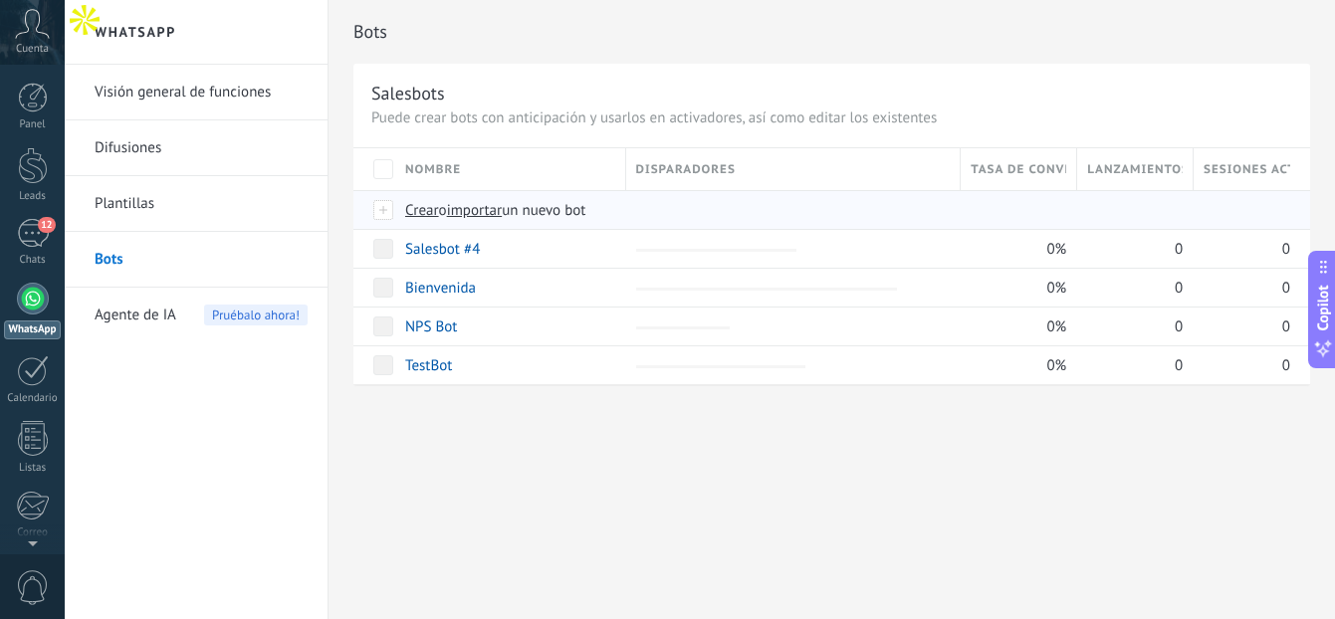
click at [425, 210] on span "Crear" at bounding box center [422, 210] width 34 height 19
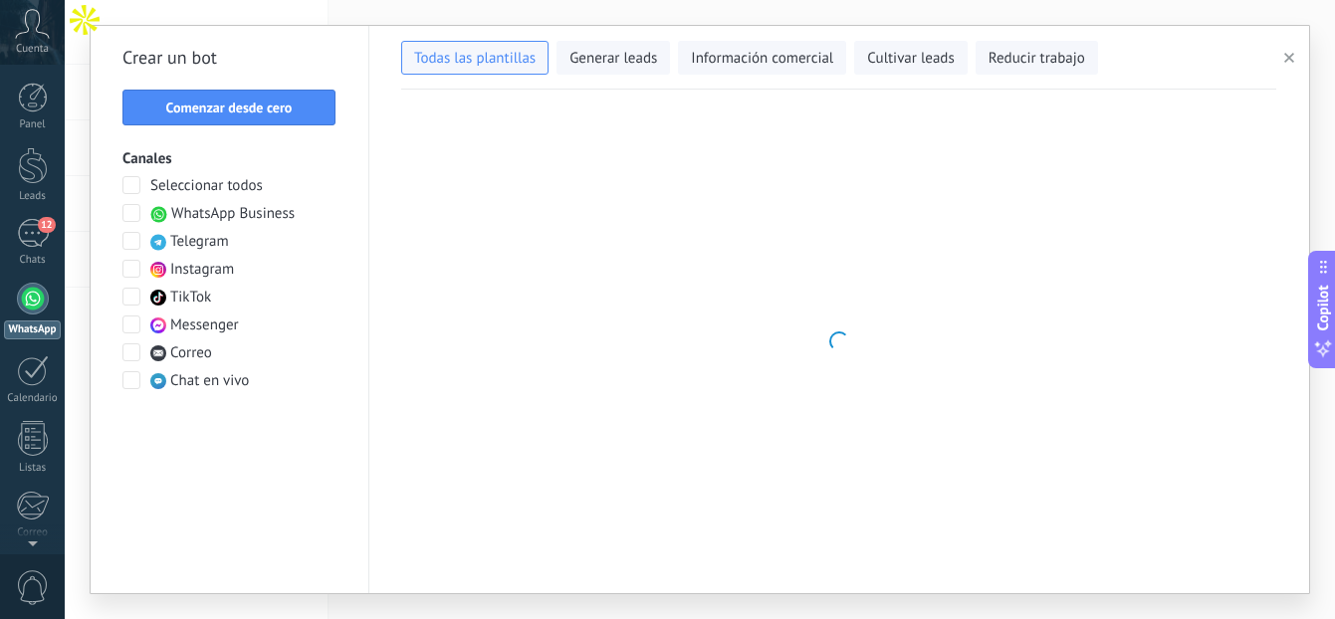
type input "**********"
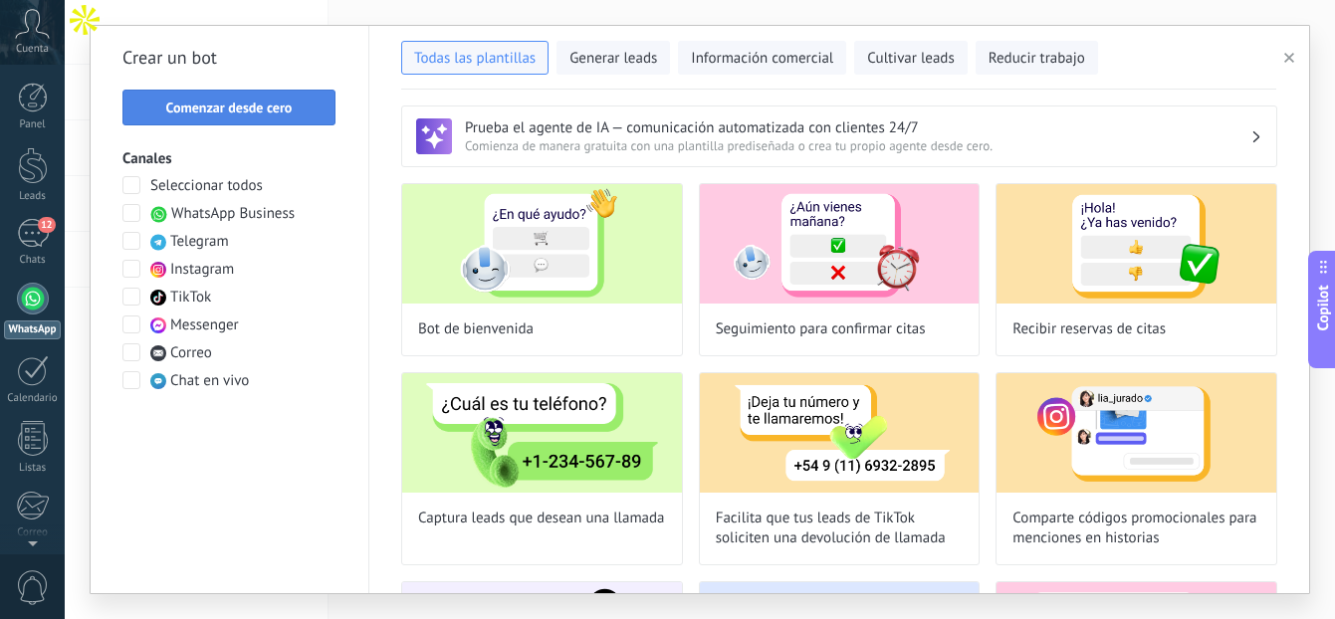
click at [298, 114] on button "Comenzar desde cero" at bounding box center [228, 108] width 213 height 36
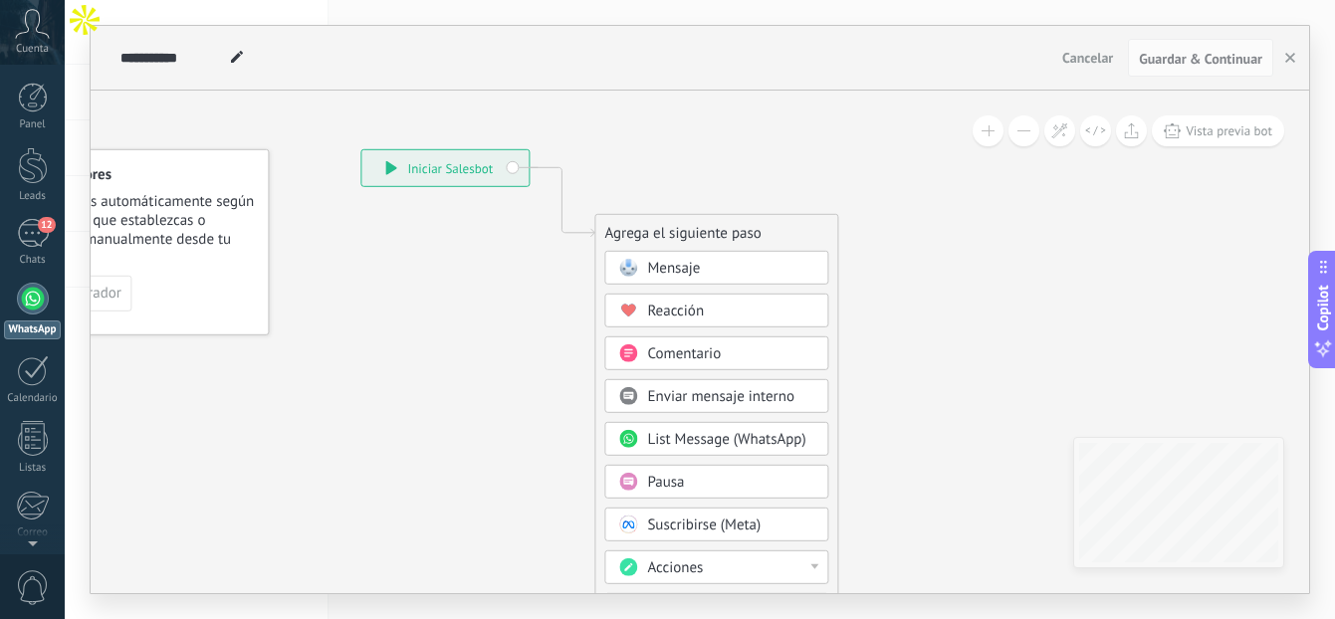
click at [688, 265] on span "Mensaje" at bounding box center [673, 268] width 53 height 19
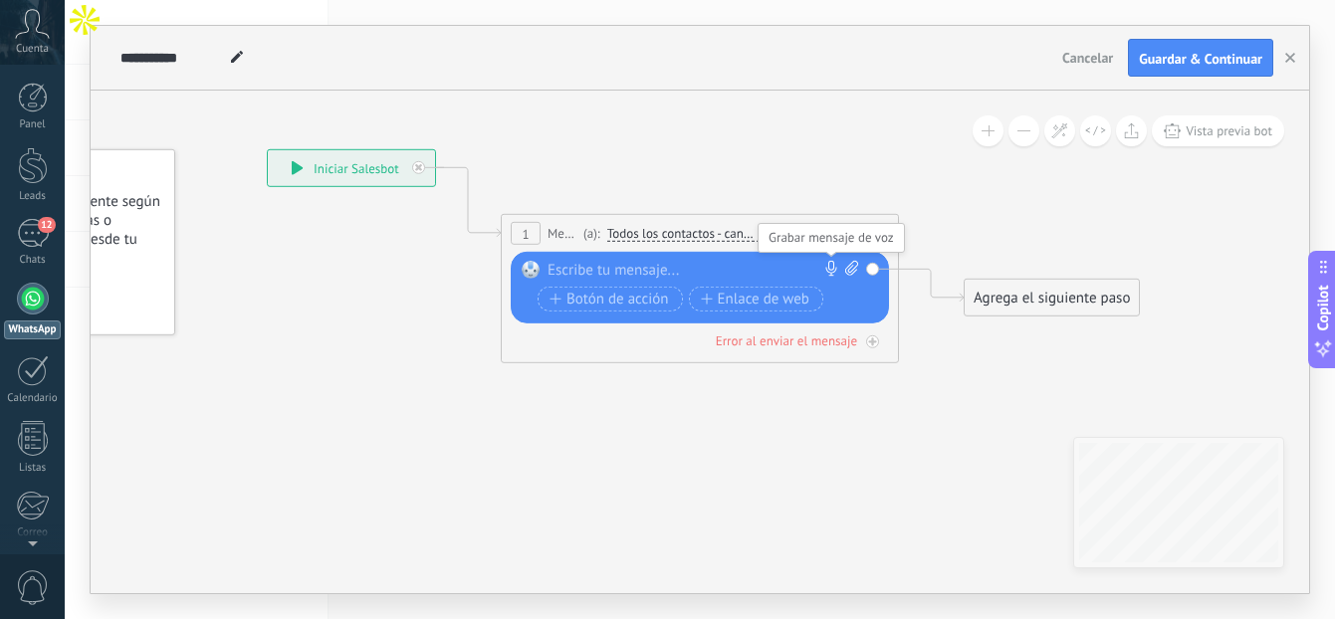
click at [832, 271] on icon at bounding box center [831, 269] width 16 height 16
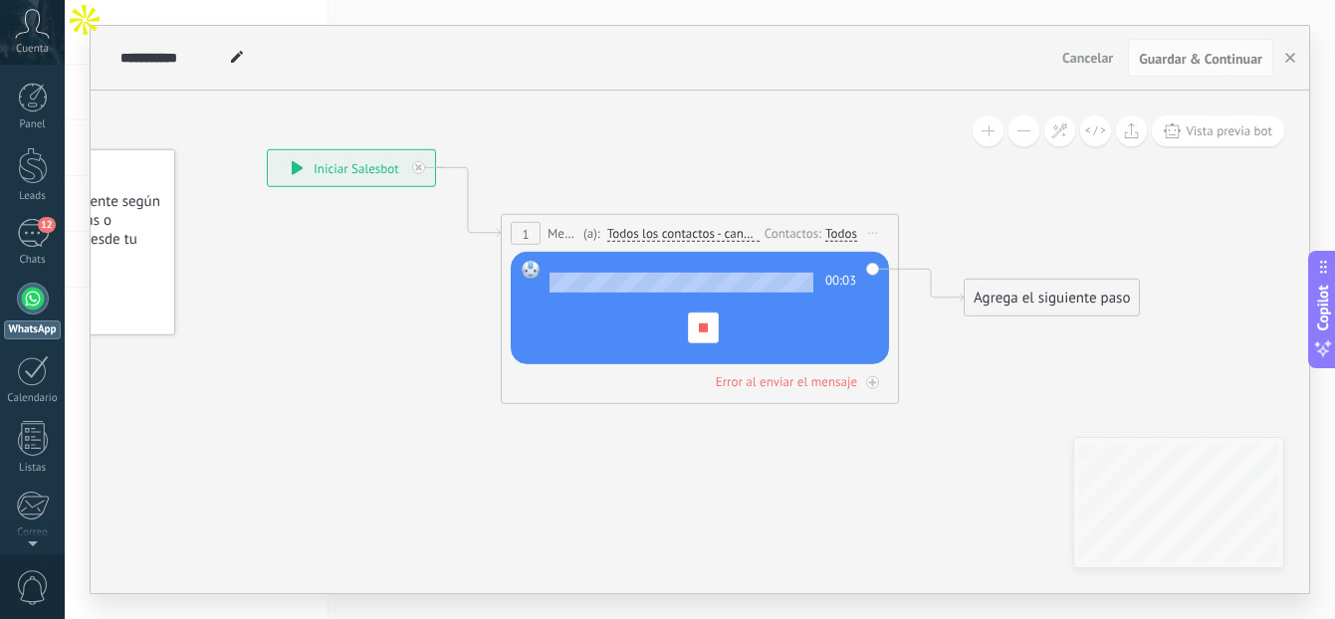
click at [741, 324] on div "00:03" at bounding box center [703, 309] width 311 height 97
click at [707, 324] on div at bounding box center [703, 328] width 31 height 31
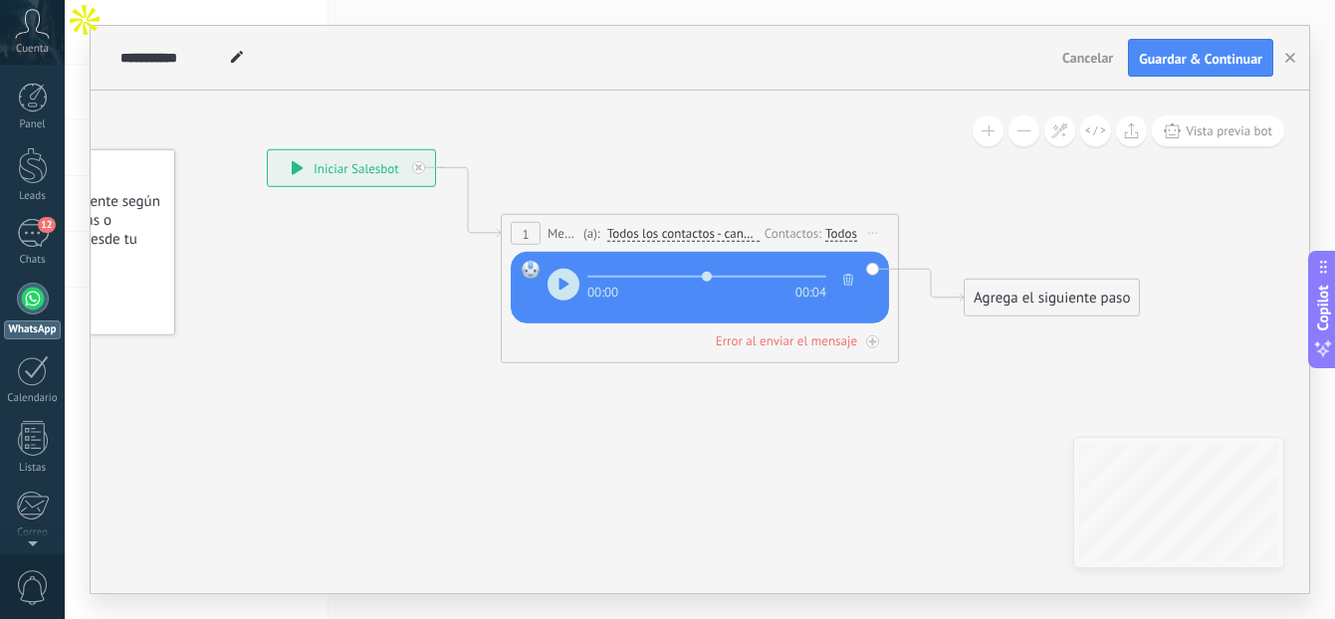
click at [859, 277] on div "[DATE]T19:03:37.576Z.ogg Reemplazar Quitar Convertir a mensaje de voz Arrastre …" at bounding box center [700, 288] width 378 height 72
click at [853, 278] on button "button" at bounding box center [848, 281] width 20 height 24
click at [824, 271] on icon at bounding box center [831, 269] width 16 height 16
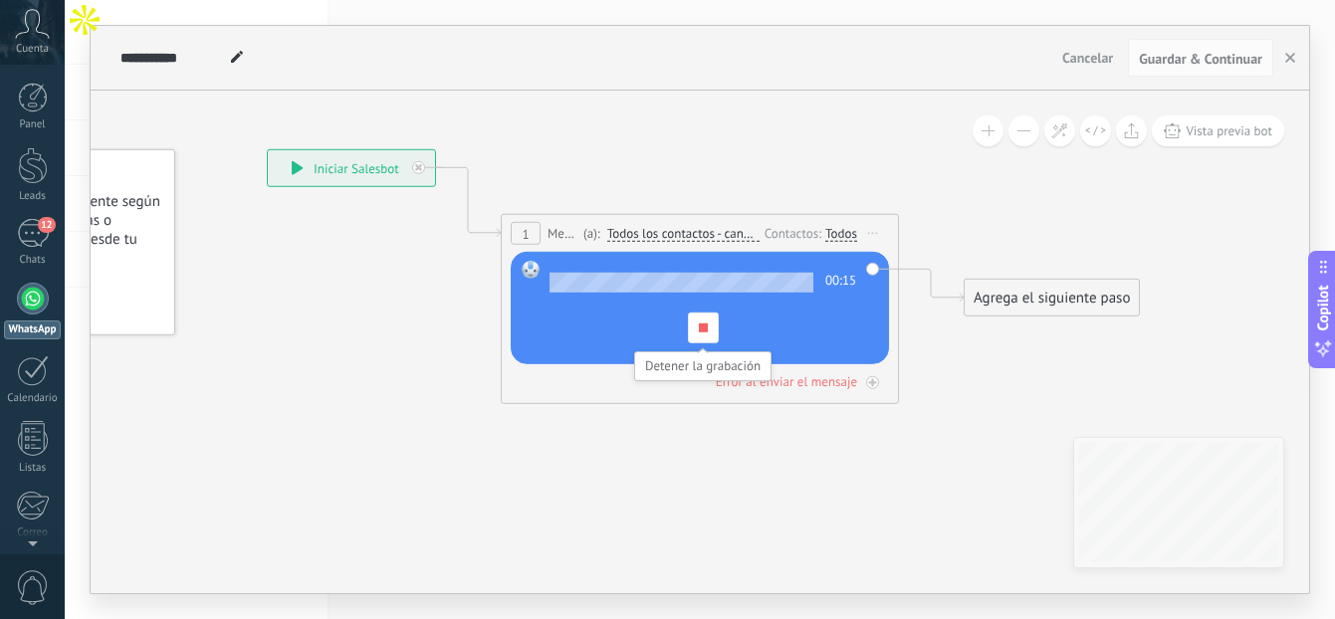
click at [704, 329] on span at bounding box center [703, 328] width 9 height 9
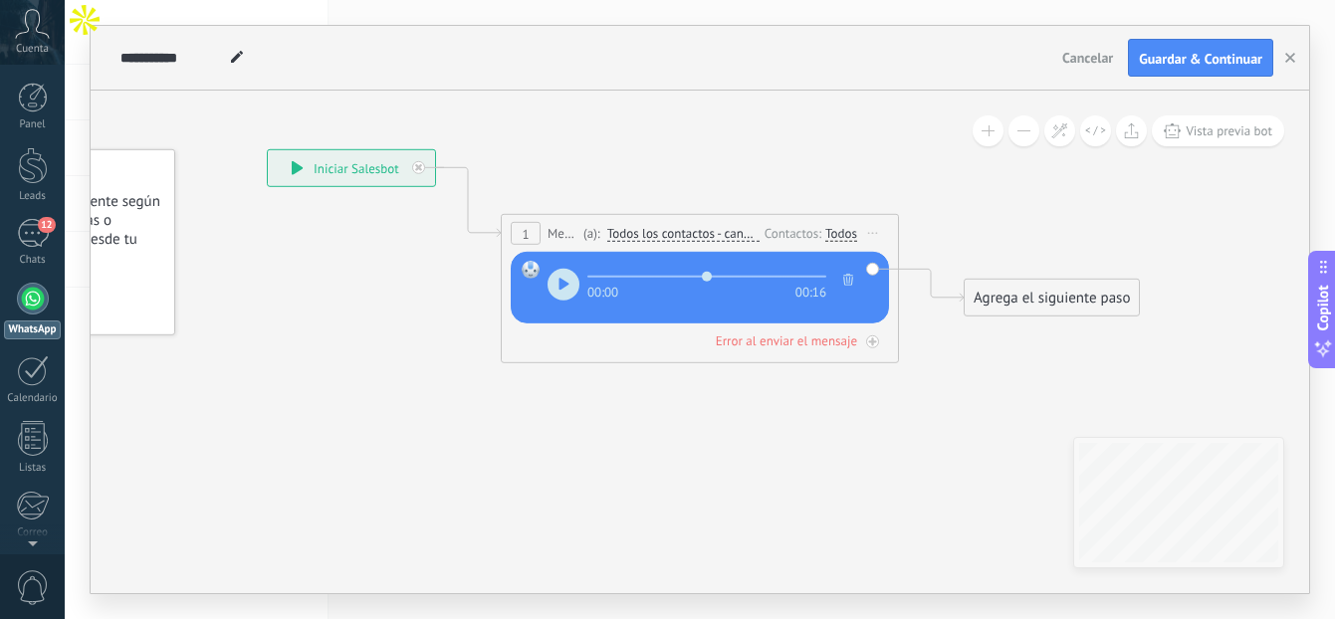
click at [567, 289] on icon "button" at bounding box center [563, 283] width 11 height 13
type input "****"
click at [1002, 297] on div "Agrega el siguiente paso" at bounding box center [1052, 298] width 174 height 33
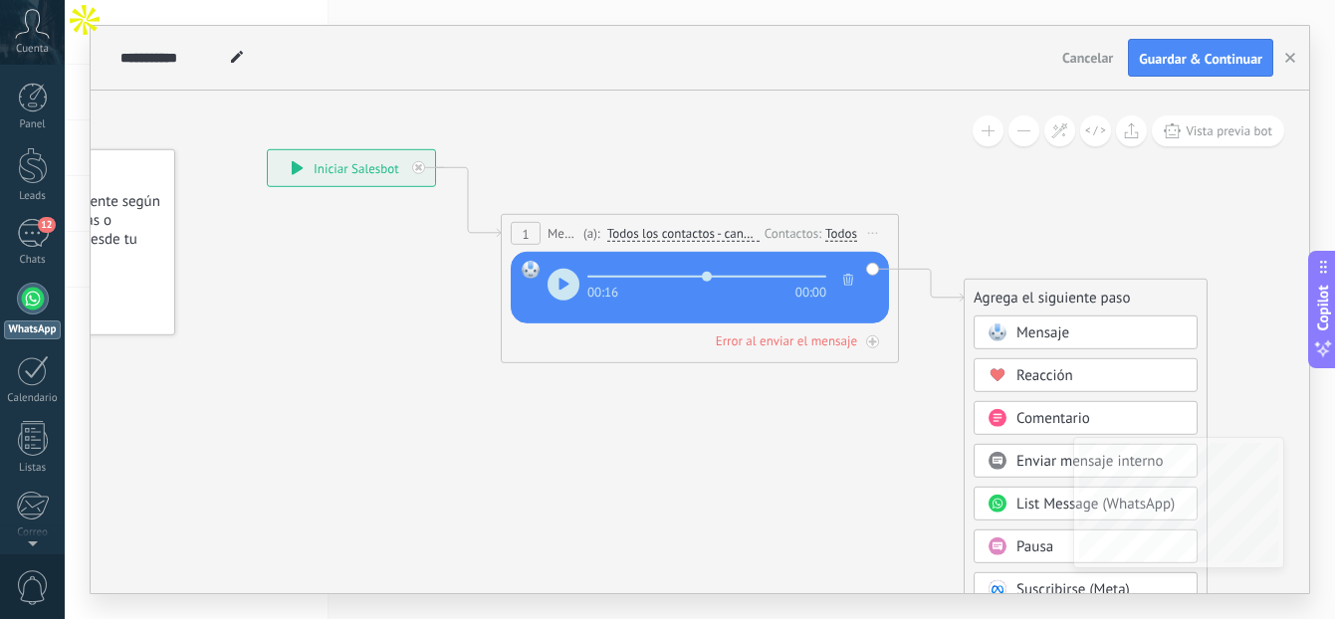
click at [1037, 343] on div "Mensaje" at bounding box center [1086, 333] width 224 height 34
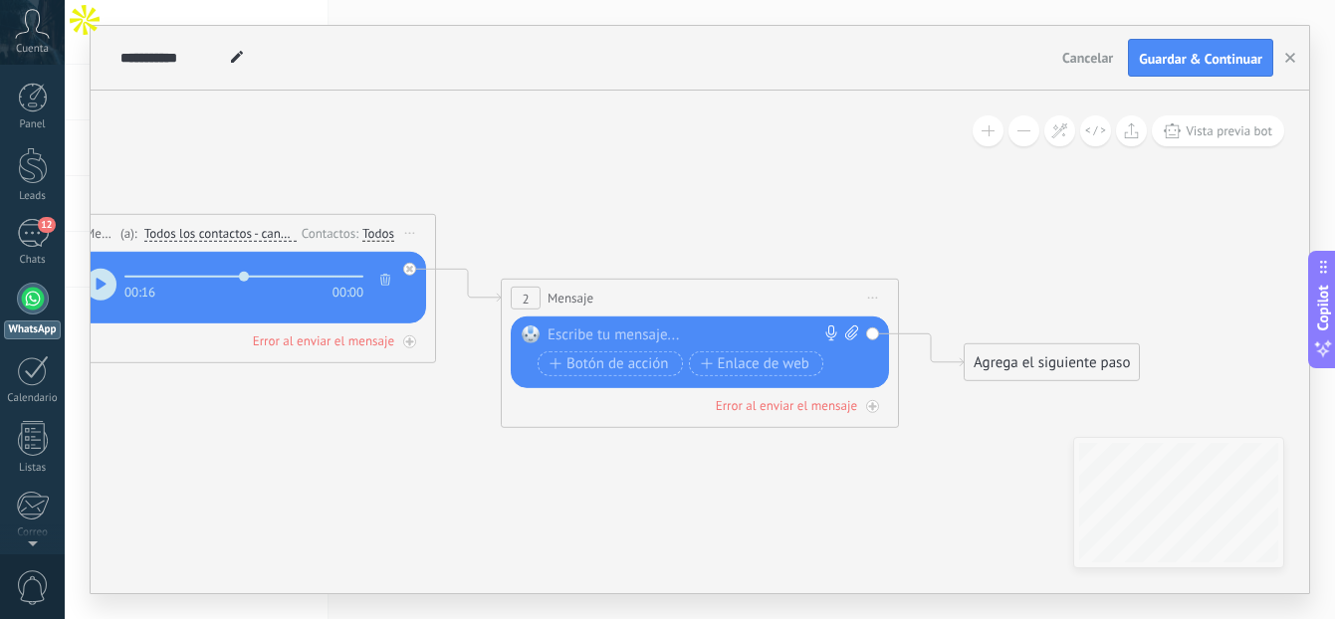
click at [876, 299] on span "Iniciar vista previa aquí Cambiar nombre Duplicar [GEOGRAPHIC_DATA]" at bounding box center [873, 298] width 32 height 29
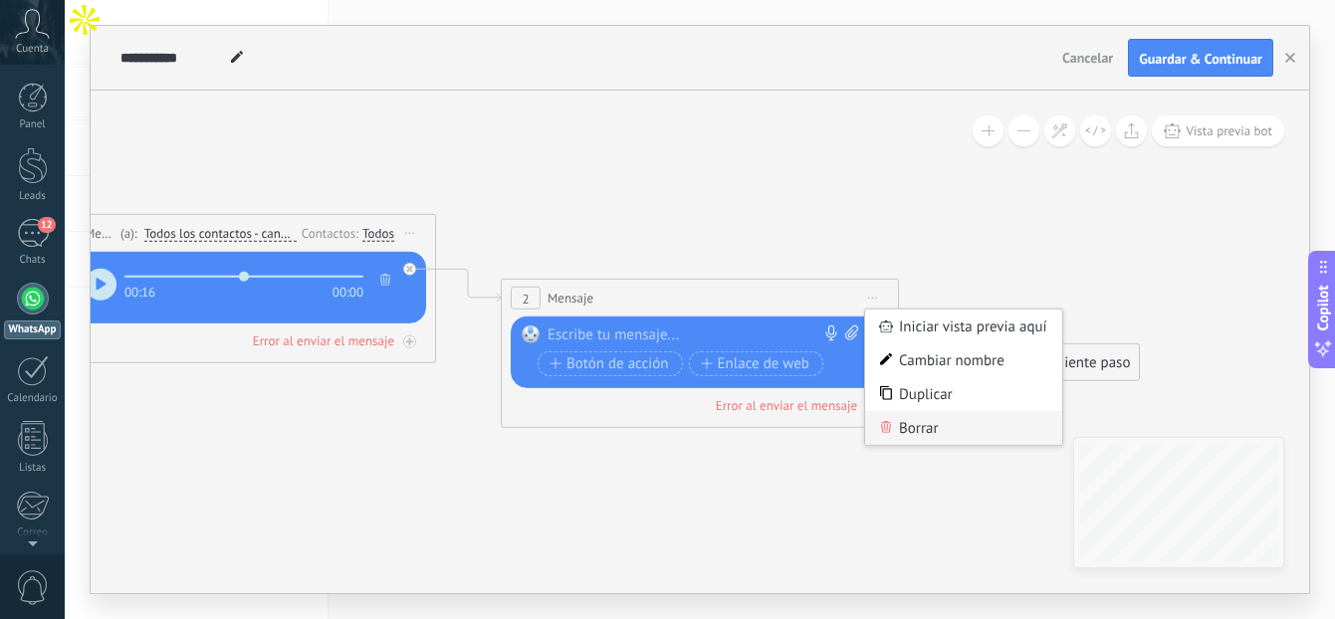
click at [951, 428] on div "Borrar" at bounding box center [963, 428] width 197 height 34
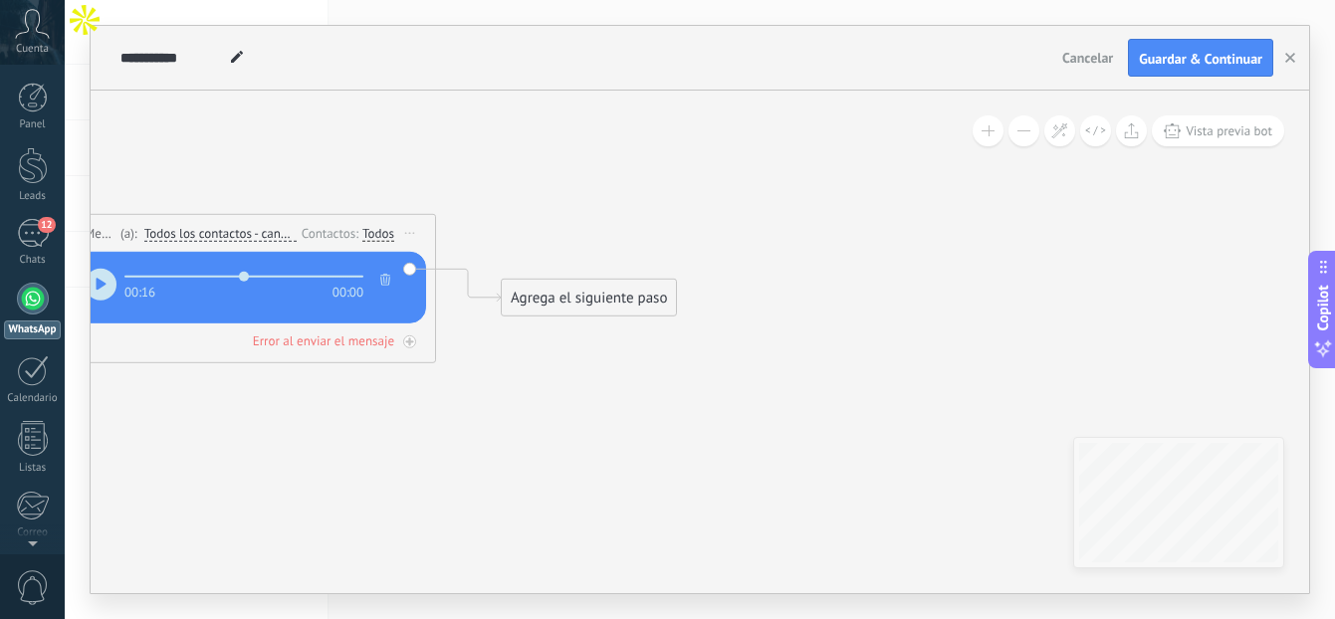
click at [578, 309] on div "Agrega el siguiente paso" at bounding box center [589, 298] width 174 height 33
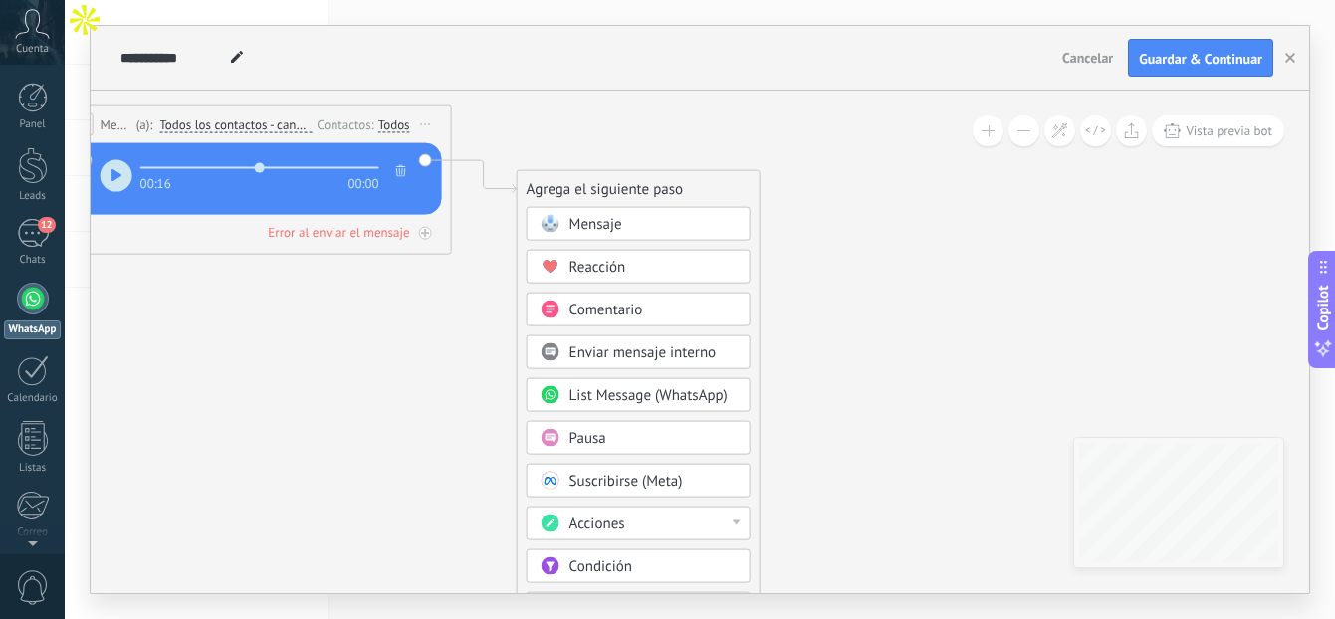
click at [659, 448] on div "Pausa" at bounding box center [652, 439] width 167 height 20
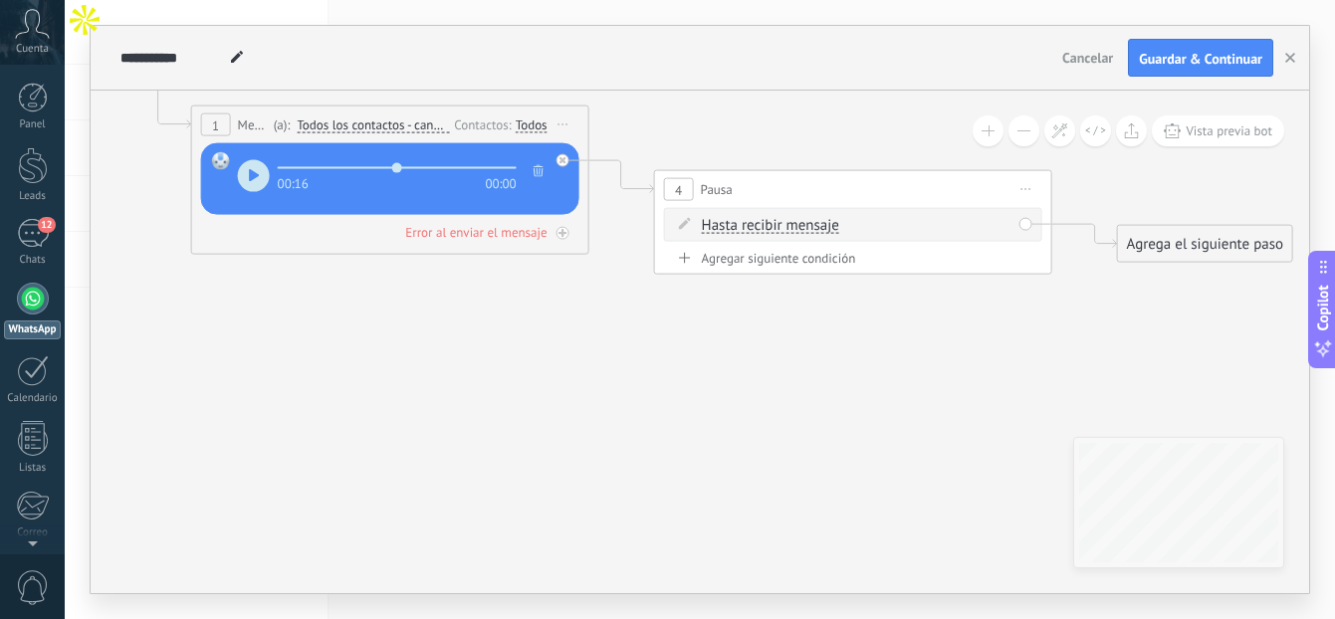
click at [727, 235] on div "Hasta recibir mensaje Hasta recibir mensaje Temporizador Excepto horas laborale…" at bounding box center [853, 225] width 378 height 34
click at [732, 232] on span "Hasta recibir mensaje" at bounding box center [770, 226] width 137 height 16
click at [732, 232] on button "Hasta recibir mensaje" at bounding box center [816, 226] width 249 height 36
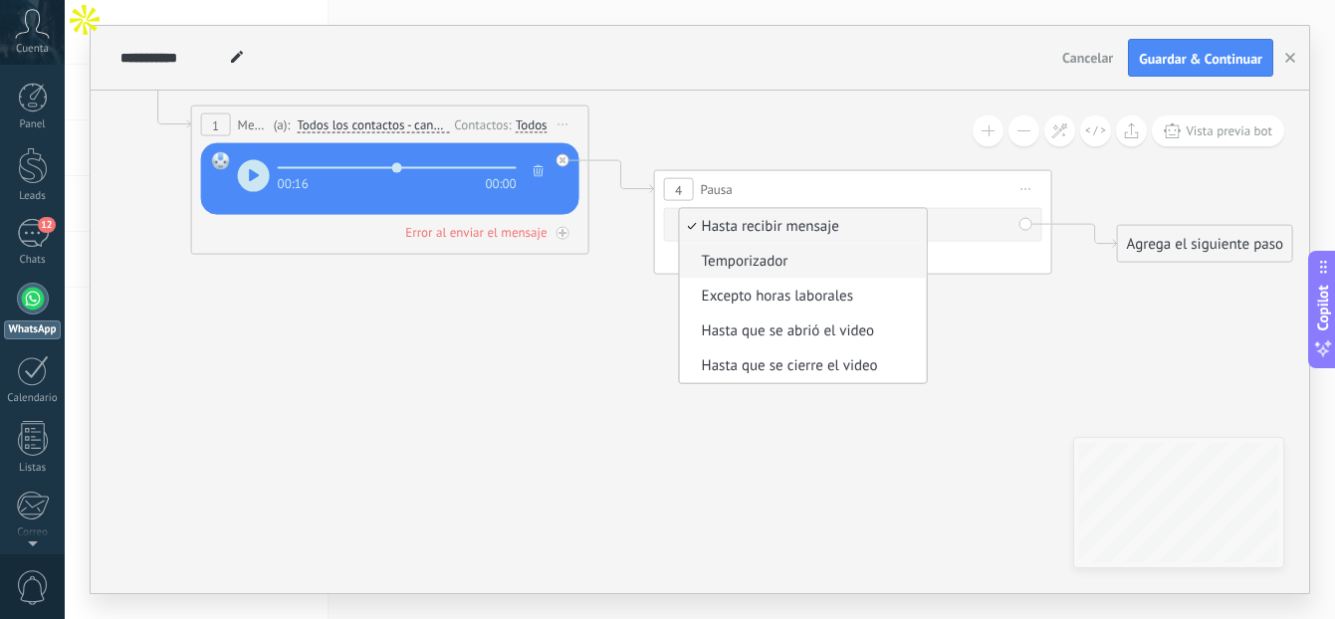
click at [784, 264] on span "Temporizador" at bounding box center [800, 262] width 241 height 20
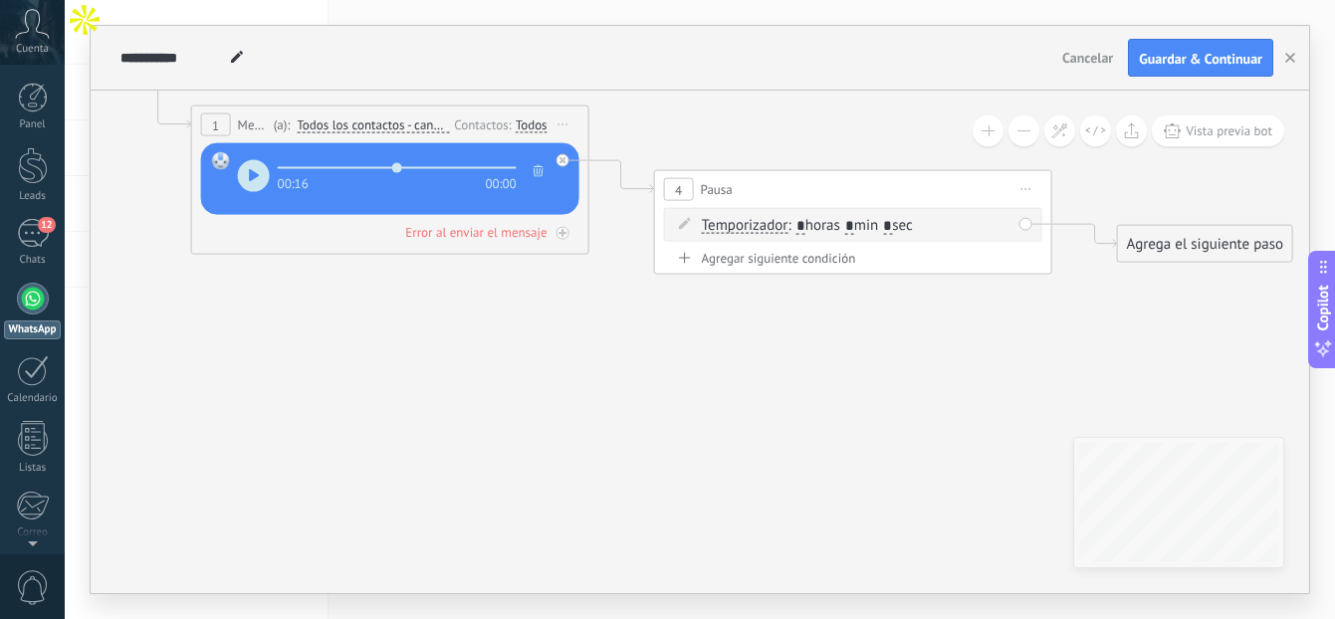
click at [854, 227] on input "*" at bounding box center [849, 226] width 9 height 16
type input "*"
click at [912, 223] on span ": * horas * min * sec" at bounding box center [849, 225] width 124 height 19
click at [892, 227] on input "*" at bounding box center [887, 226] width 9 height 16
type input "*"
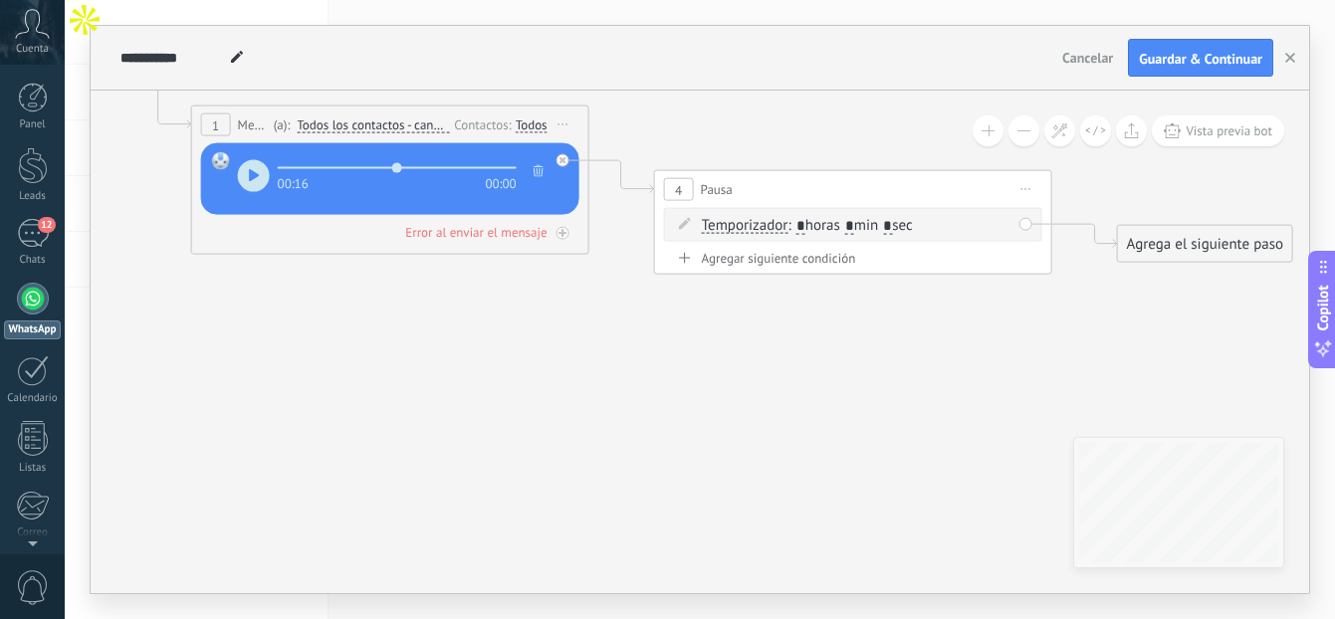
click at [1058, 328] on icon at bounding box center [591, 157] width 2264 height 1229
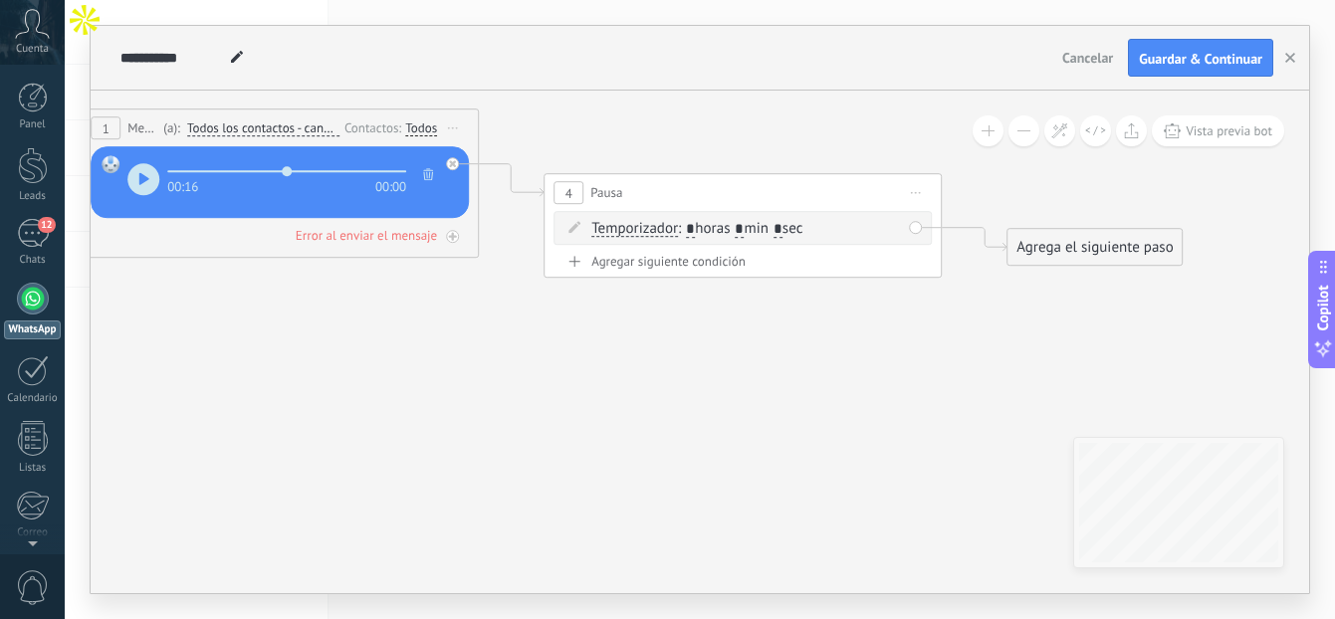
click at [1062, 255] on div "Agrega el siguiente paso" at bounding box center [1094, 247] width 174 height 33
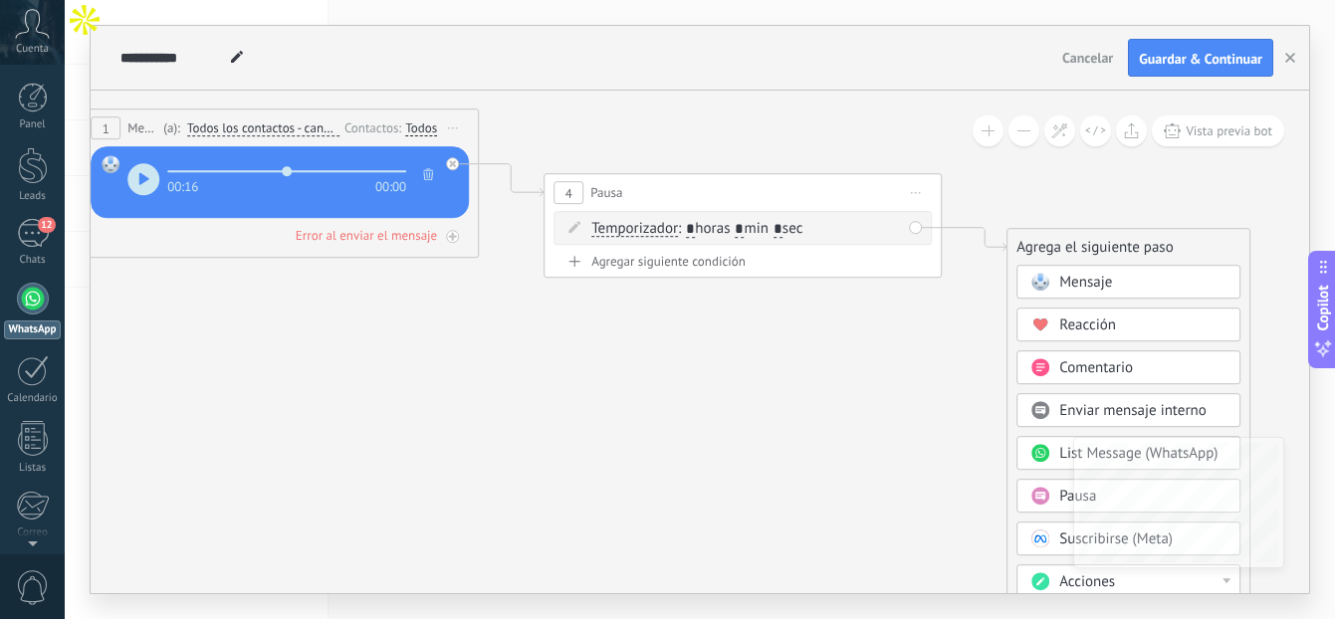
click at [1079, 291] on span "Mensaje" at bounding box center [1085, 282] width 53 height 19
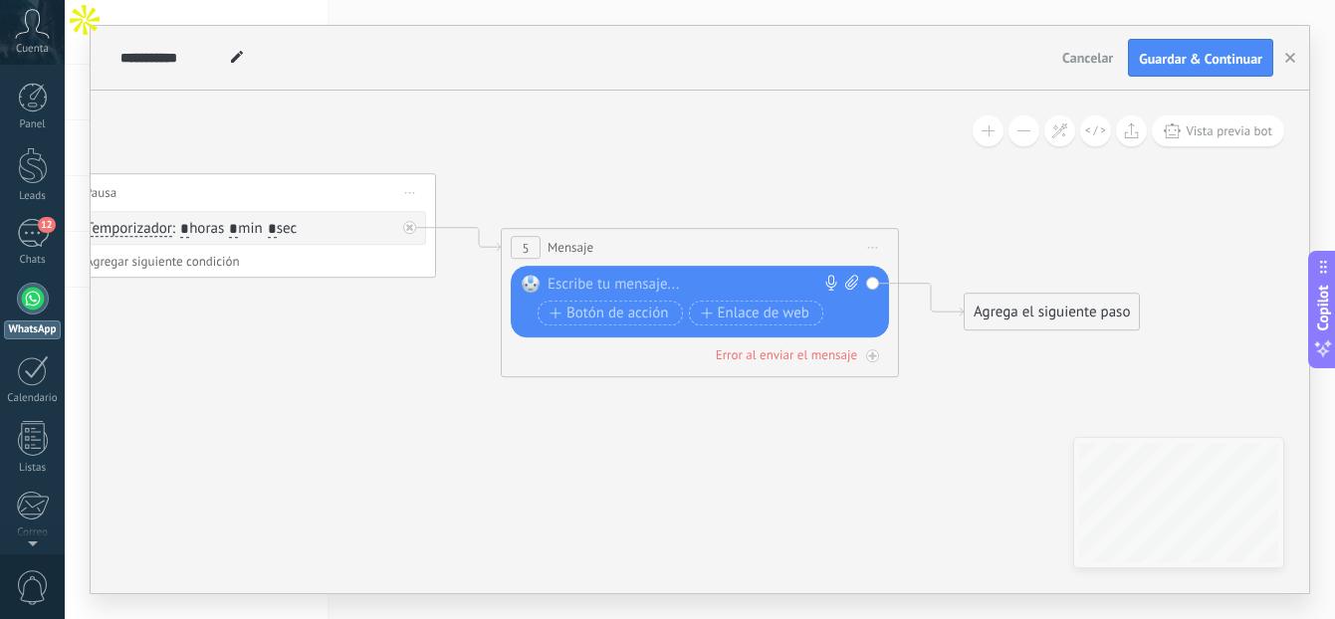
click at [770, 275] on div at bounding box center [696, 285] width 296 height 20
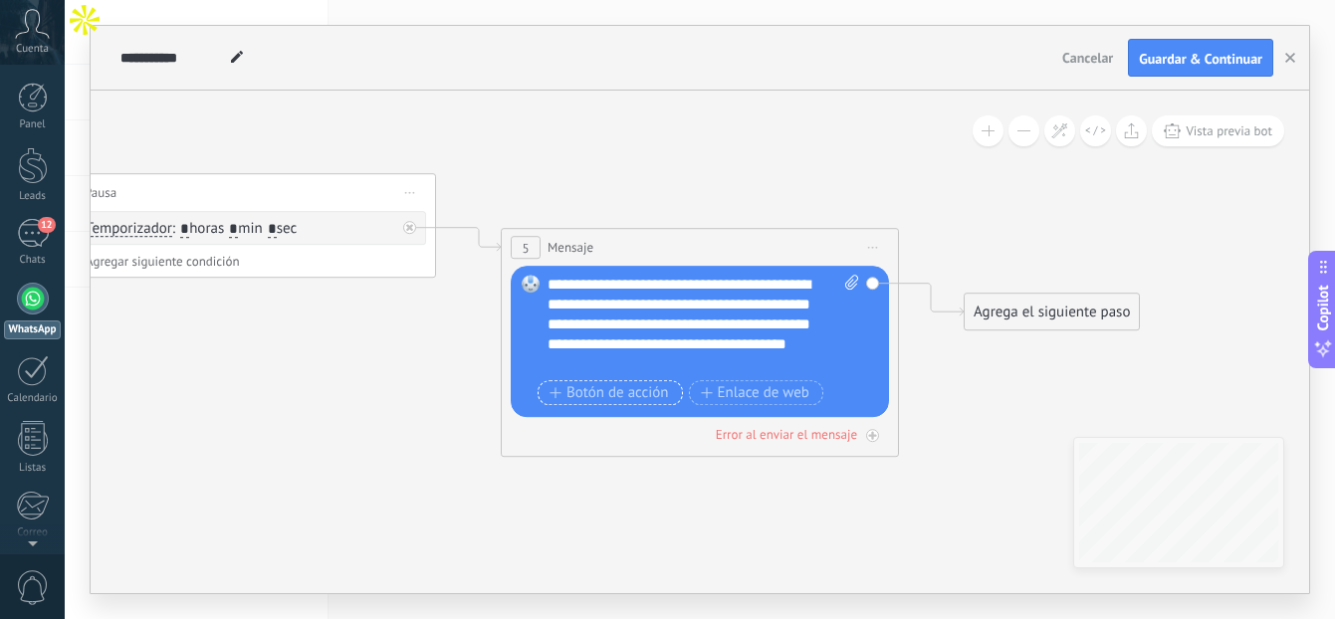
click at [617, 394] on span "Botón de acción" at bounding box center [608, 393] width 119 height 16
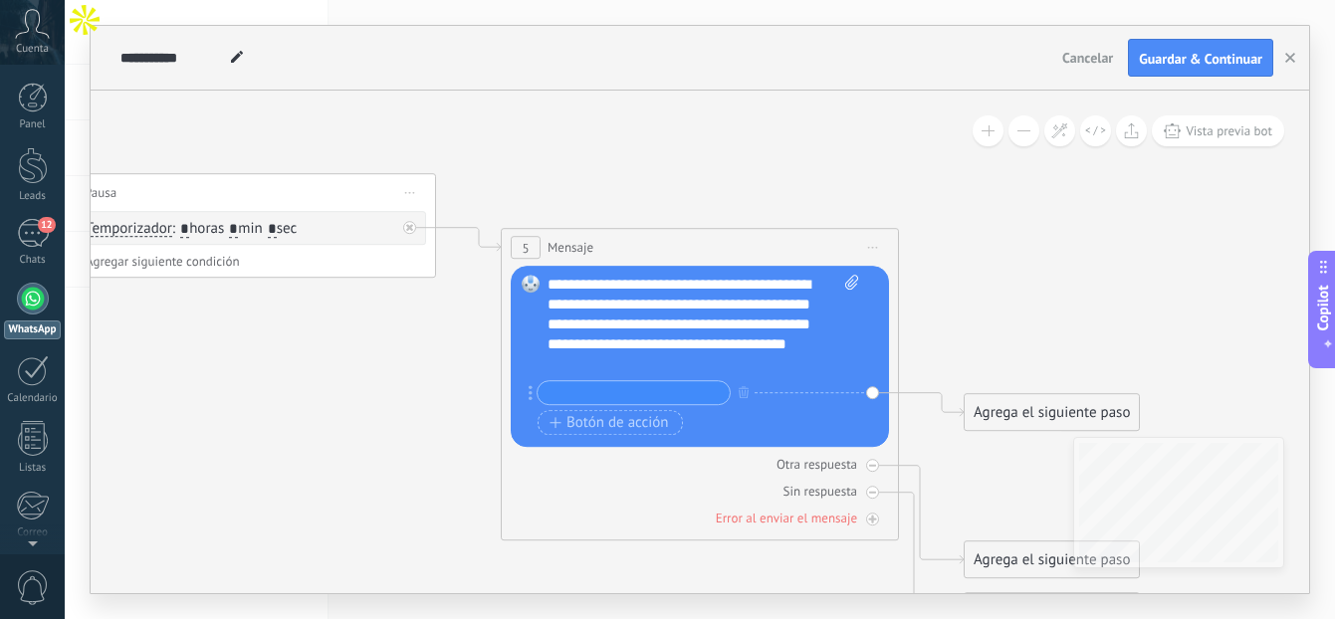
click at [626, 394] on input "text" at bounding box center [634, 392] width 192 height 23
type input "*"
click at [675, 389] on input "**********" at bounding box center [634, 392] width 192 height 23
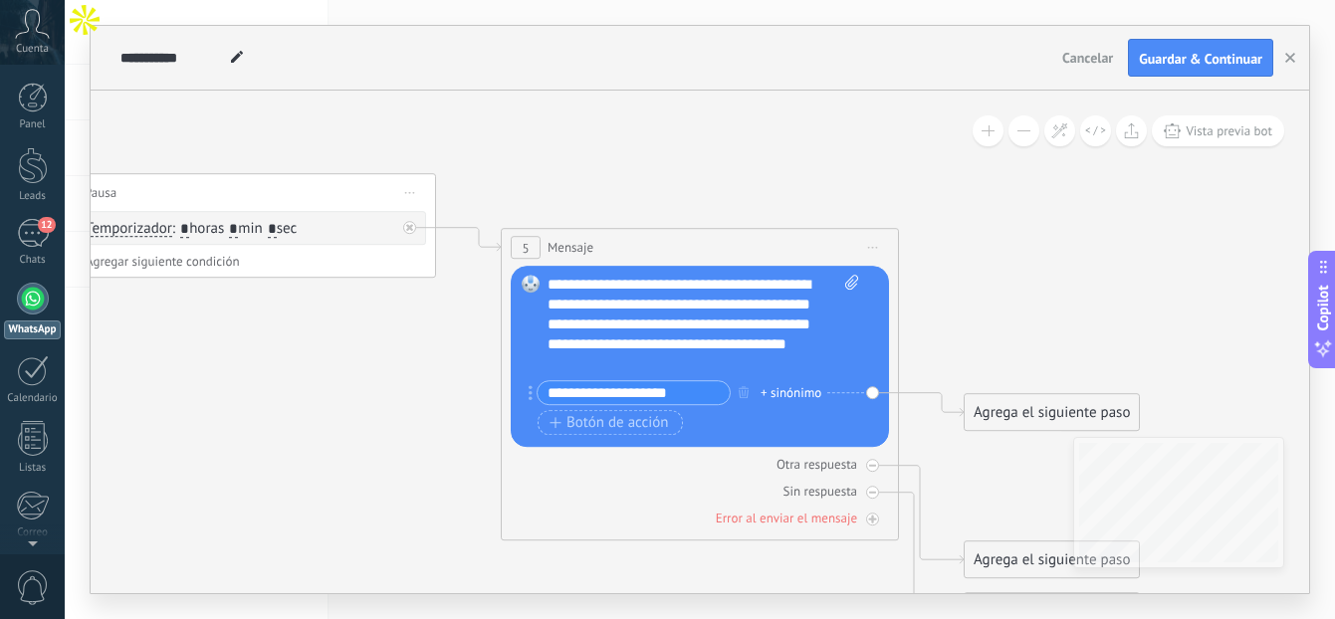
click at [675, 389] on input "**********" at bounding box center [634, 392] width 192 height 23
type input "**********"
click at [625, 423] on span "Botón de acción" at bounding box center [608, 423] width 119 height 16
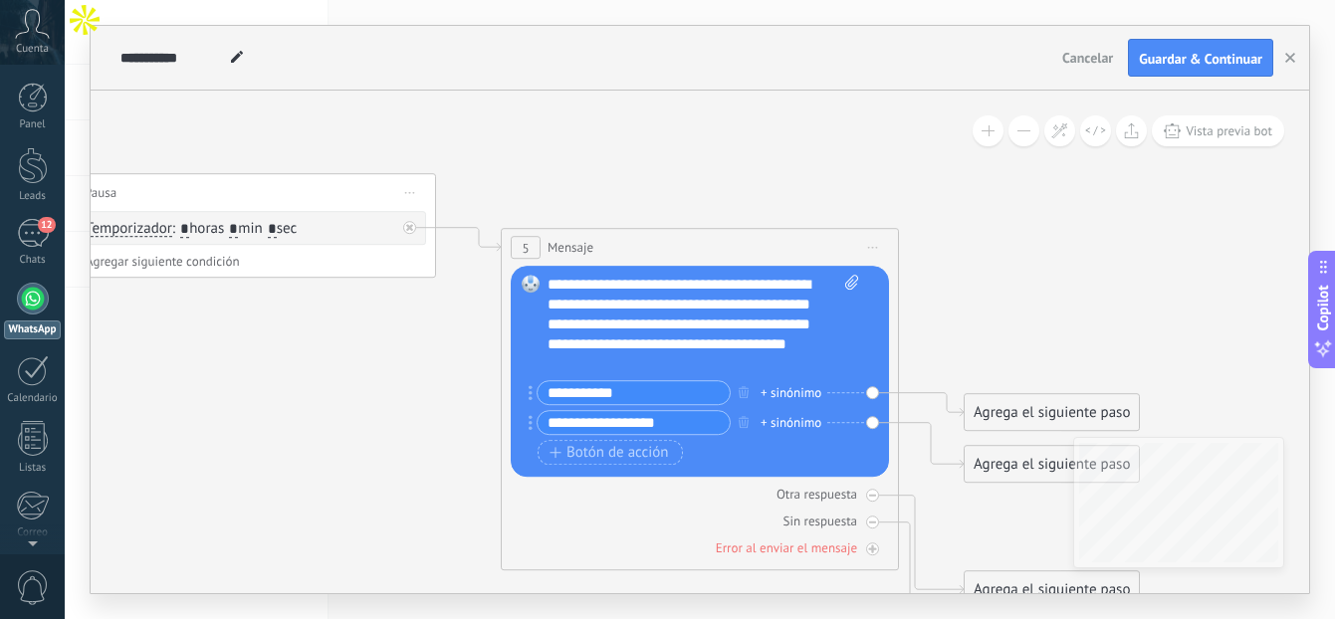
type input "**********"
click at [784, 441] on div "Botón de acción Enlace de web" at bounding box center [698, 452] width 321 height 25
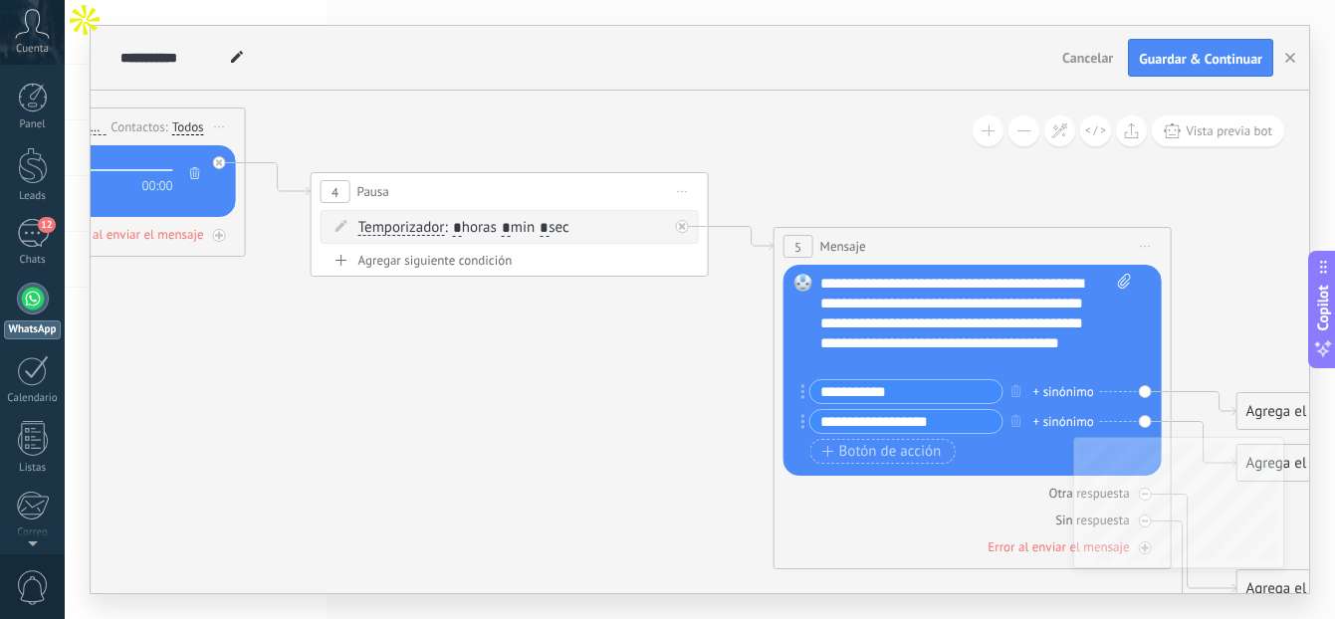
click at [894, 365] on div "**********" at bounding box center [976, 324] width 312 height 100
click at [816, 395] on input "**********" at bounding box center [906, 391] width 192 height 23
type input "**********"
click at [1193, 338] on icon at bounding box center [479, 351] width 2727 height 1612
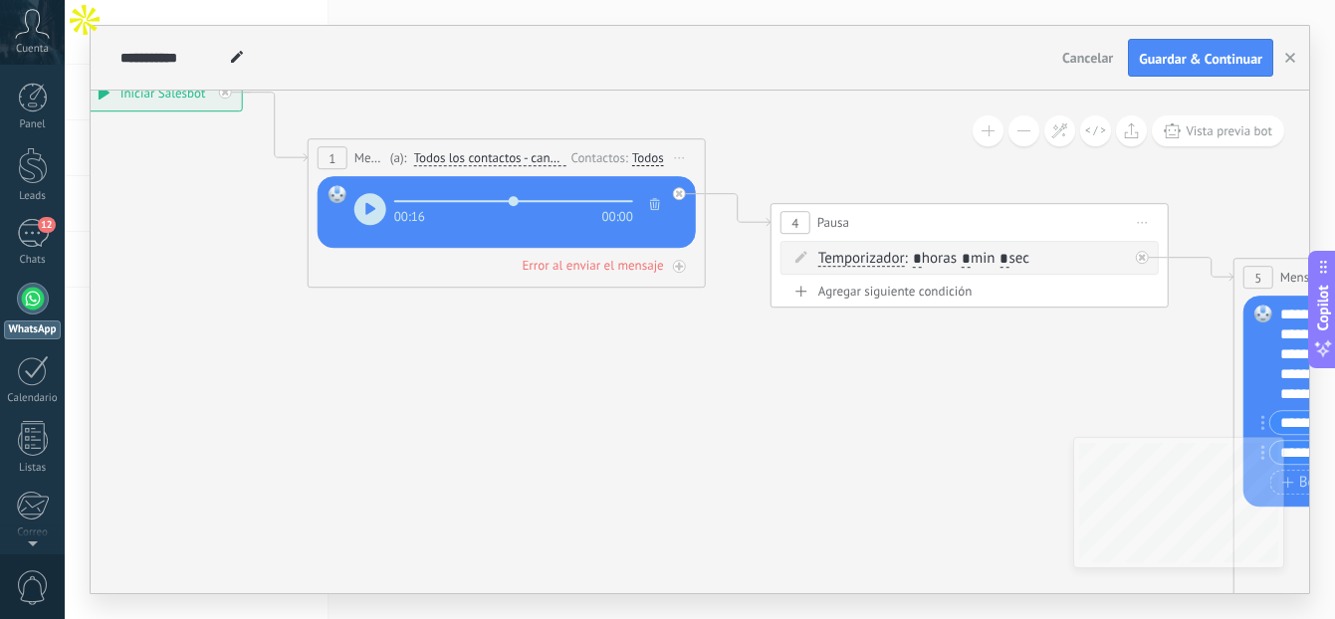
click at [366, 209] on use "button" at bounding box center [370, 208] width 10 height 12
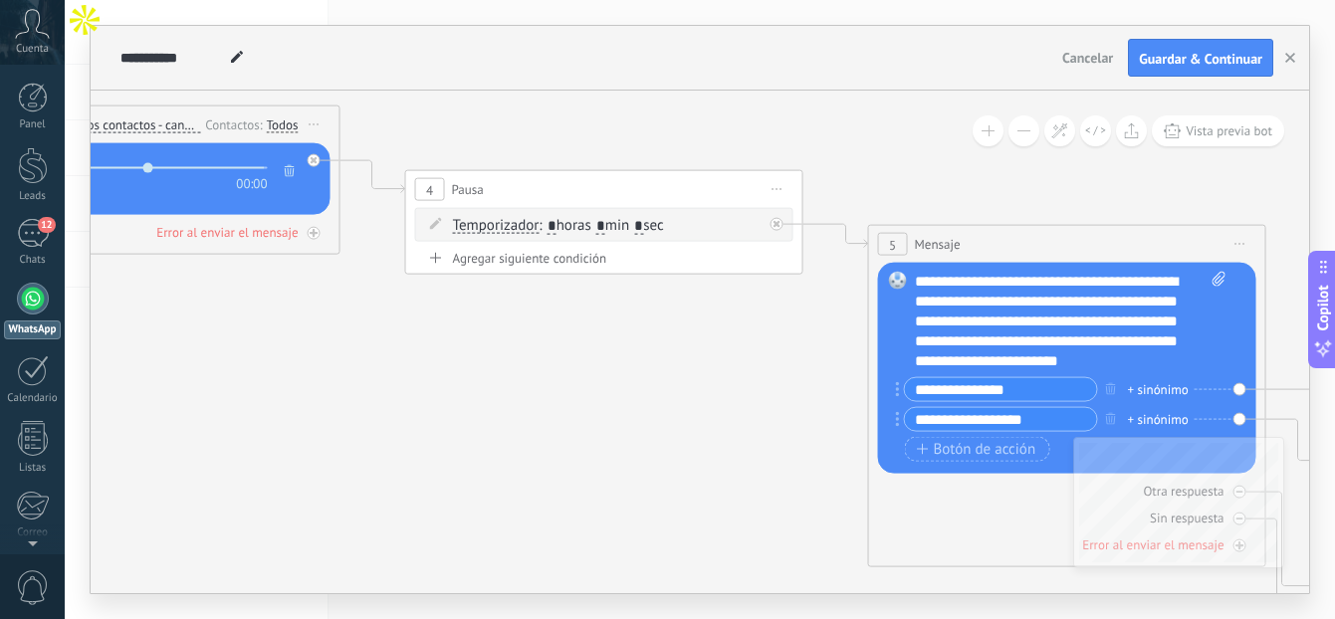
type input "****"
